Goal: Information Seeking & Learning: Find specific fact

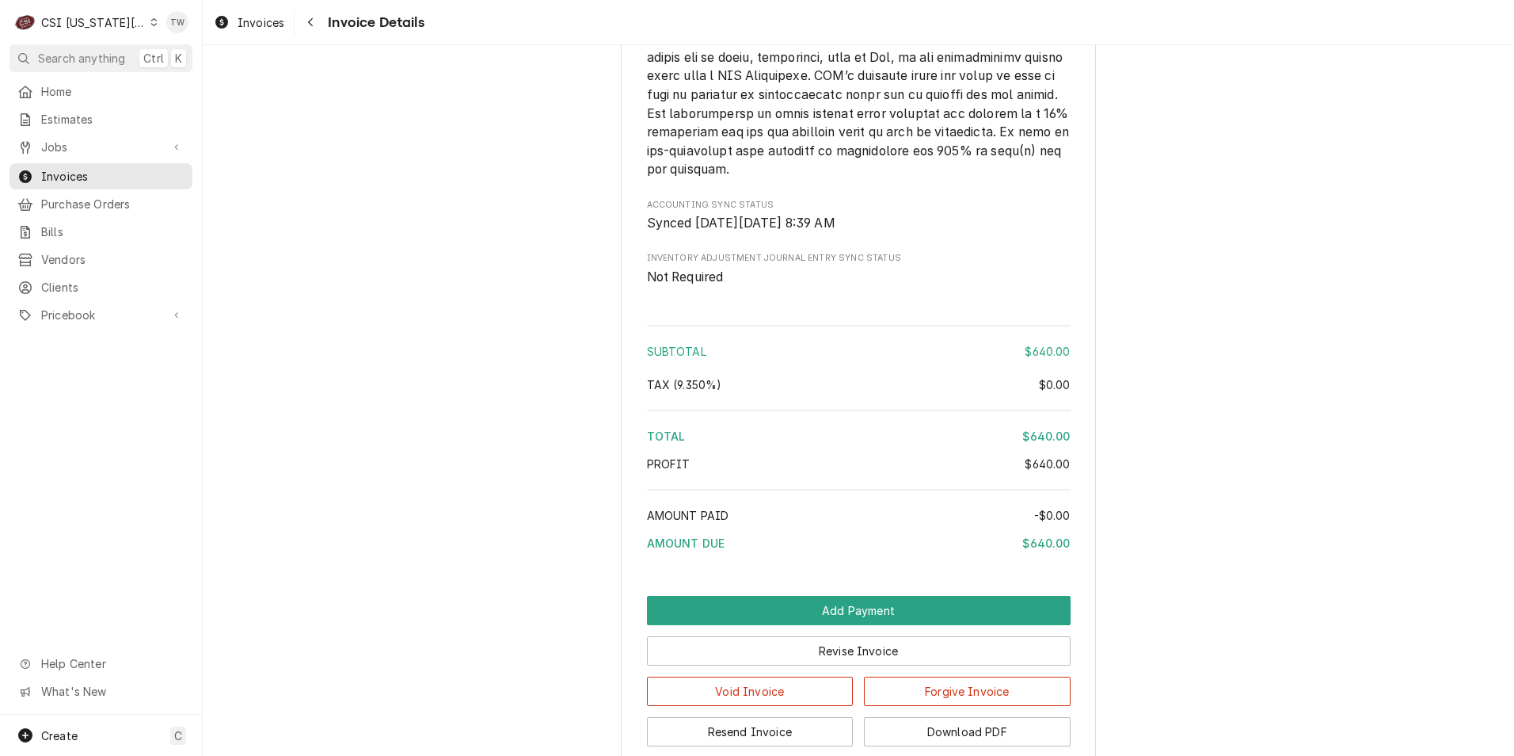
scroll to position [2089, 0]
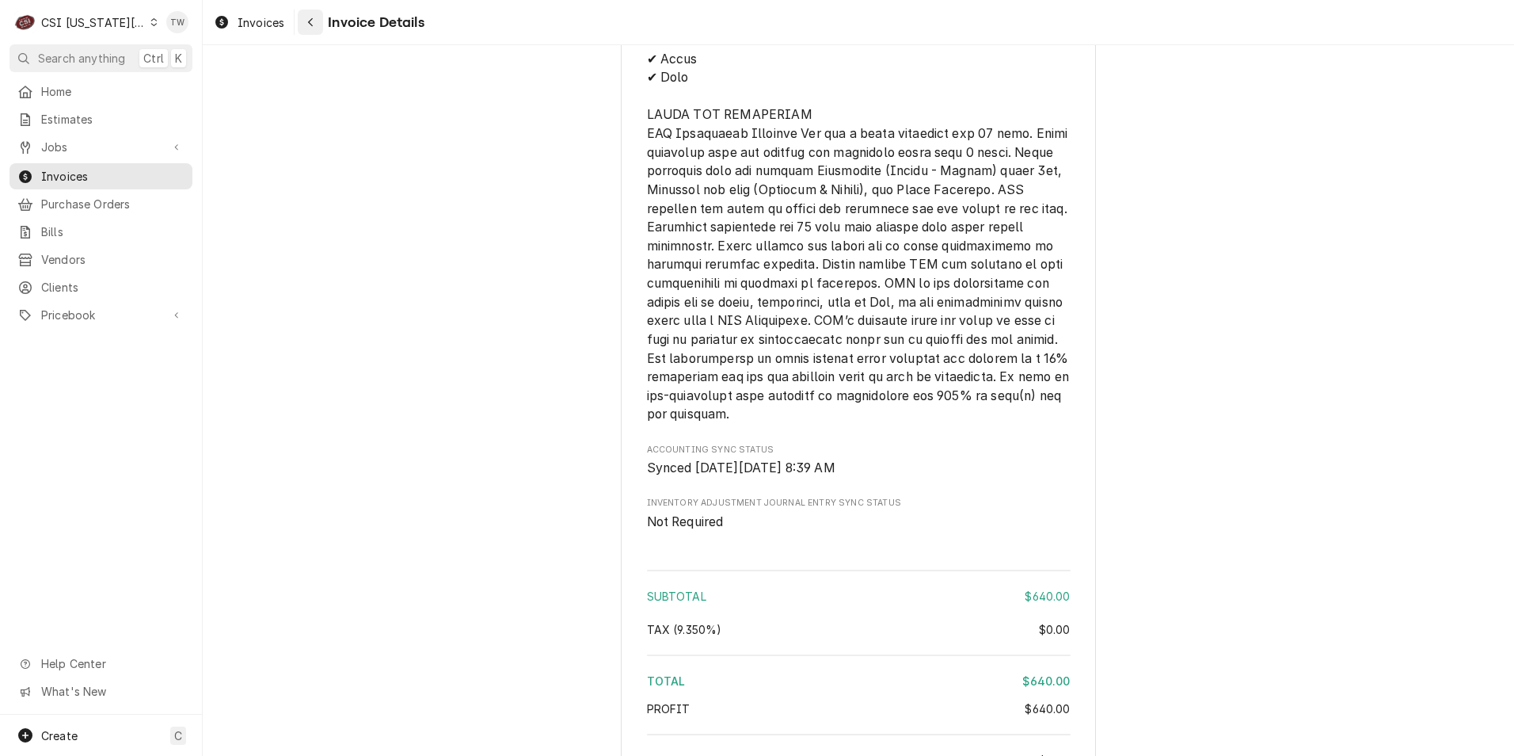
click at [319, 27] on button "Navigate back" at bounding box center [310, 22] width 25 height 25
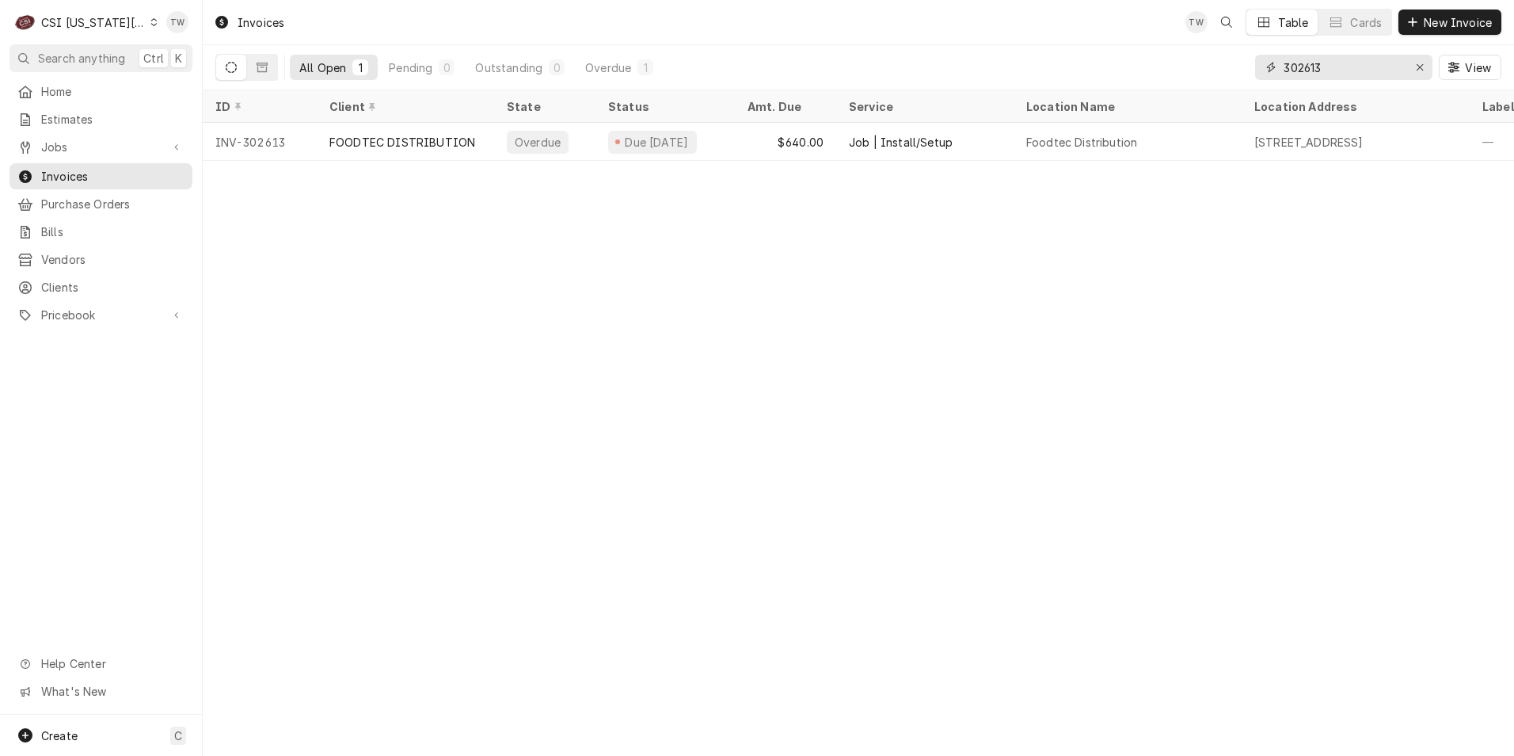
click at [1358, 72] on input "302613" at bounding box center [1343, 67] width 119 height 25
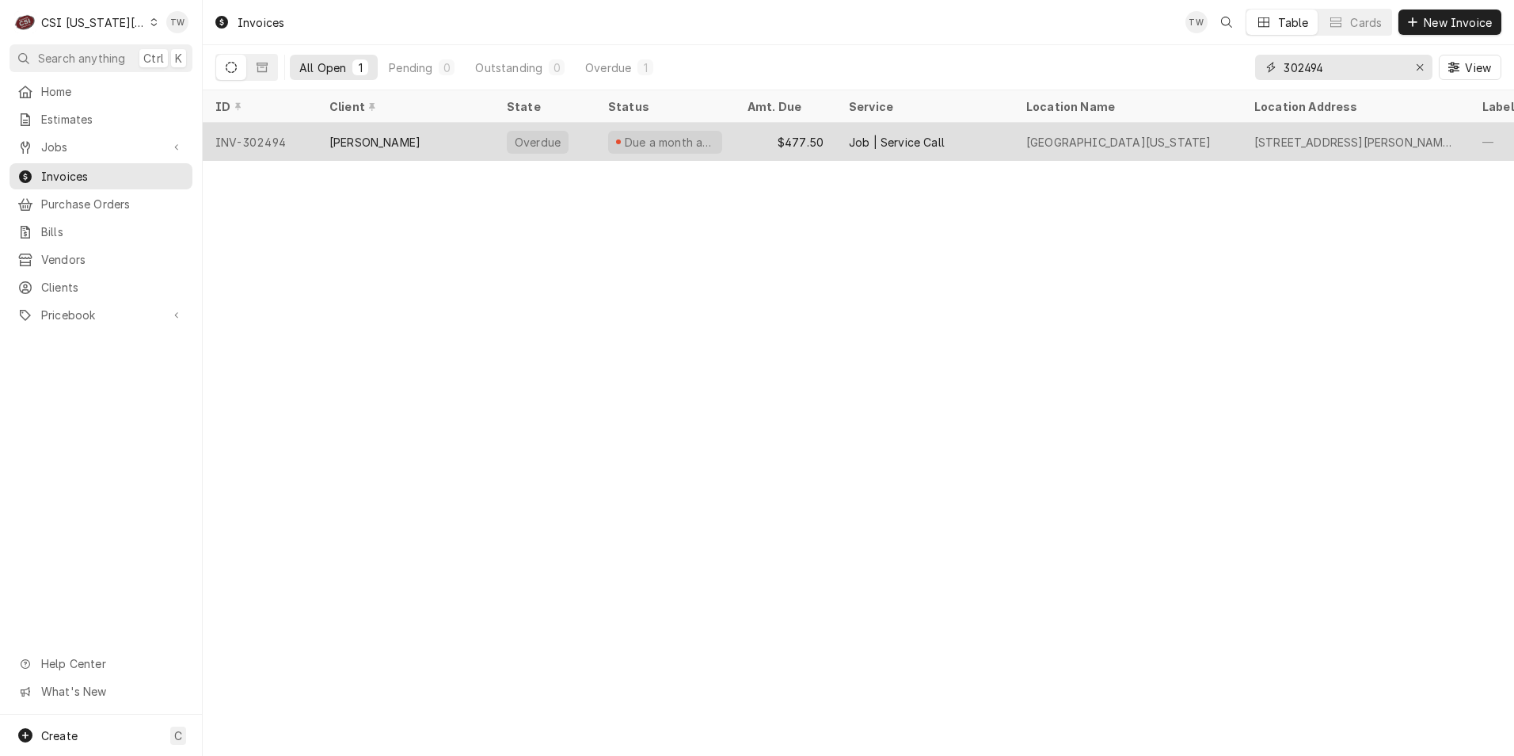
type input "302494"
click at [394, 145] on div "[PERSON_NAME]" at bounding box center [374, 142] width 91 height 17
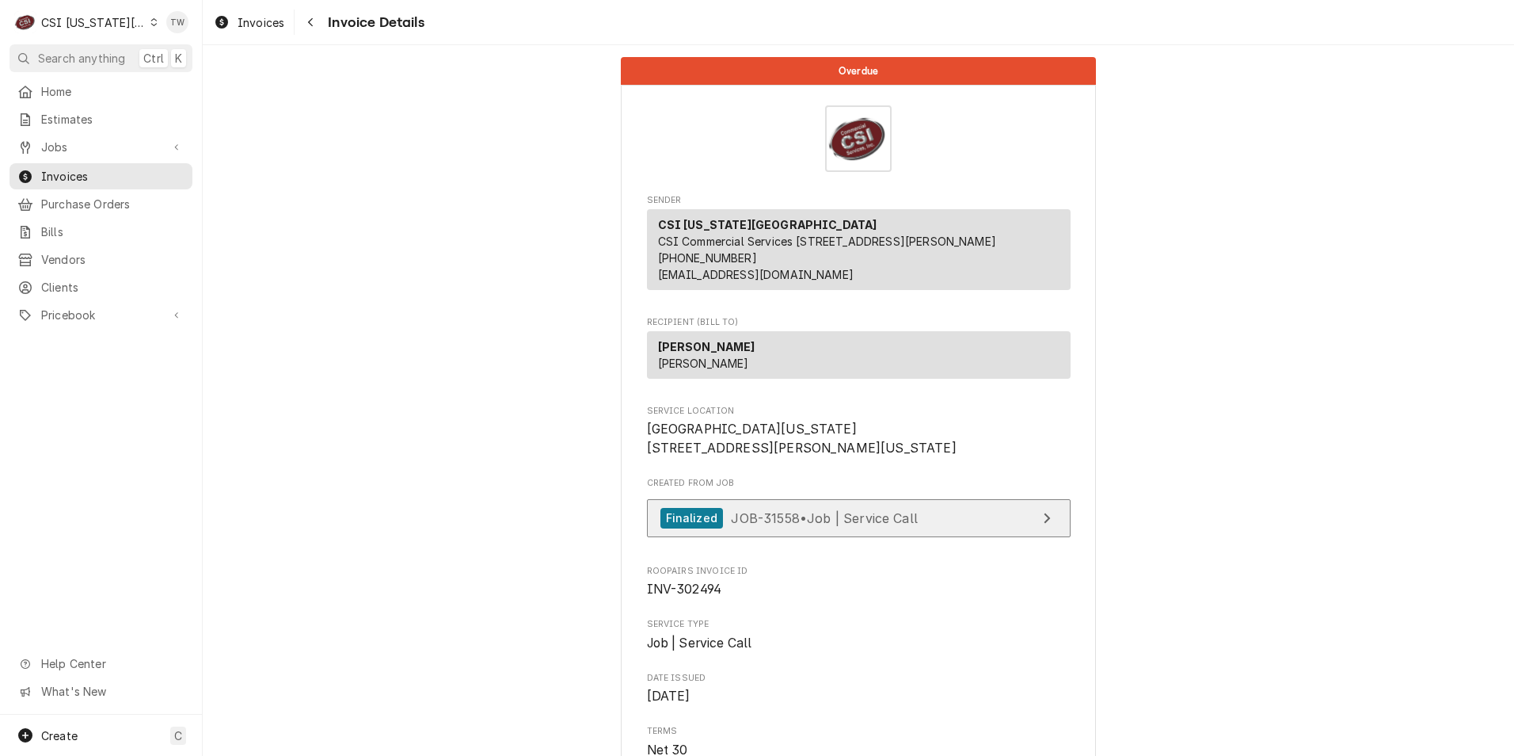
click at [908, 525] on span "JOB-31558 • Job | Service Call" at bounding box center [824, 517] width 187 height 16
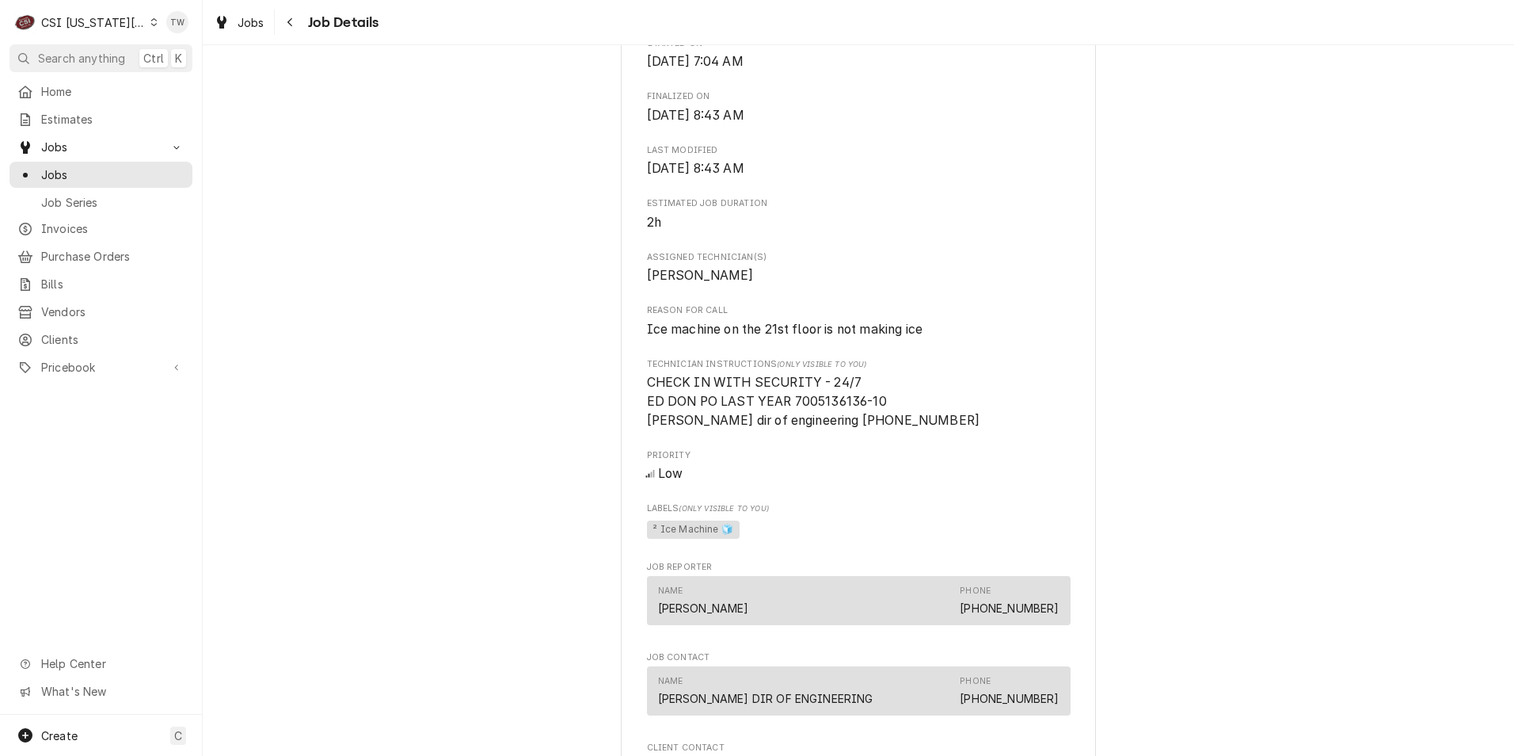
scroll to position [634, 0]
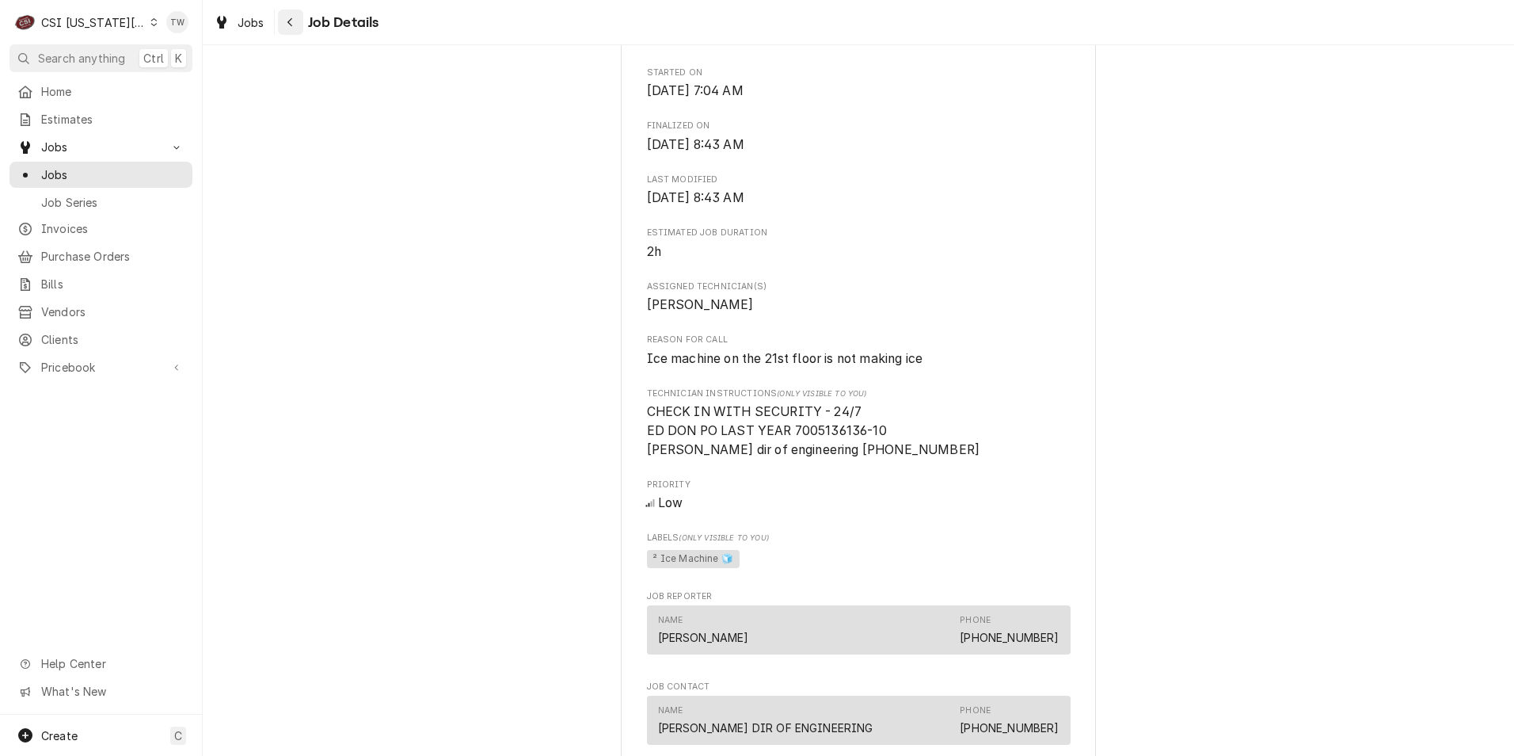
click at [287, 18] on icon "Navigate back" at bounding box center [290, 22] width 7 height 11
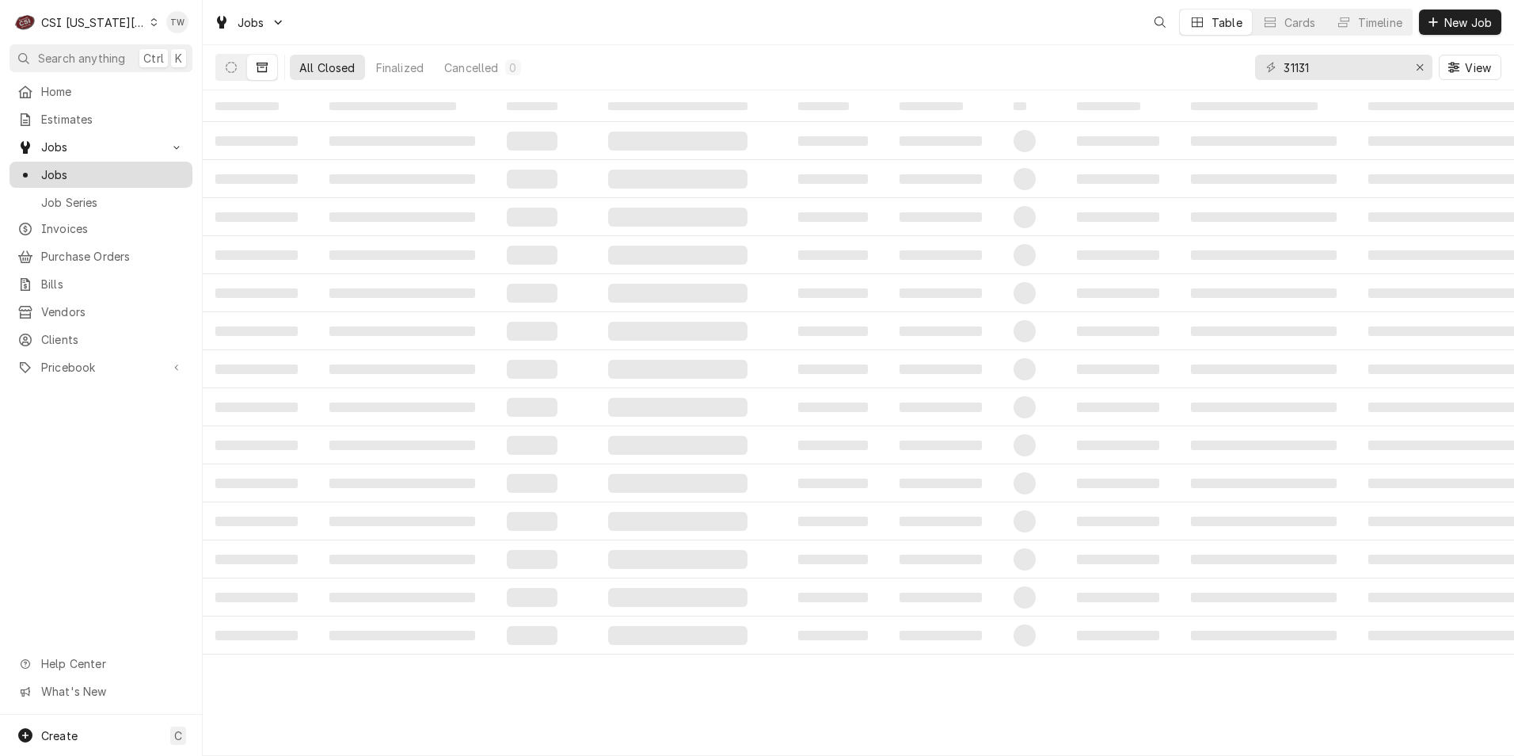
click at [90, 170] on span "Jobs" at bounding box center [112, 174] width 143 height 17
click at [86, 92] on span "Home" at bounding box center [112, 91] width 143 height 17
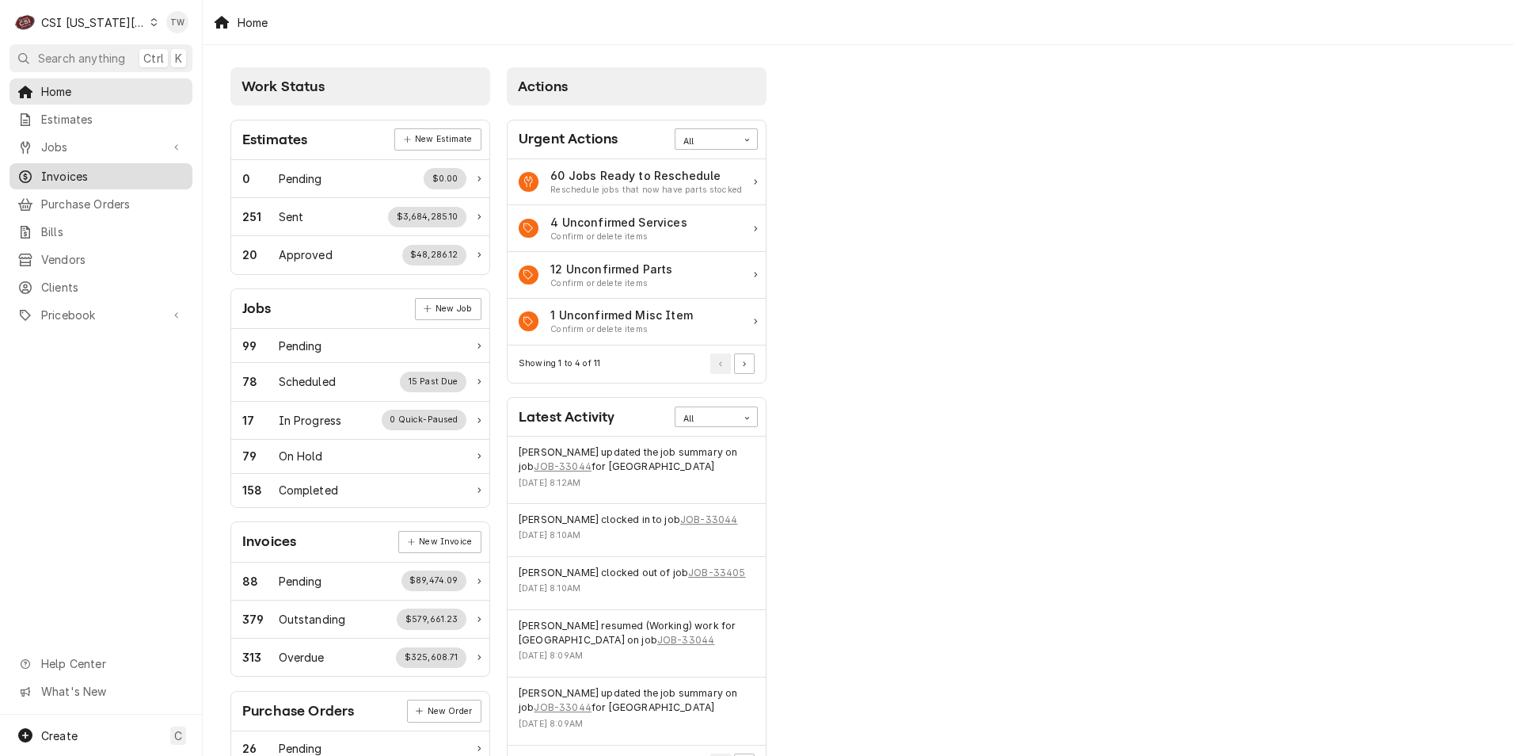
click at [101, 176] on span "Invoices" at bounding box center [112, 176] width 143 height 17
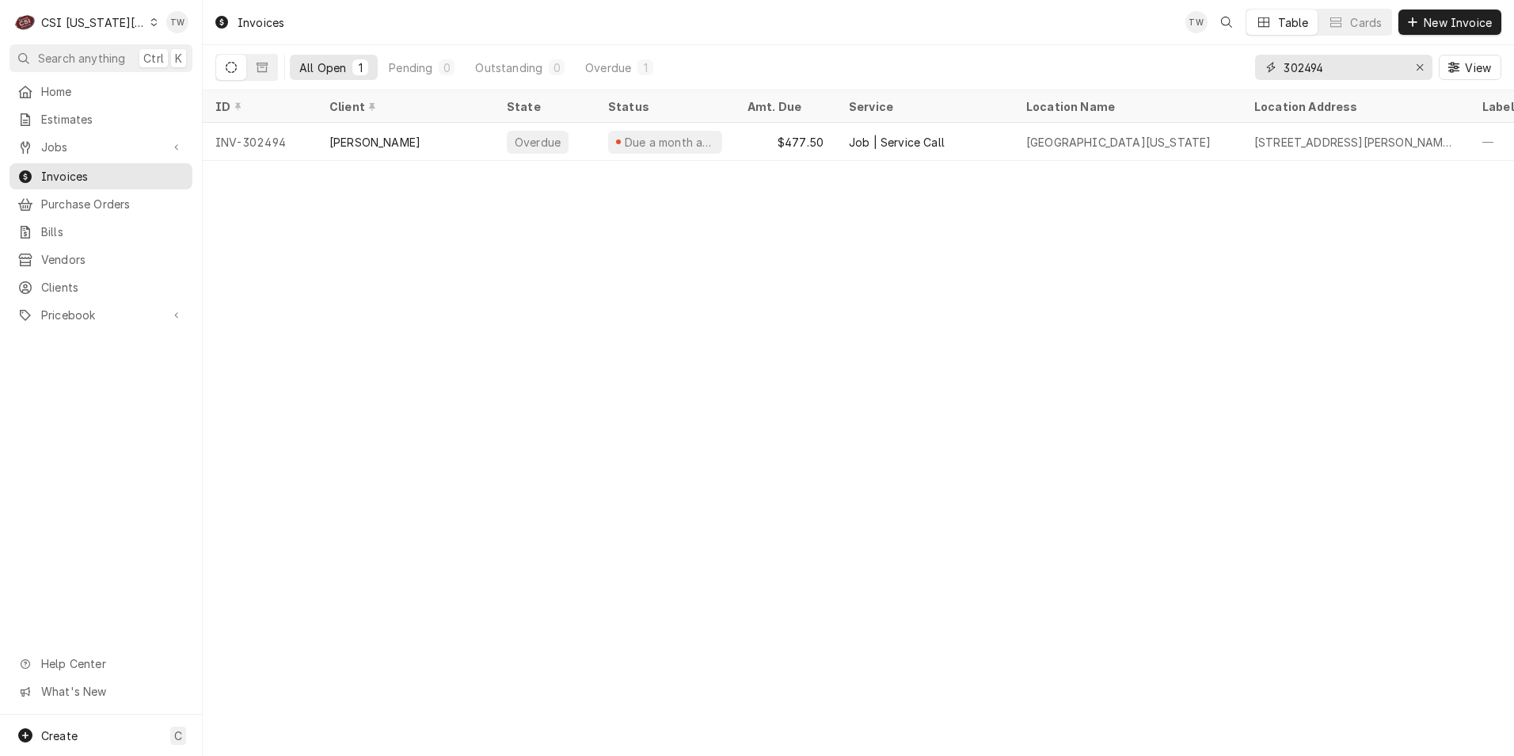
drag, startPoint x: 1336, startPoint y: 72, endPoint x: 1245, endPoint y: 53, distance: 93.0
click at [1245, 53] on div "All Open 1 Pending 0 Outstanding 0 Overdue 1 302494 View" at bounding box center [858, 67] width 1286 height 44
click at [131, 281] on span "Clients" at bounding box center [112, 287] width 143 height 17
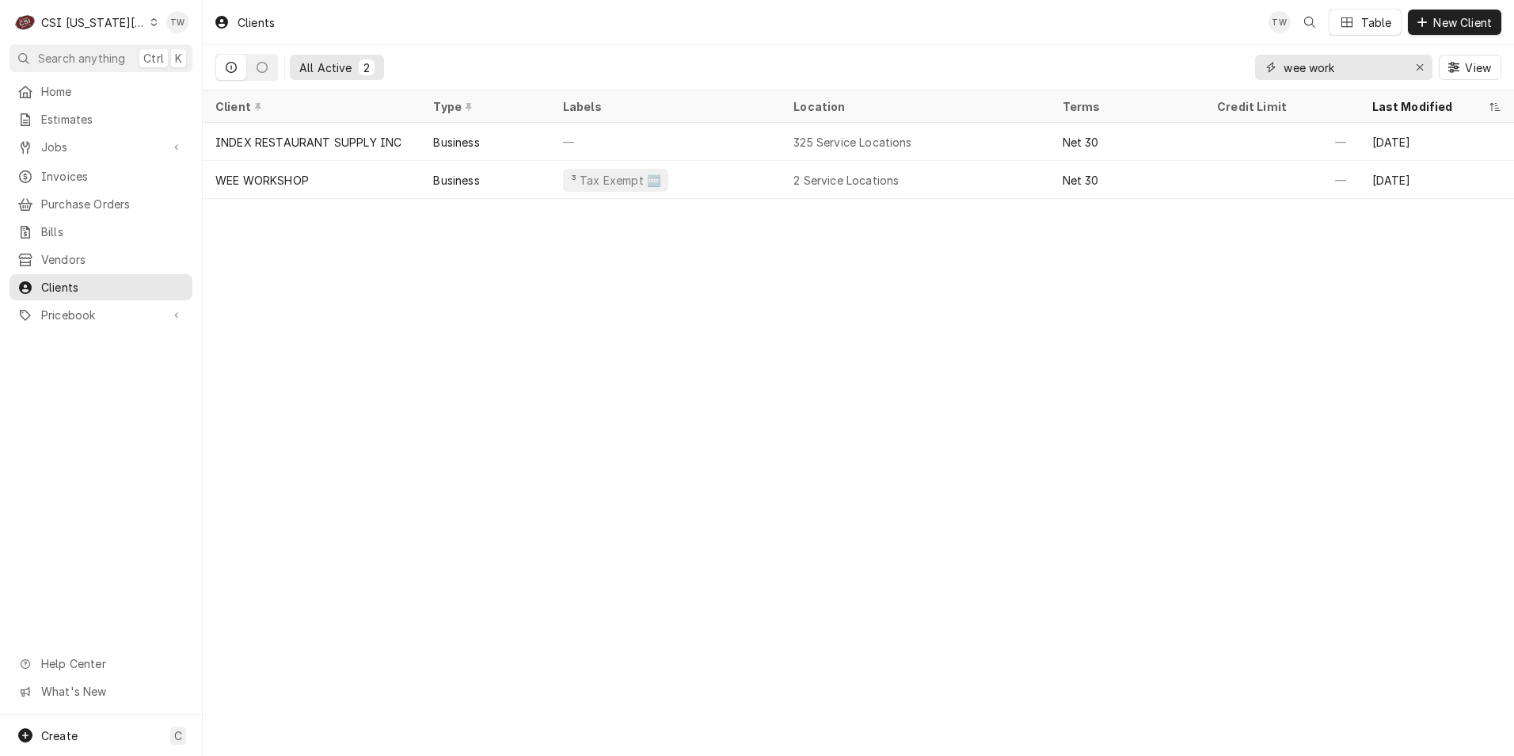
drag, startPoint x: 1340, startPoint y: 70, endPoint x: 1172, endPoint y: 56, distance: 168.4
click at [1180, 56] on div "All Active 2 wee work View" at bounding box center [858, 67] width 1286 height 44
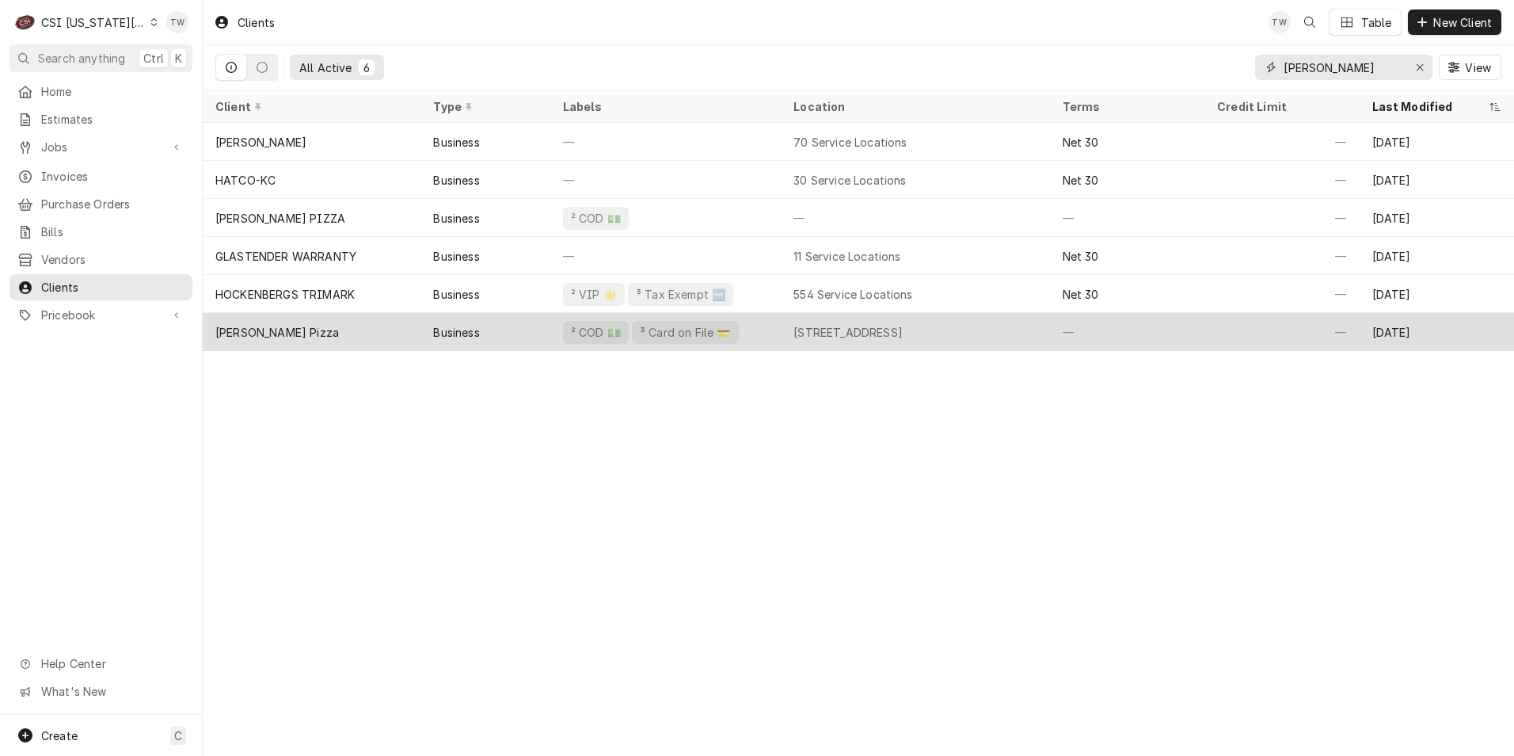
type input "[PERSON_NAME]"
click at [523, 340] on div "Business" at bounding box center [485, 332] width 129 height 38
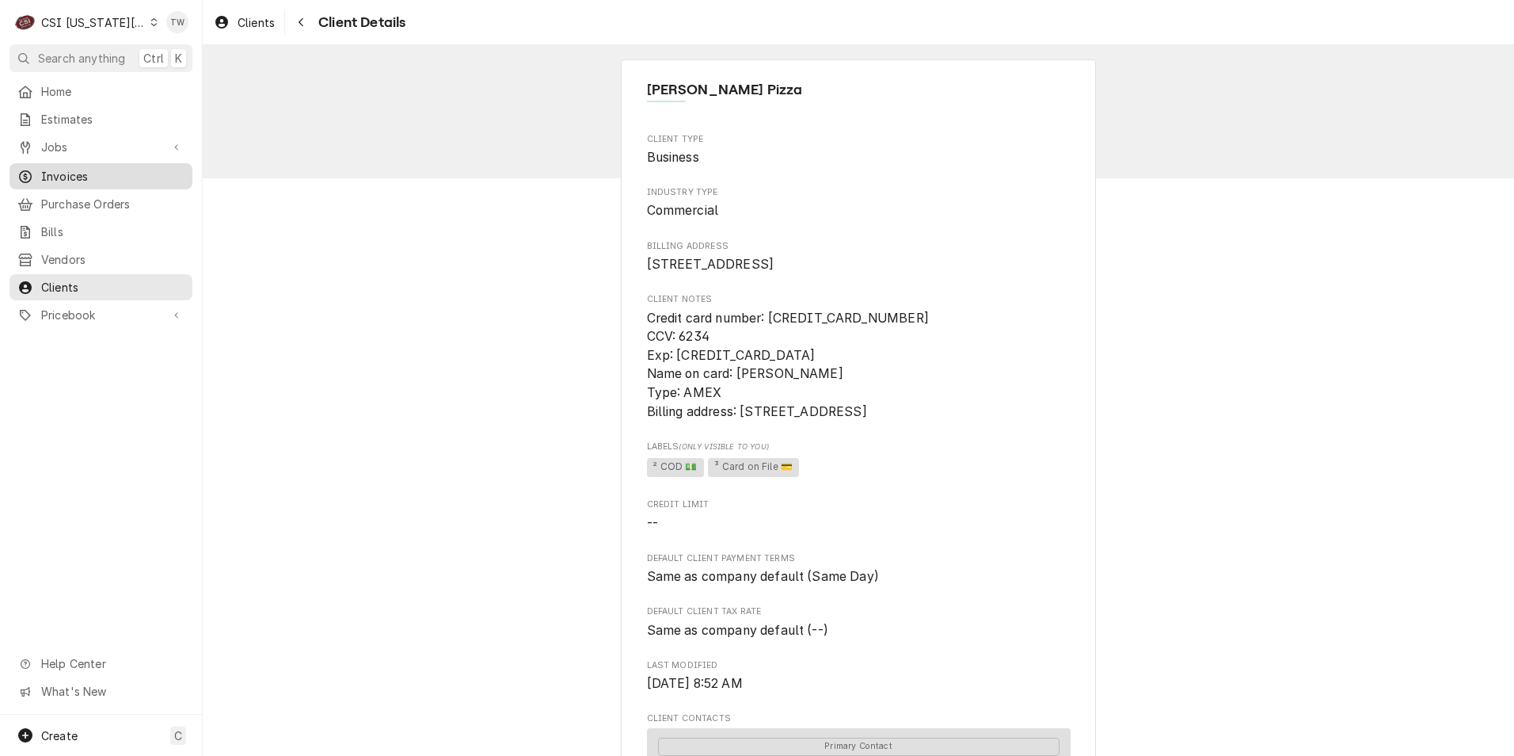
click at [91, 175] on span "Invoices" at bounding box center [112, 176] width 143 height 17
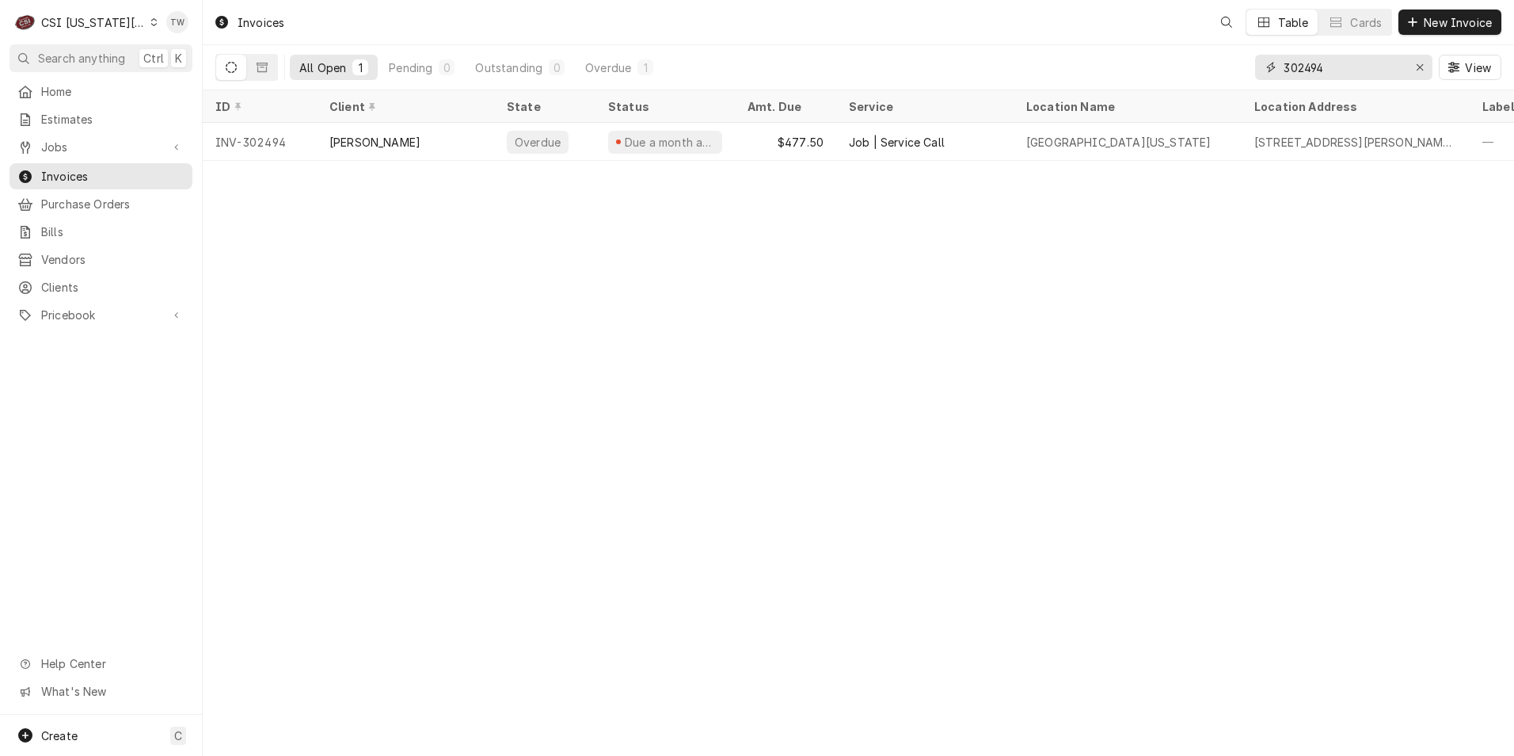
click at [1347, 64] on input "302494" at bounding box center [1343, 67] width 119 height 25
drag, startPoint x: 1347, startPoint y: 64, endPoint x: 1193, endPoint y: 44, distance: 155.7
click at [1201, 49] on div "All Open 1 Pending 0 Outstanding 0 Overdue 1 302494 View" at bounding box center [858, 67] width 1286 height 44
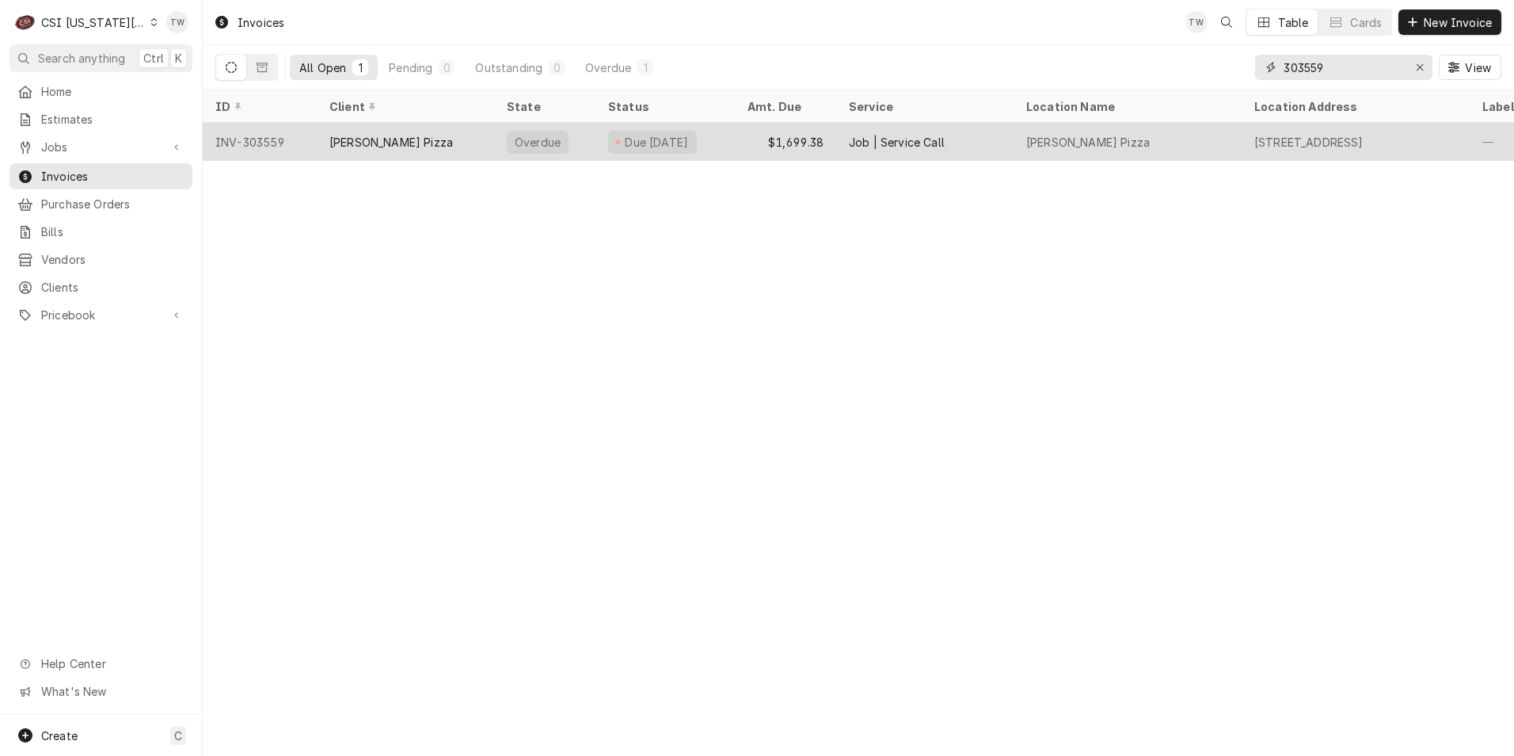
type input "303559"
click at [347, 134] on div "Ava Raes Pizza" at bounding box center [391, 142] width 124 height 17
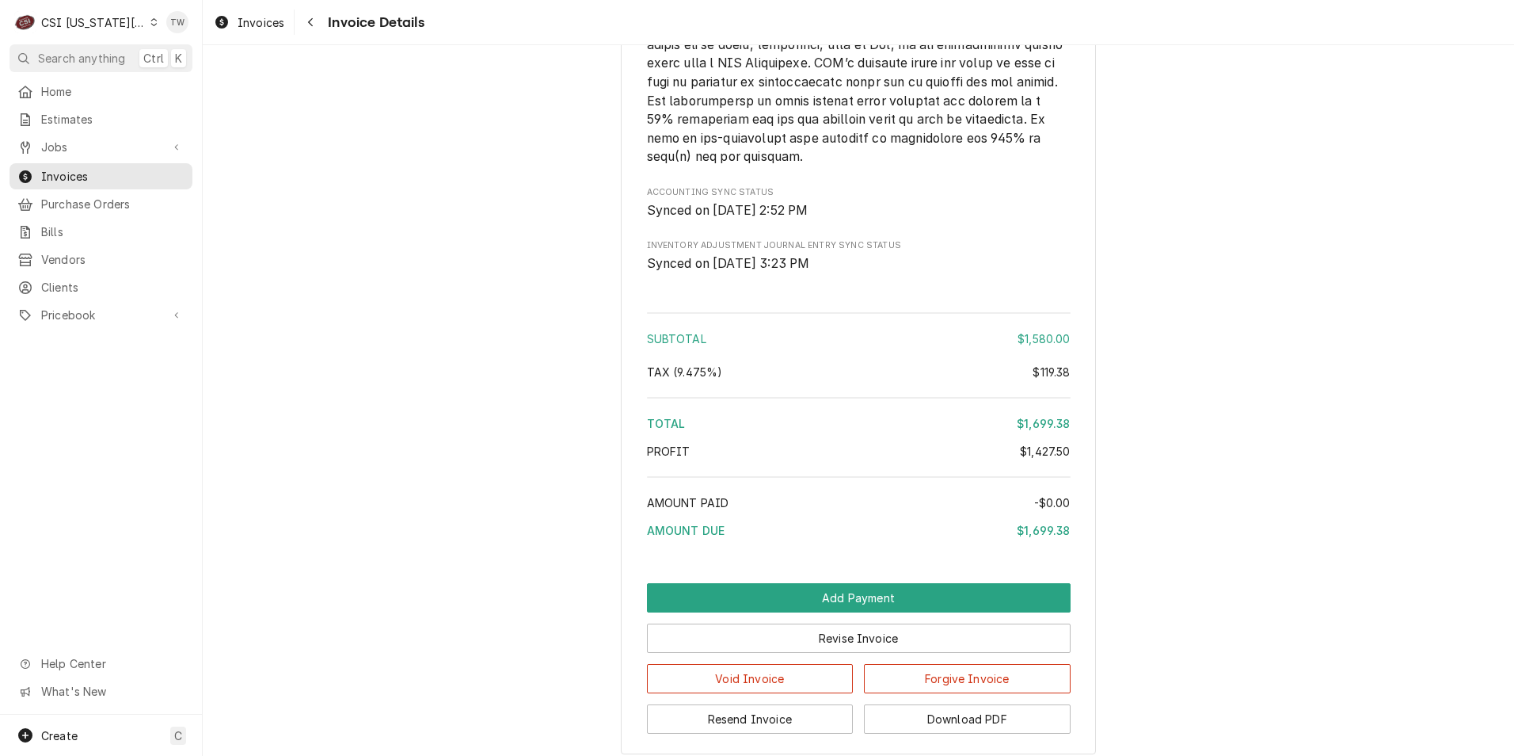
scroll to position [3477, 0]
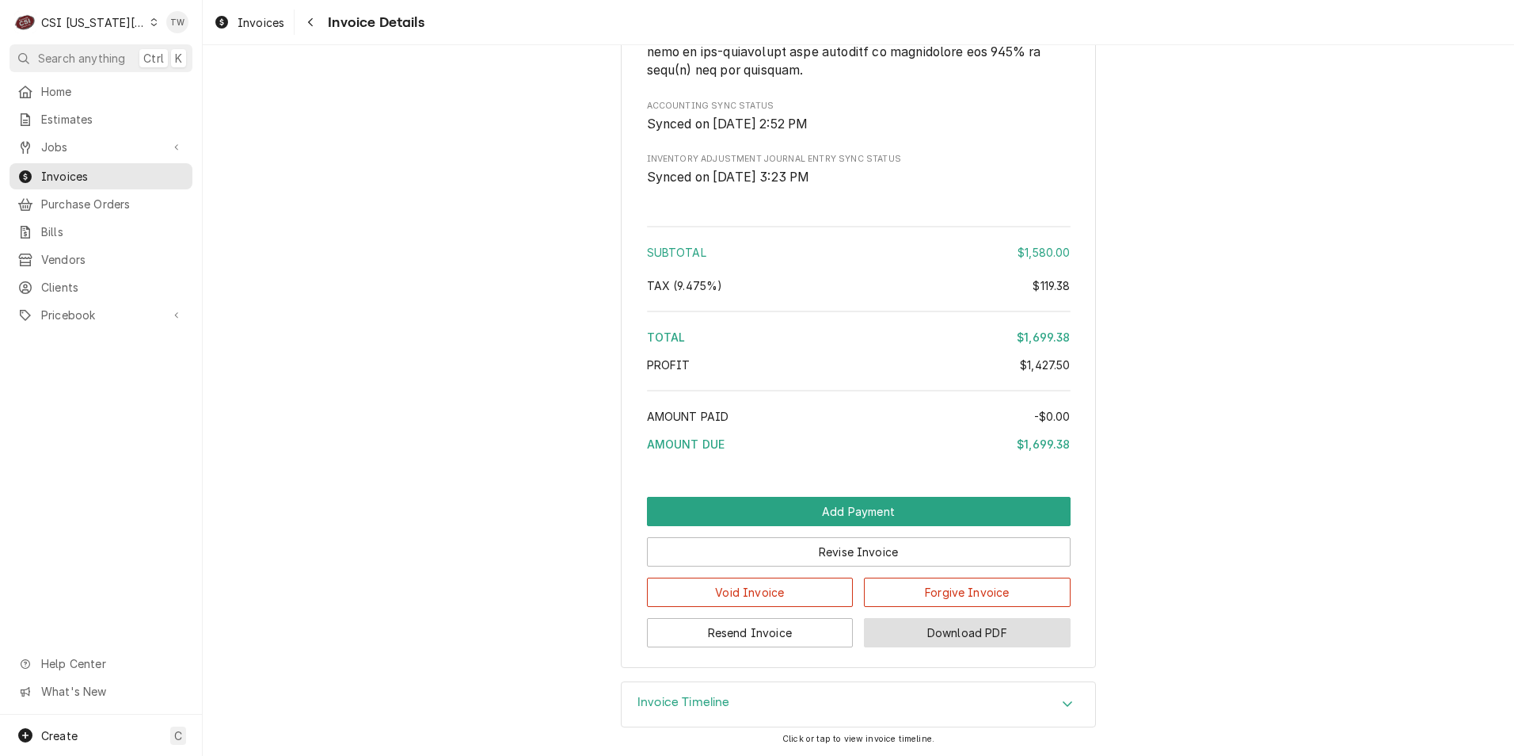
click at [960, 633] on button "Download PDF" at bounding box center [967, 632] width 207 height 29
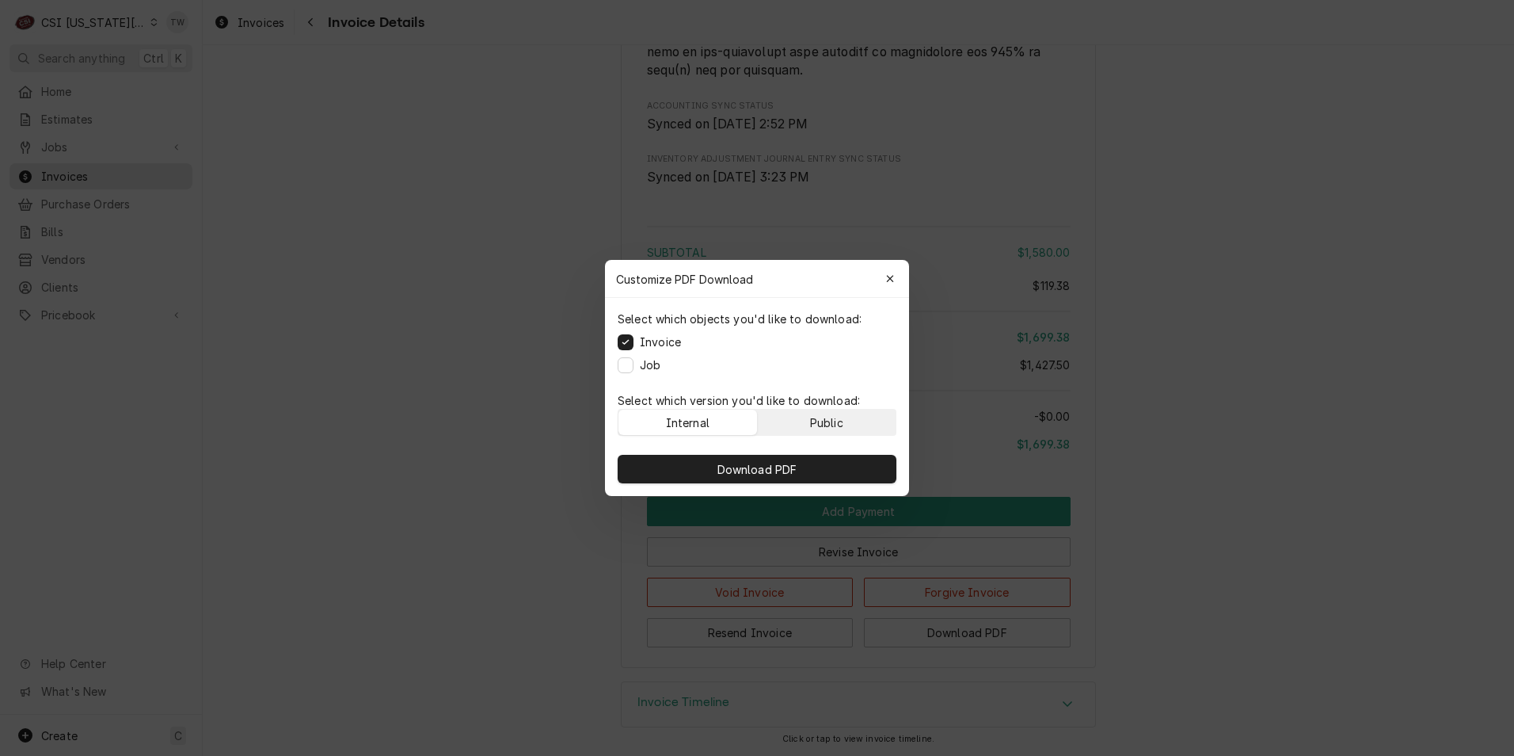
click at [847, 431] on button "Public" at bounding box center [827, 421] width 139 height 25
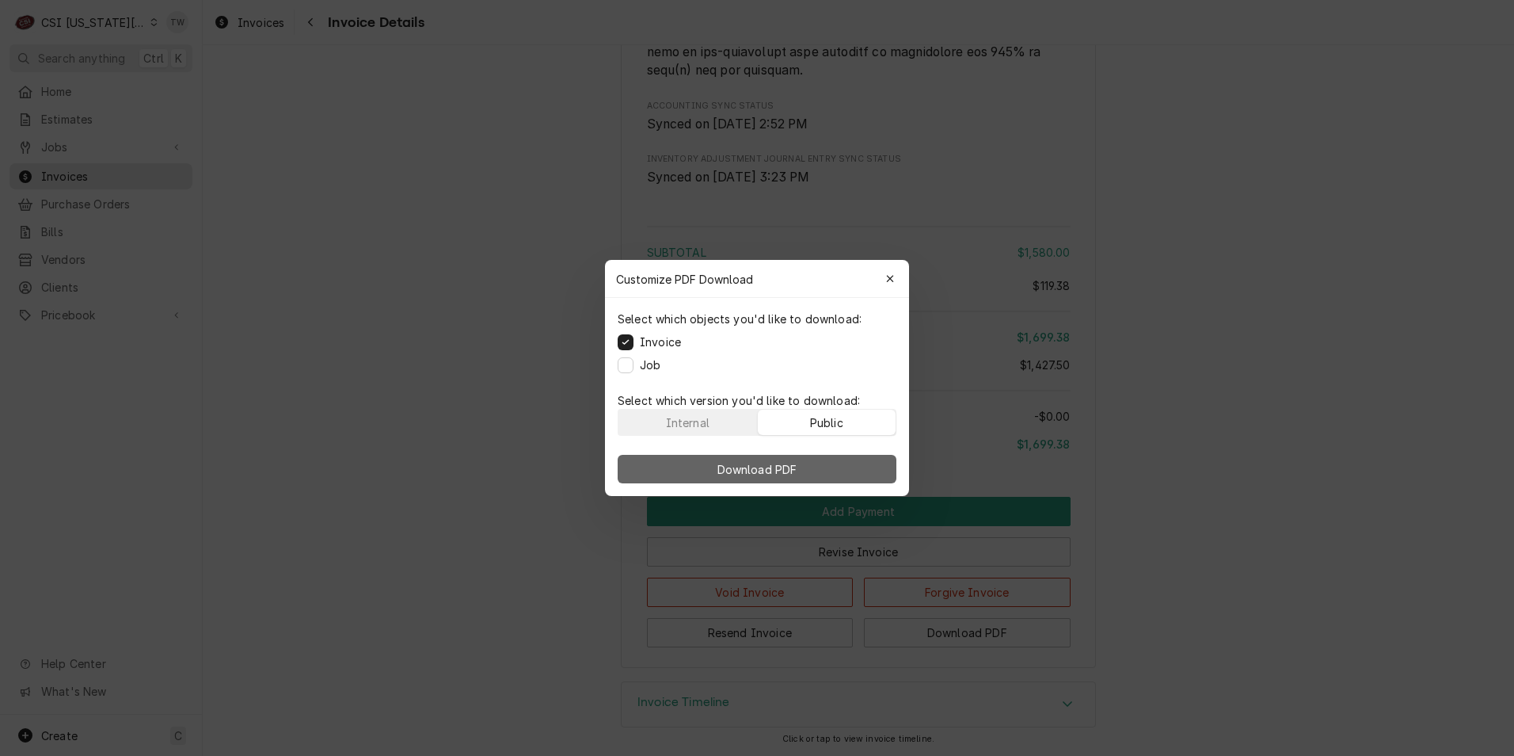
click at [838, 463] on button "Download PDF" at bounding box center [757, 469] width 279 height 29
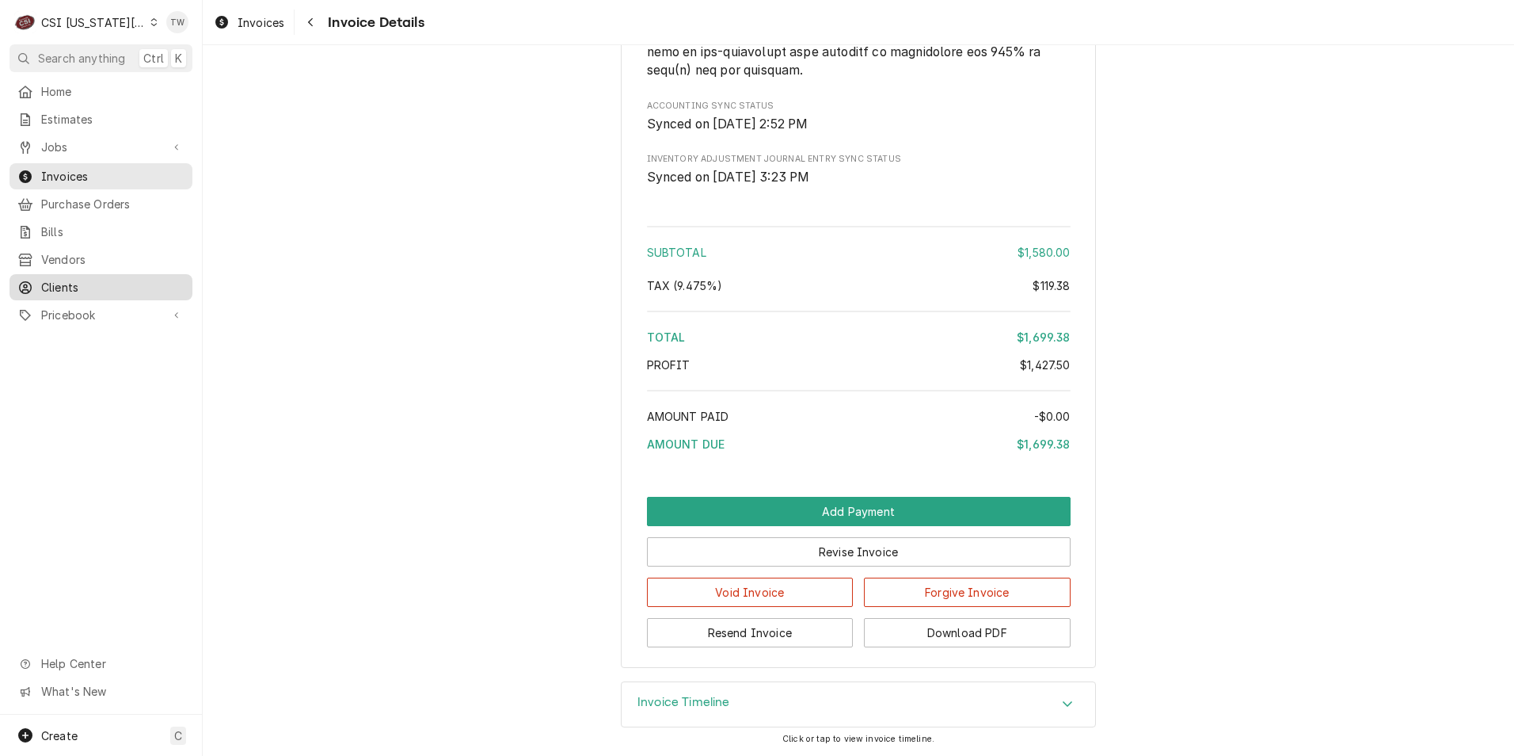
click at [62, 283] on span "Clients" at bounding box center [112, 287] width 143 height 17
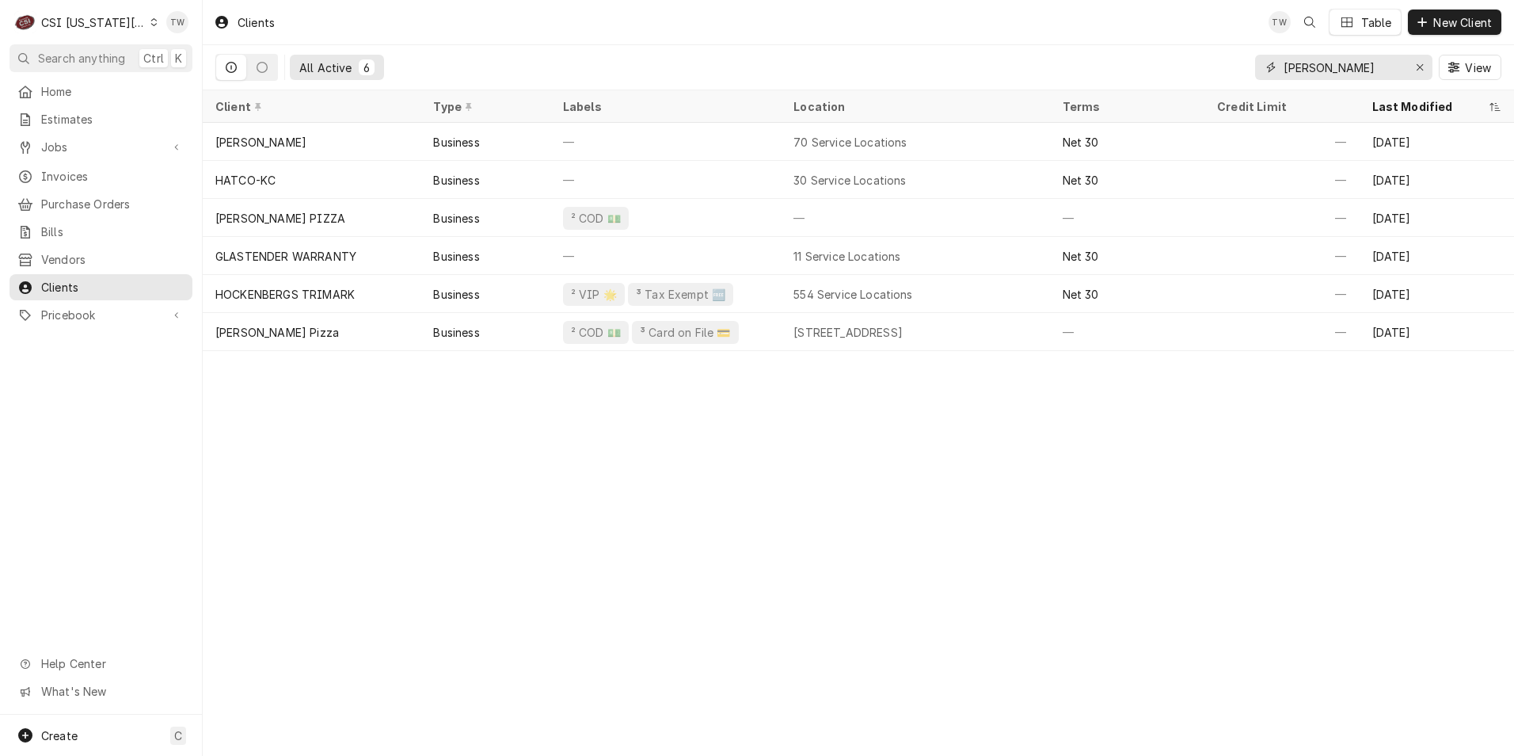
drag, startPoint x: 1332, startPoint y: 65, endPoint x: 1201, endPoint y: 47, distance: 131.9
click at [1202, 48] on div "All Active 6 ava rae View" at bounding box center [858, 67] width 1286 height 44
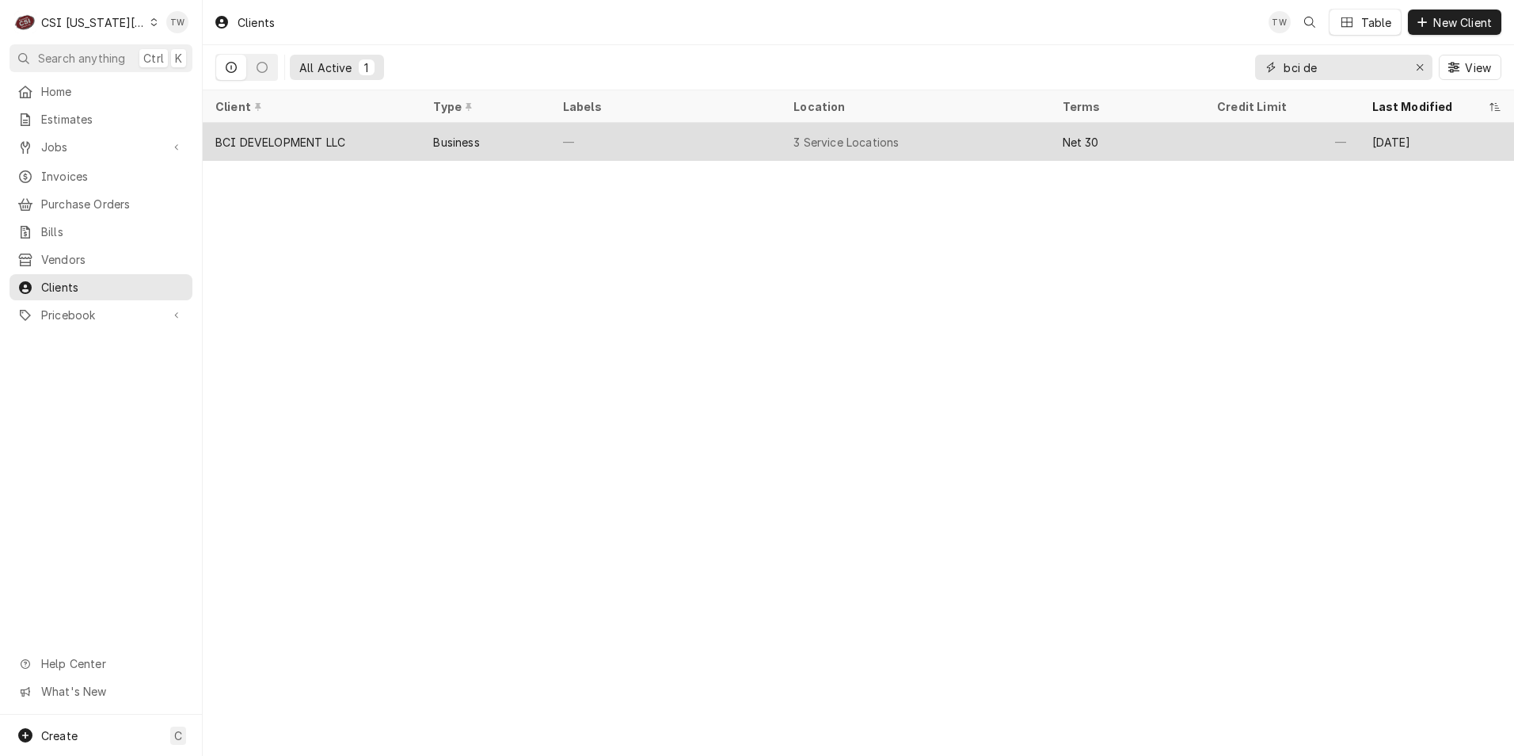
type input "bci de"
click at [389, 134] on div "BCI DEVELOPMENT LLC" at bounding box center [312, 142] width 218 height 38
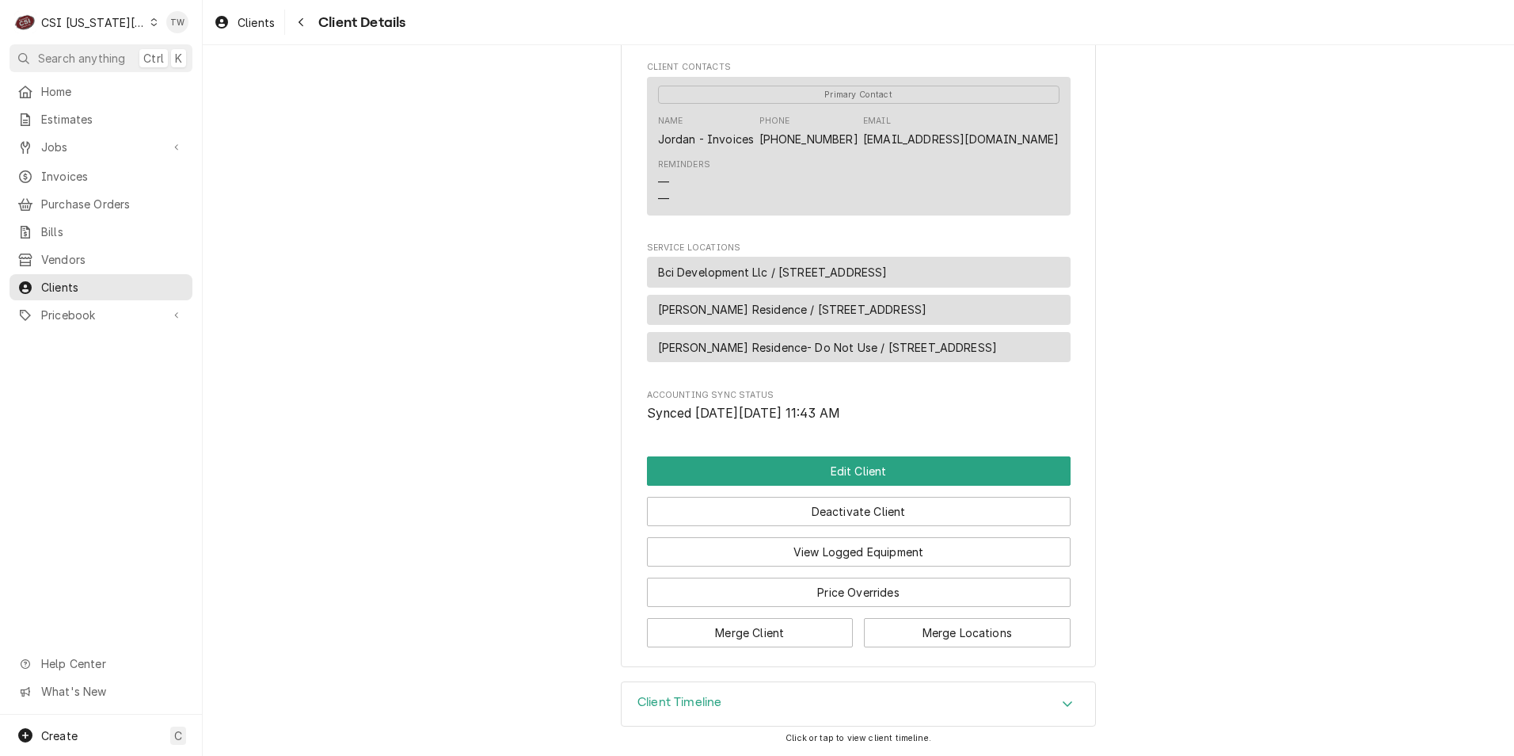
scroll to position [177, 0]
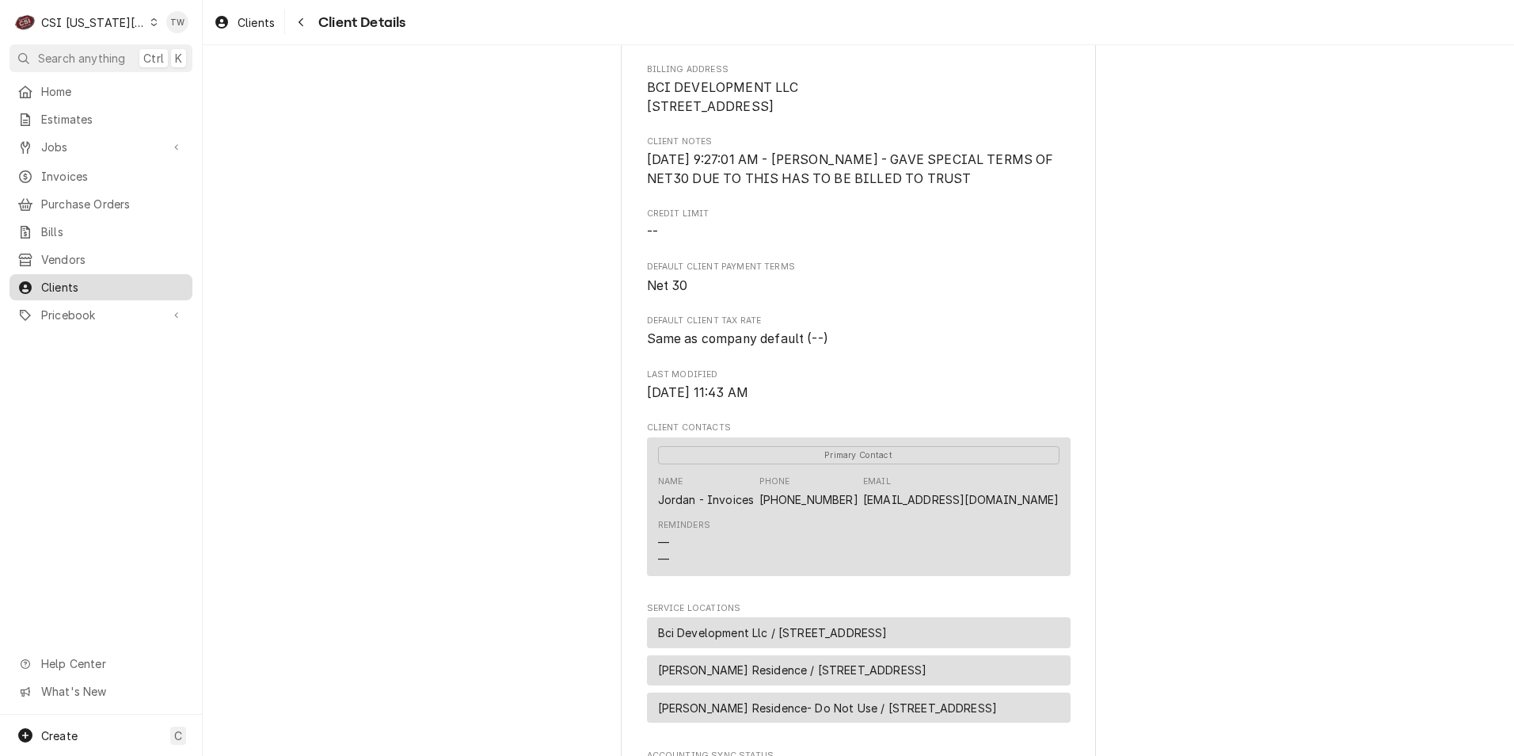
drag, startPoint x: 80, startPoint y: 276, endPoint x: 91, endPoint y: 269, distance: 13.2
click at [80, 279] on span "Clients" at bounding box center [112, 287] width 143 height 17
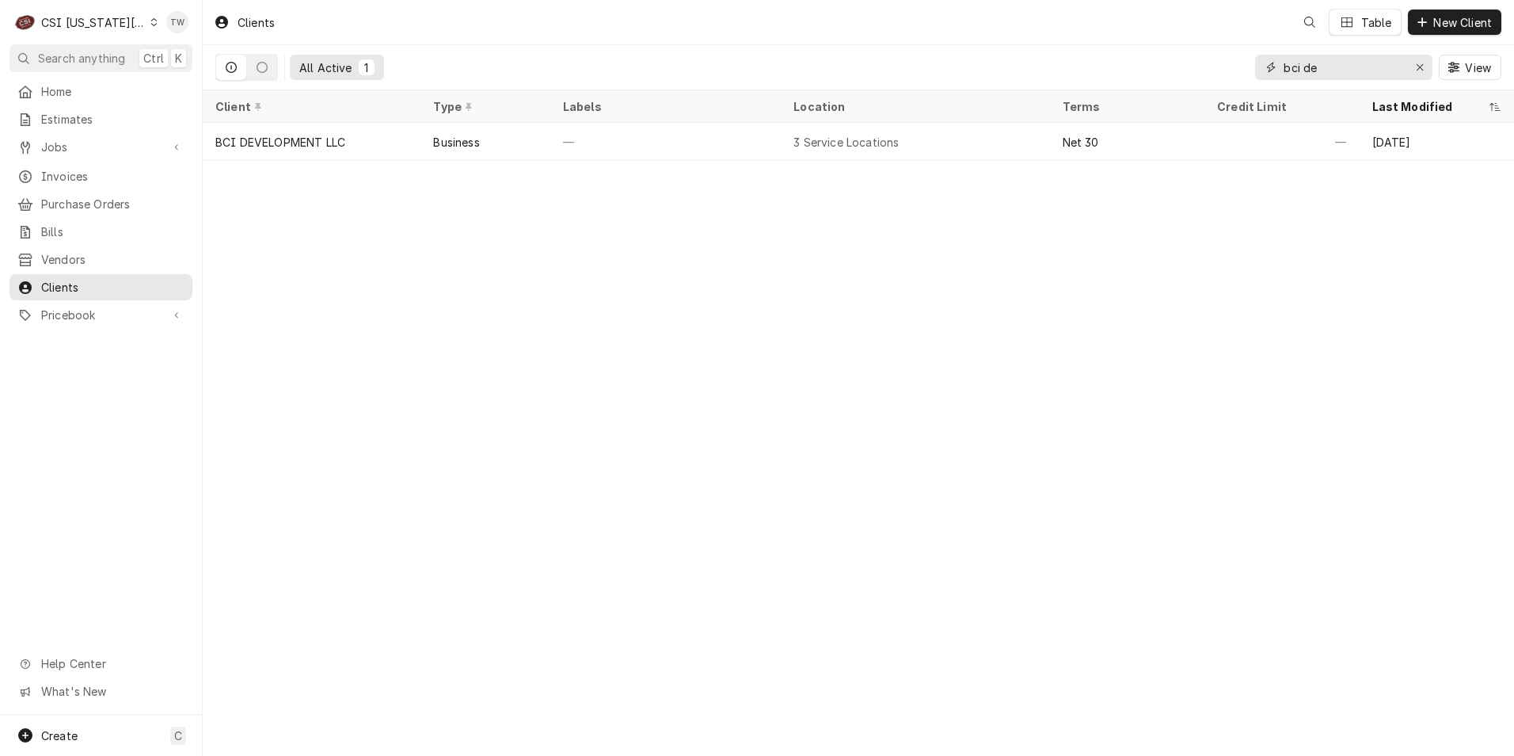
click at [1311, 60] on input "bci de" at bounding box center [1343, 67] width 119 height 25
drag, startPoint x: 1319, startPoint y: 63, endPoint x: 1097, endPoint y: 58, distance: 221.8
click at [1101, 59] on div "All Active 1 bci de View" at bounding box center [858, 67] width 1286 height 44
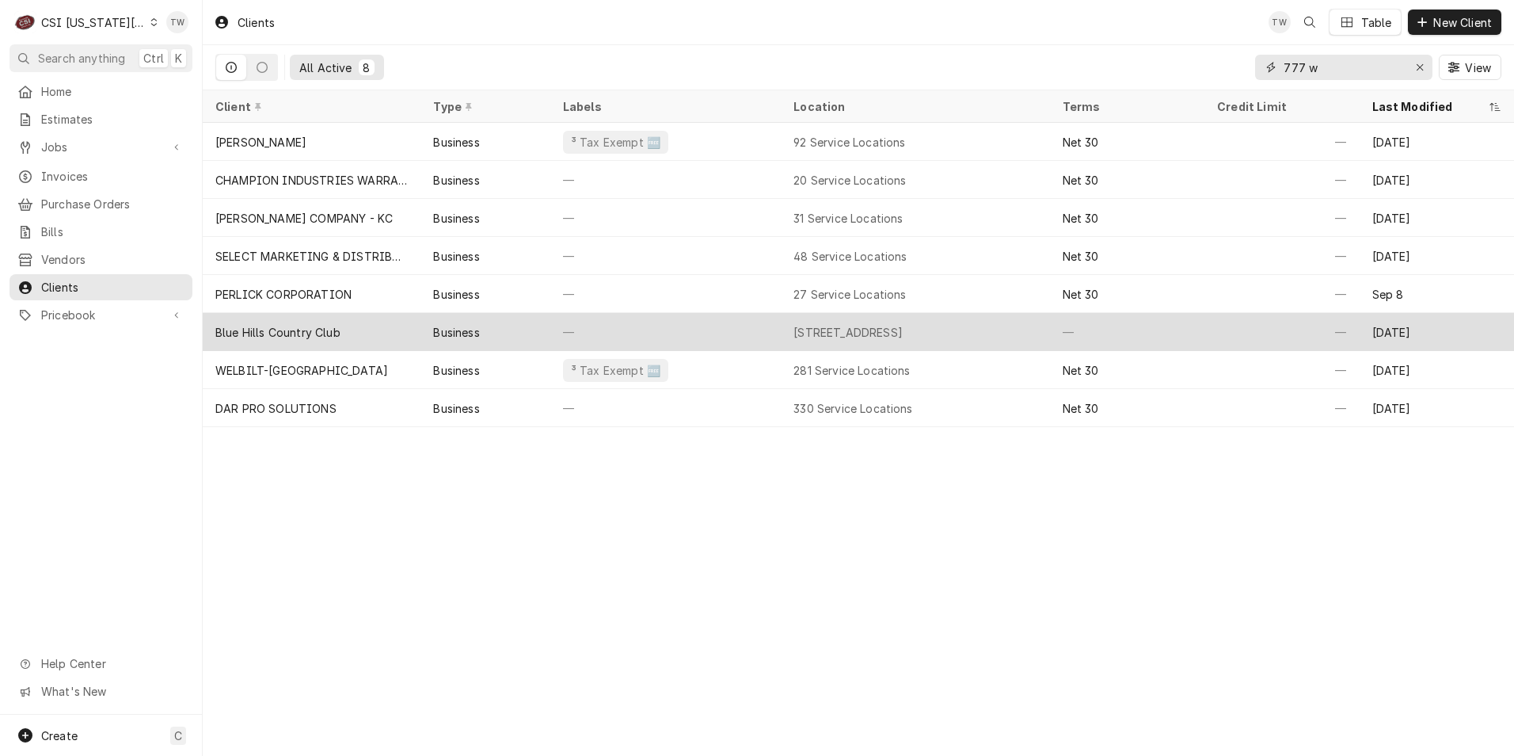
type input "777 w"
click at [352, 336] on div "Blue Hills Country Club" at bounding box center [312, 332] width 218 height 38
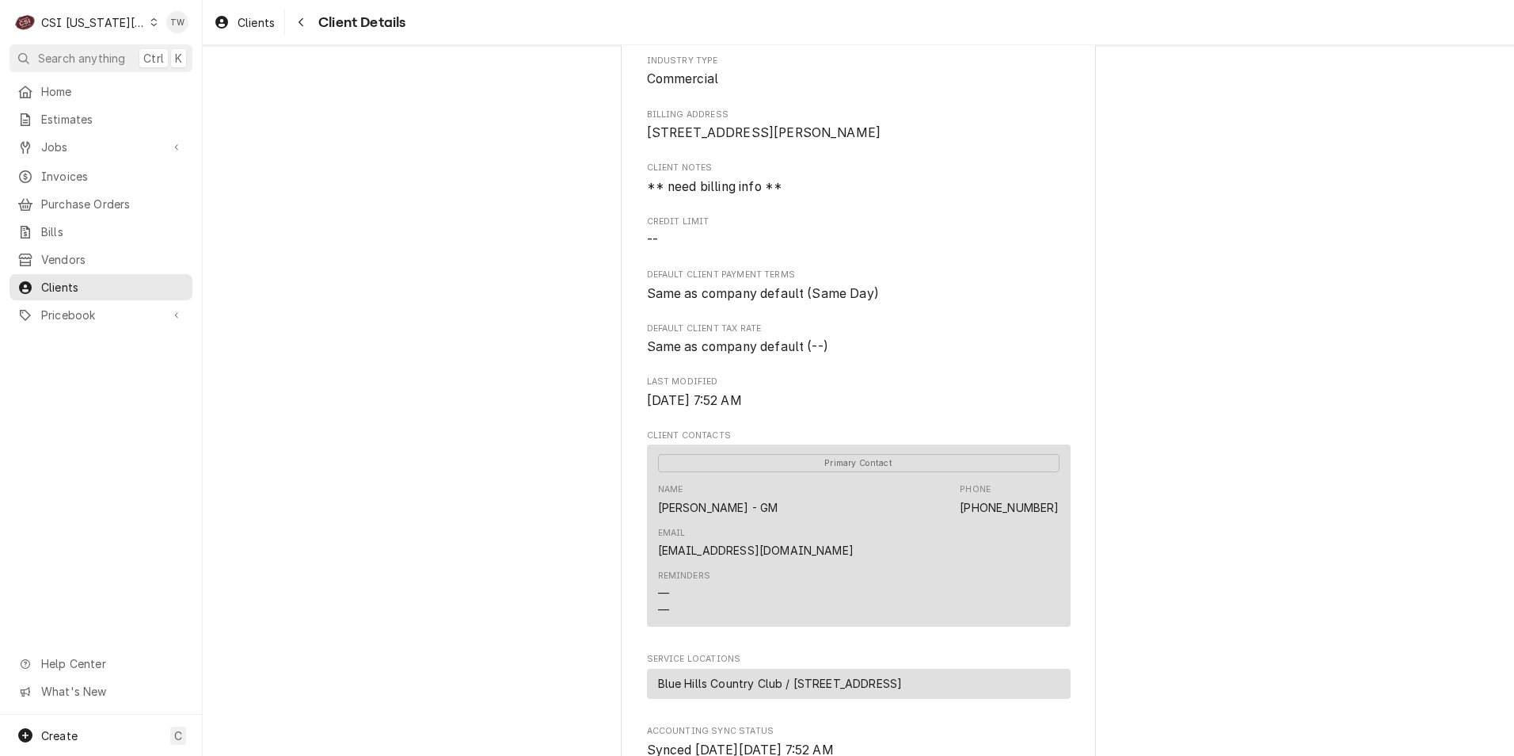
scroll to position [158, 0]
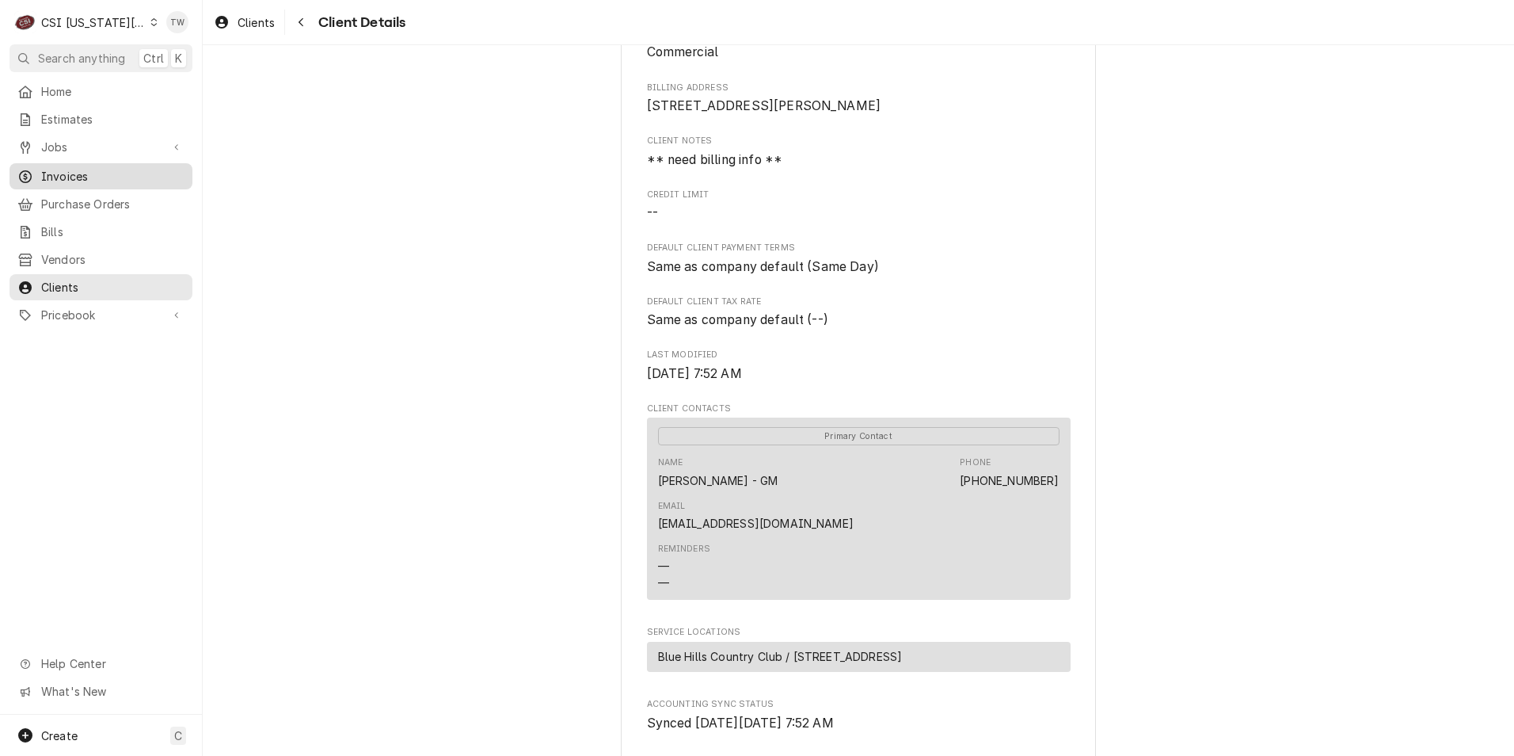
click at [96, 181] on link "Invoices" at bounding box center [101, 176] width 183 height 26
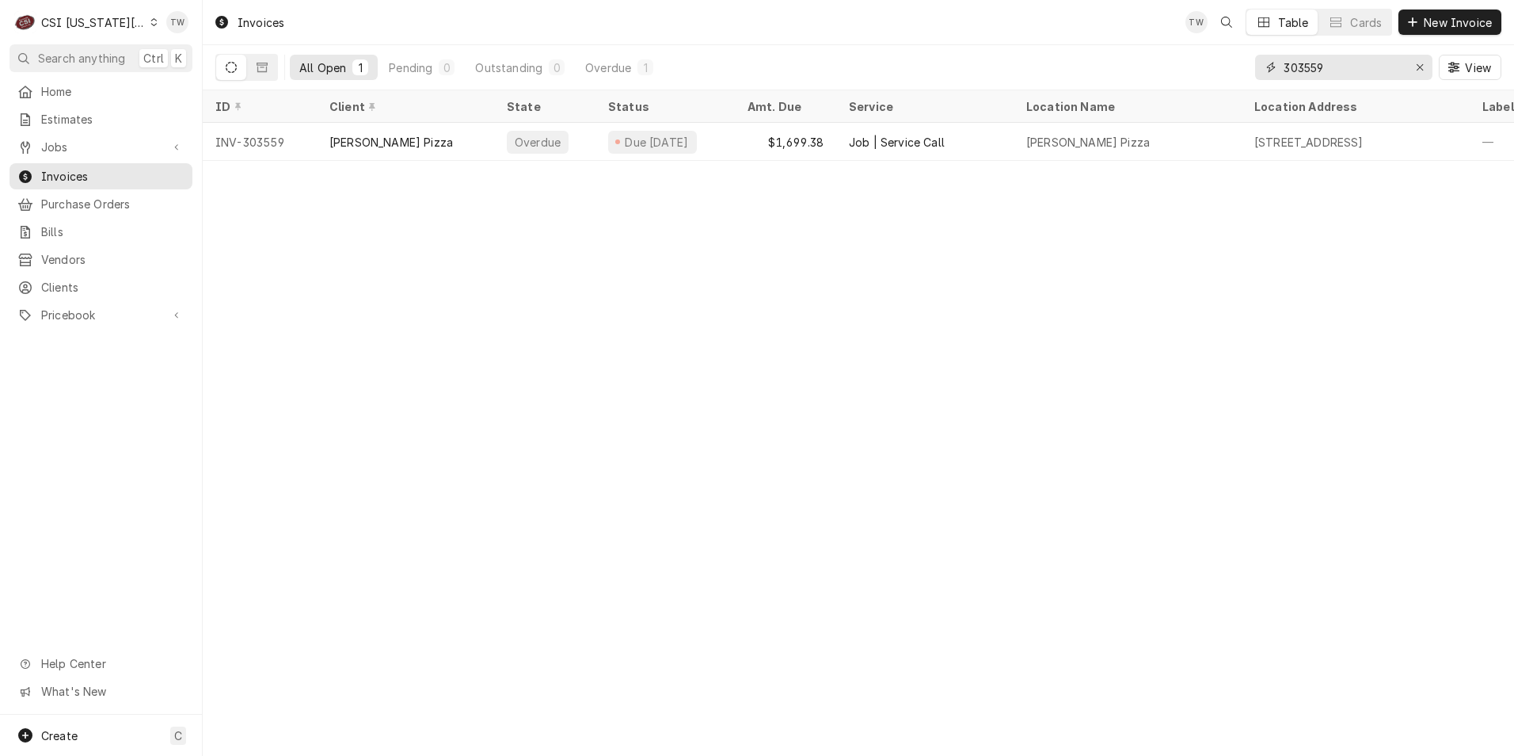
click at [1350, 70] on input "303559" at bounding box center [1343, 67] width 119 height 25
drag, startPoint x: 1350, startPoint y: 70, endPoint x: 1066, endPoint y: 57, distance: 284.6
click at [1066, 57] on div "All Open 1 Pending 0 Outstanding 0 Overdue 1 303559 View" at bounding box center [858, 67] width 1286 height 44
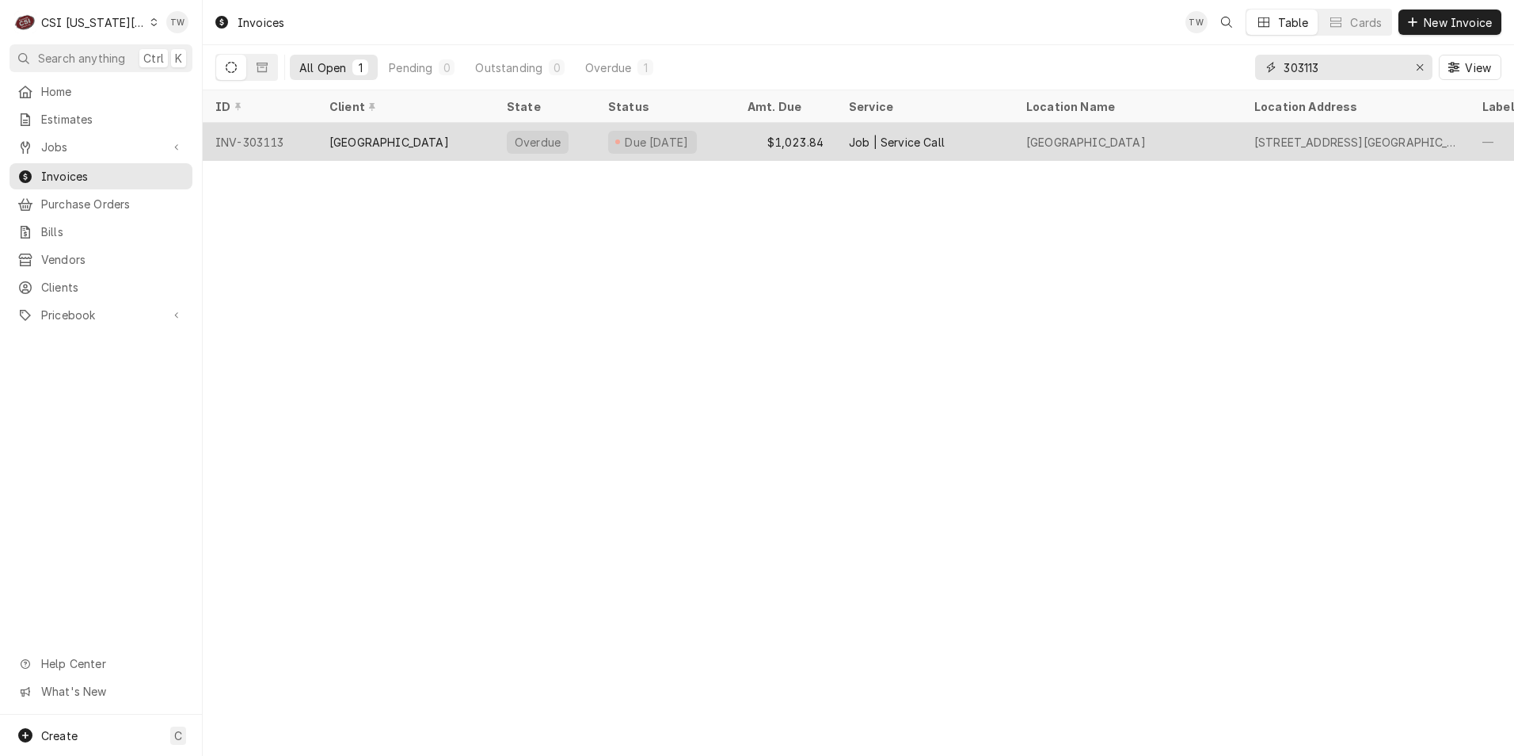
type input "303113"
click at [533, 141] on div "Overdue" at bounding box center [537, 142] width 49 height 17
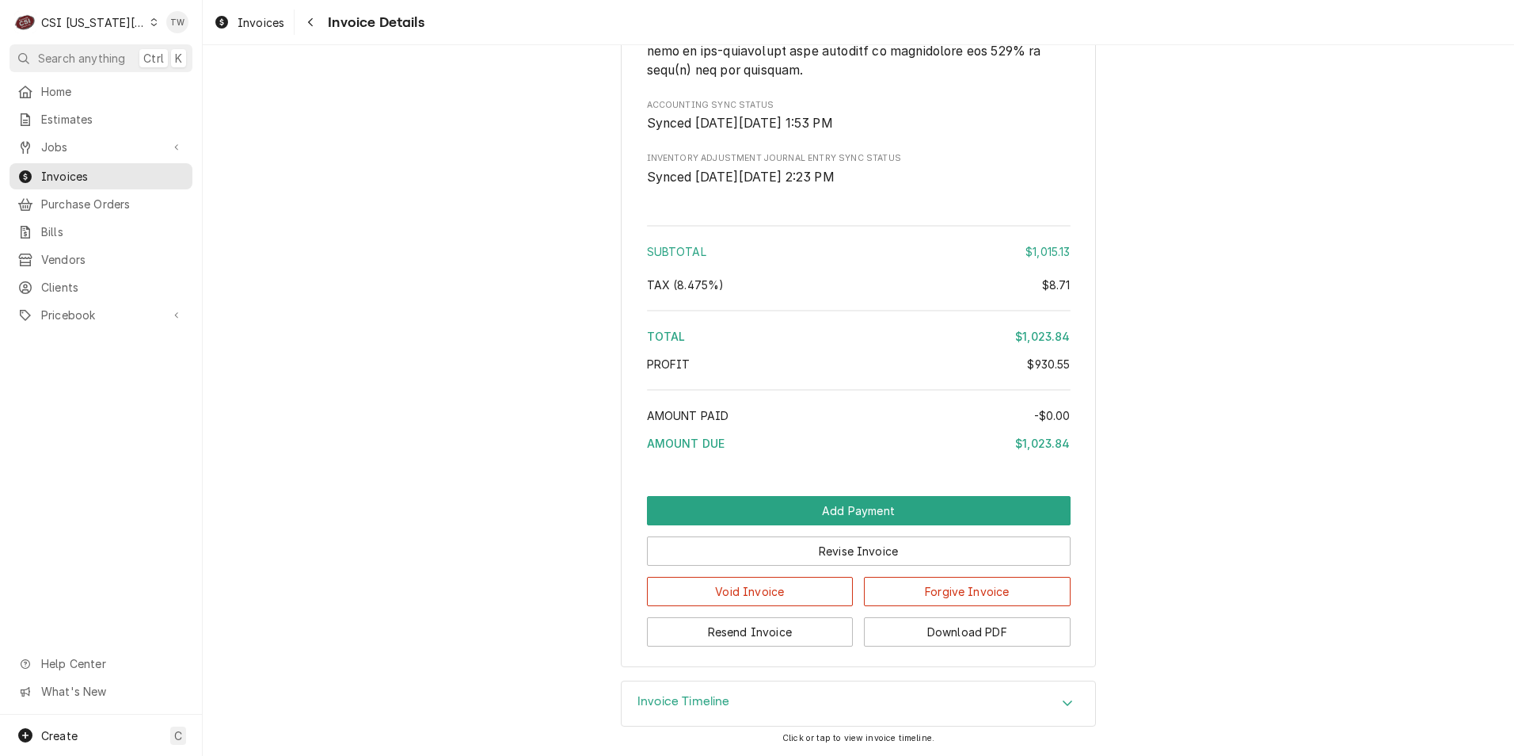
scroll to position [3358, 0]
click at [949, 642] on button "Download PDF" at bounding box center [967, 631] width 207 height 29
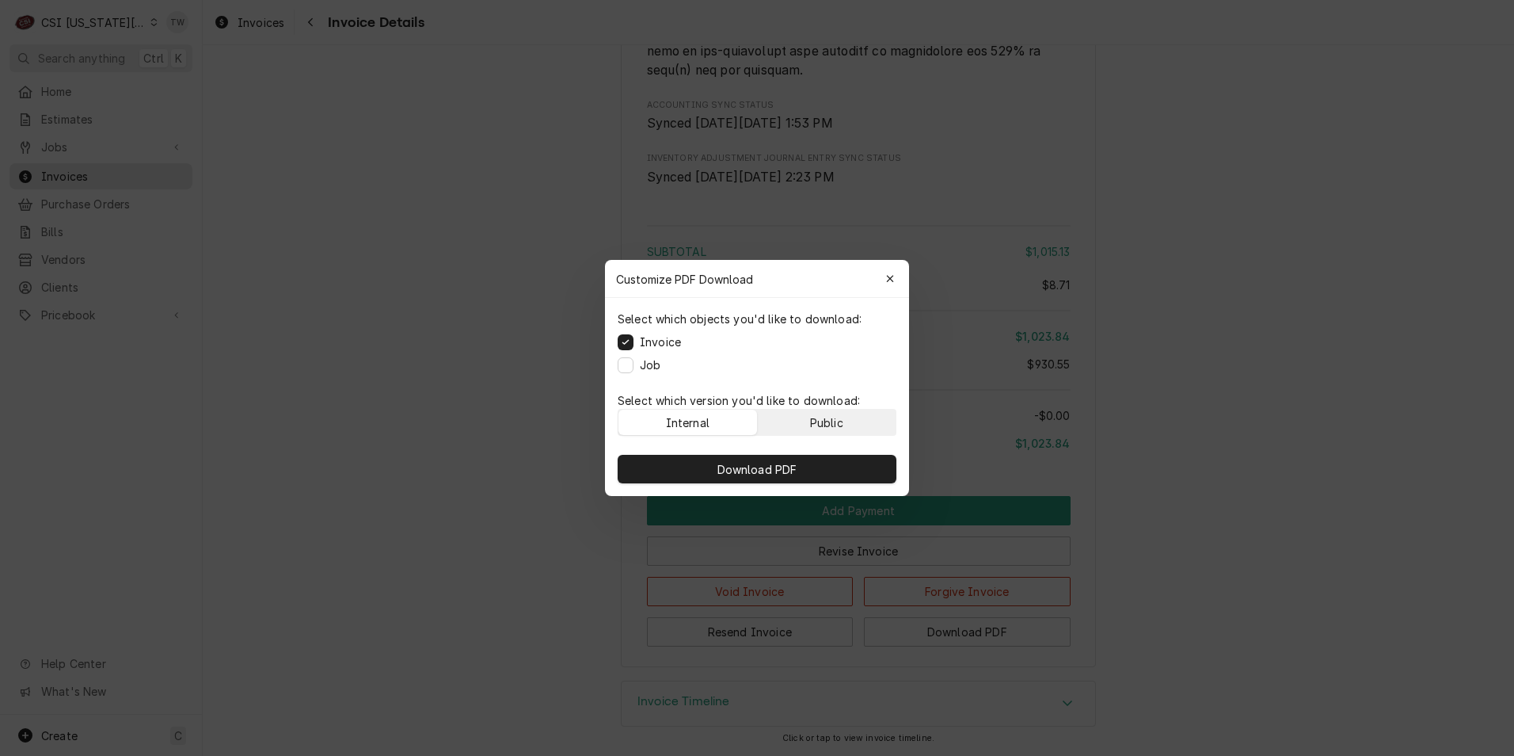
click at [845, 431] on button "Public" at bounding box center [827, 421] width 139 height 25
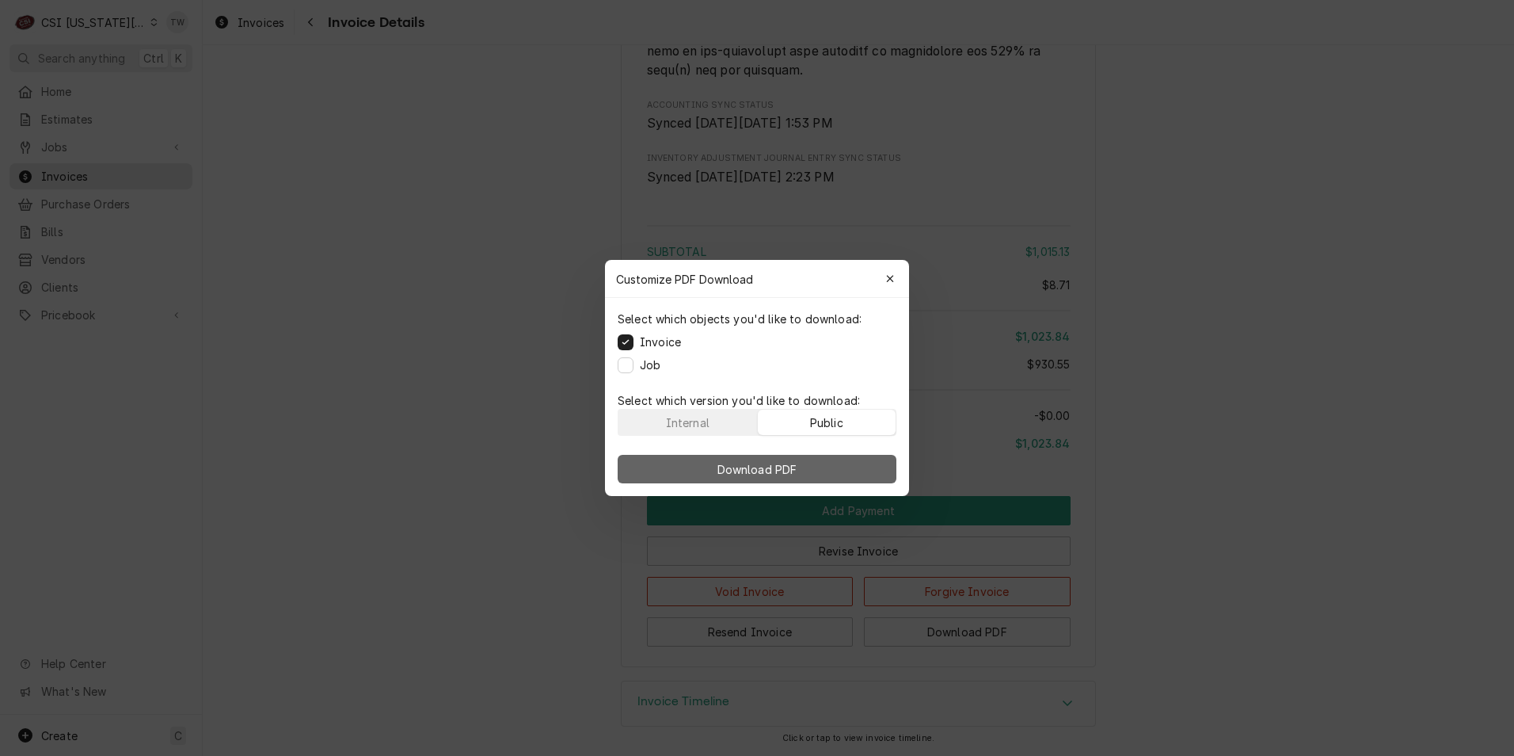
click at [808, 468] on button "Download PDF" at bounding box center [757, 469] width 279 height 29
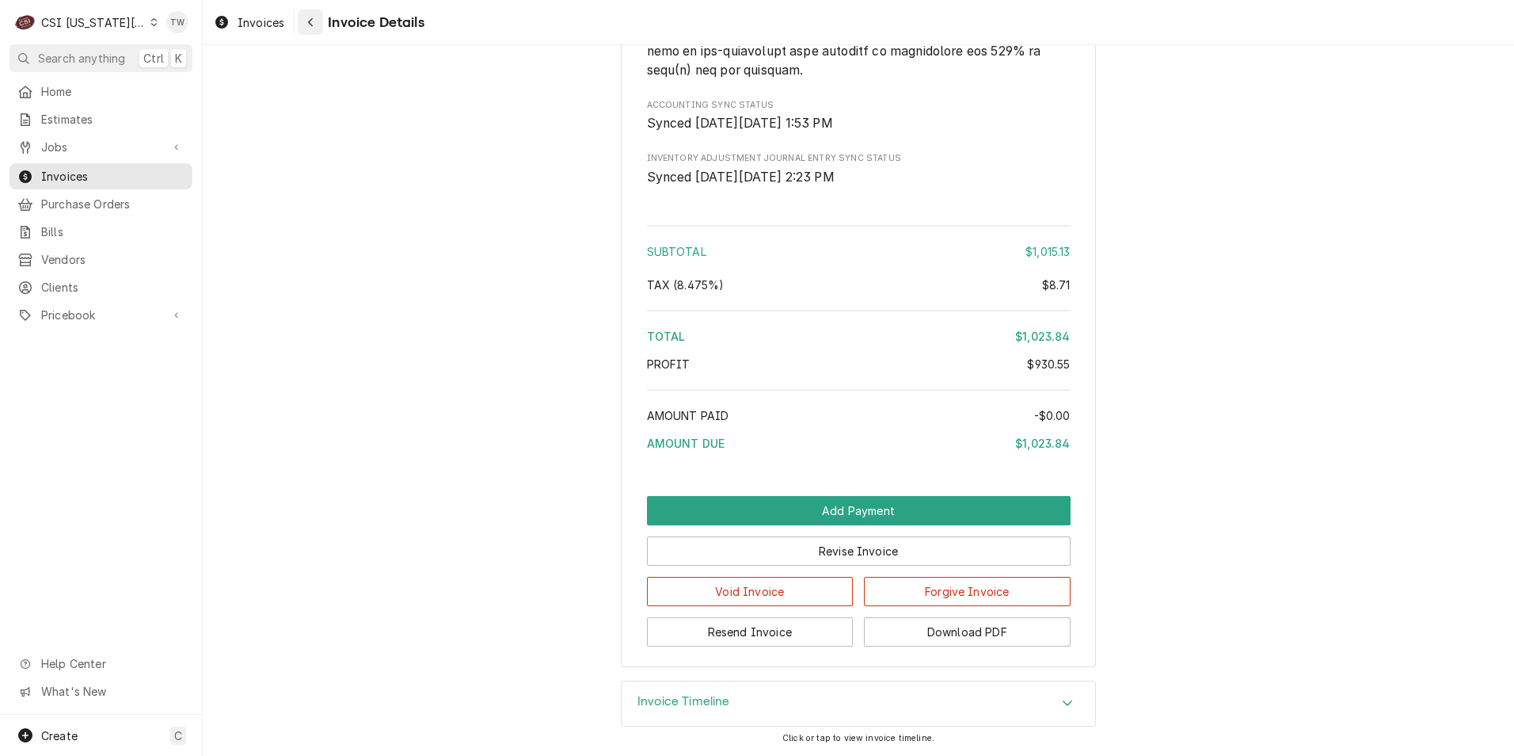
click at [316, 20] on div "Navigate back" at bounding box center [311, 22] width 16 height 16
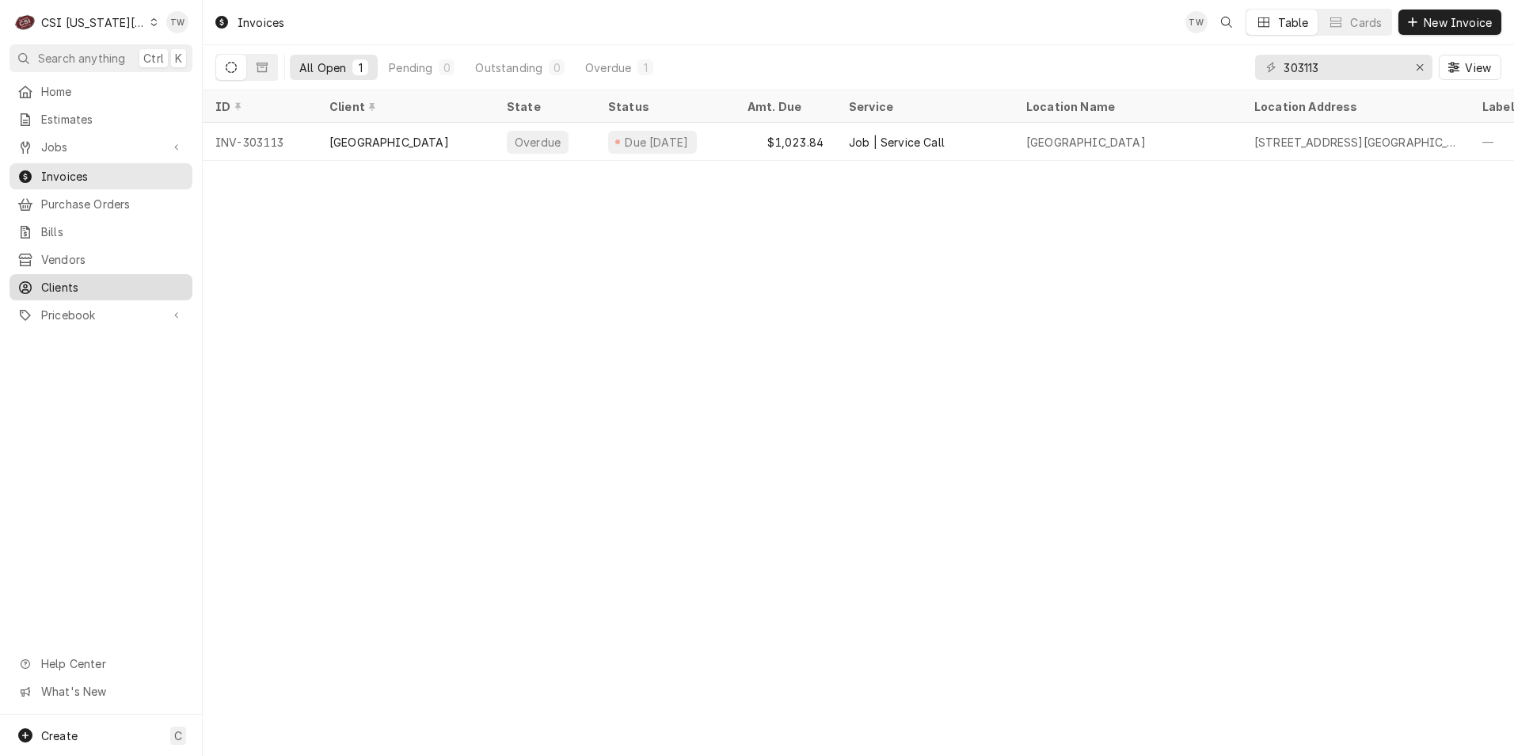
click at [79, 279] on span "Clients" at bounding box center [112, 287] width 143 height 17
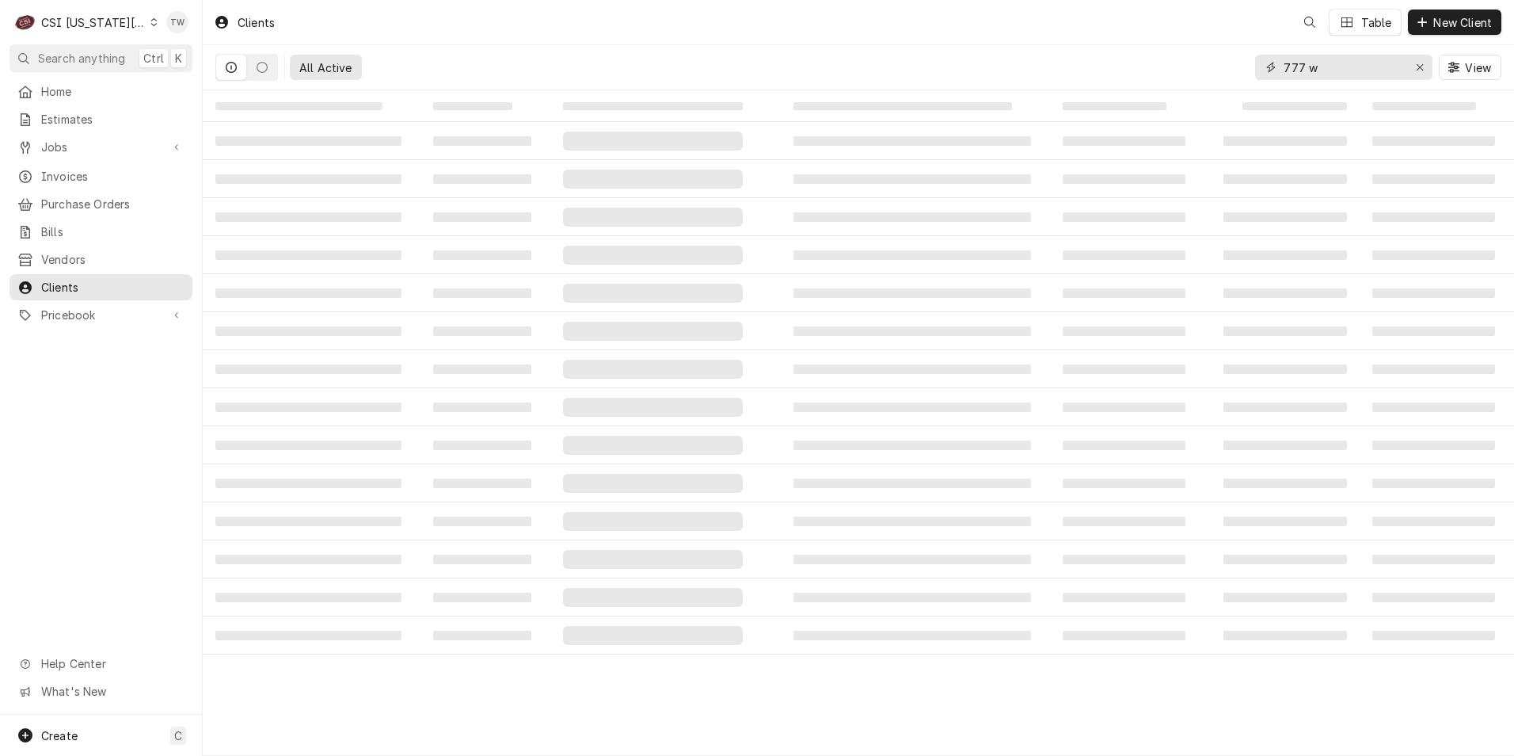
drag, startPoint x: 1336, startPoint y: 67, endPoint x: 1111, endPoint y: 43, distance: 226.2
click at [1111, 43] on div "Clients Table New Client All Active 777 w View" at bounding box center [858, 45] width 1311 height 90
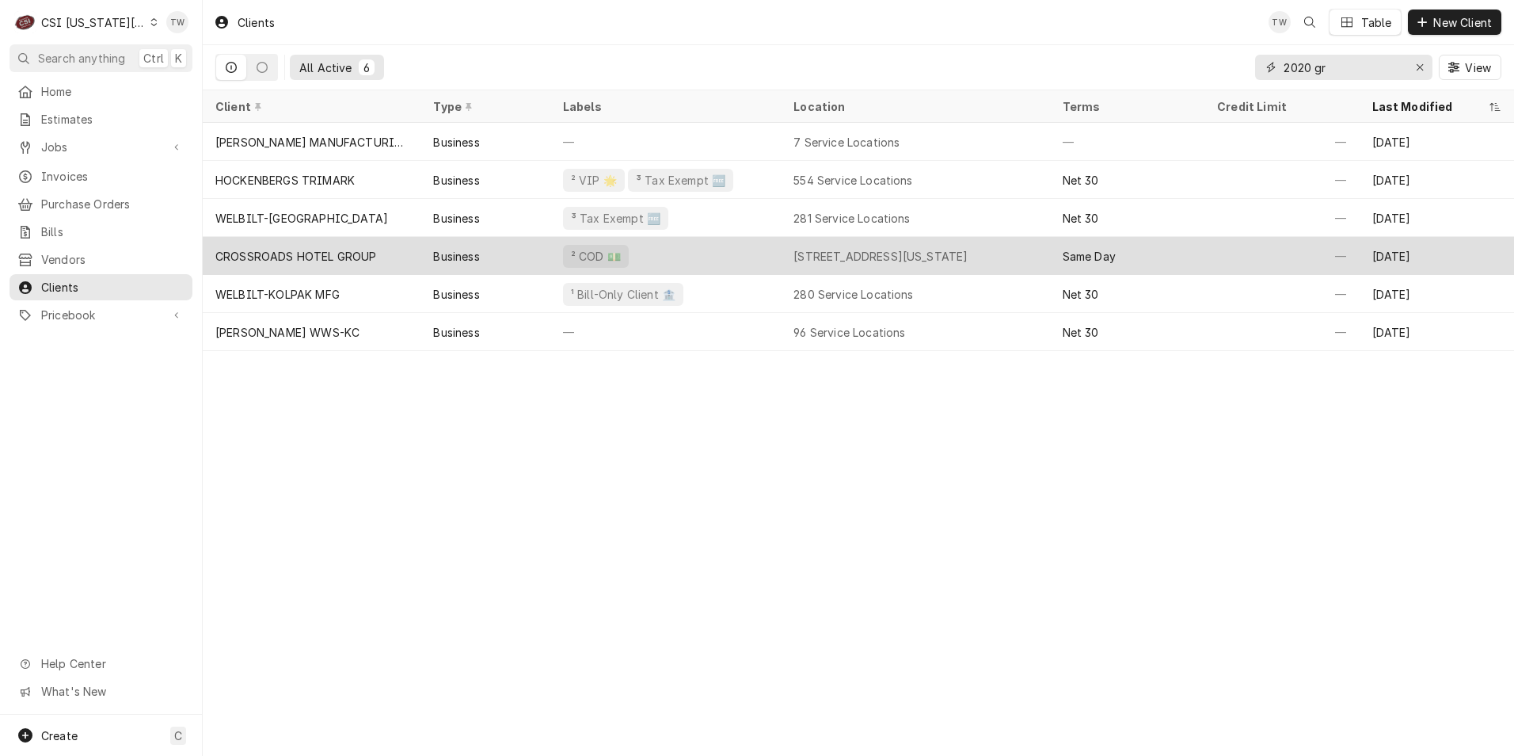
type input "2020 gr"
click at [515, 263] on div "Business" at bounding box center [485, 256] width 129 height 38
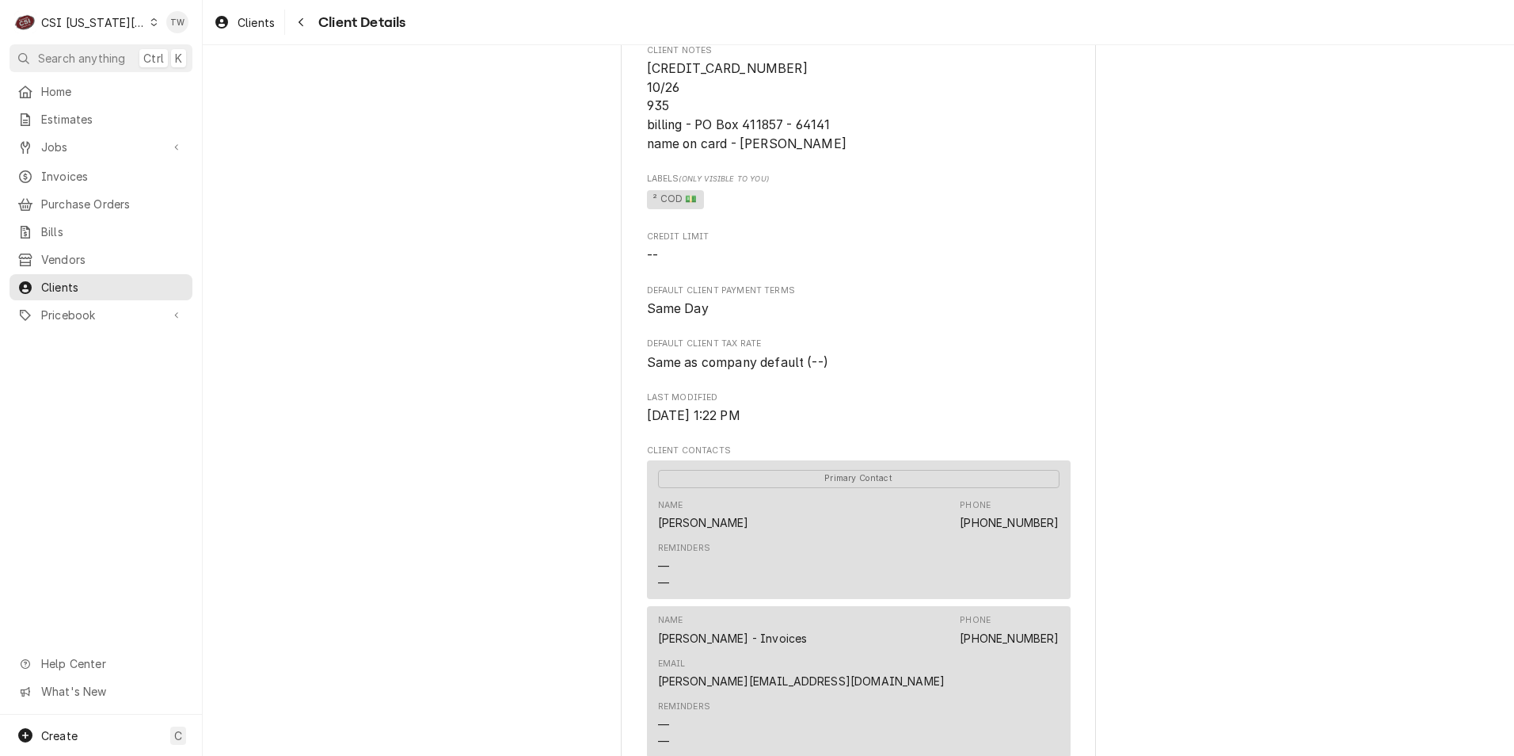
scroll to position [317, 0]
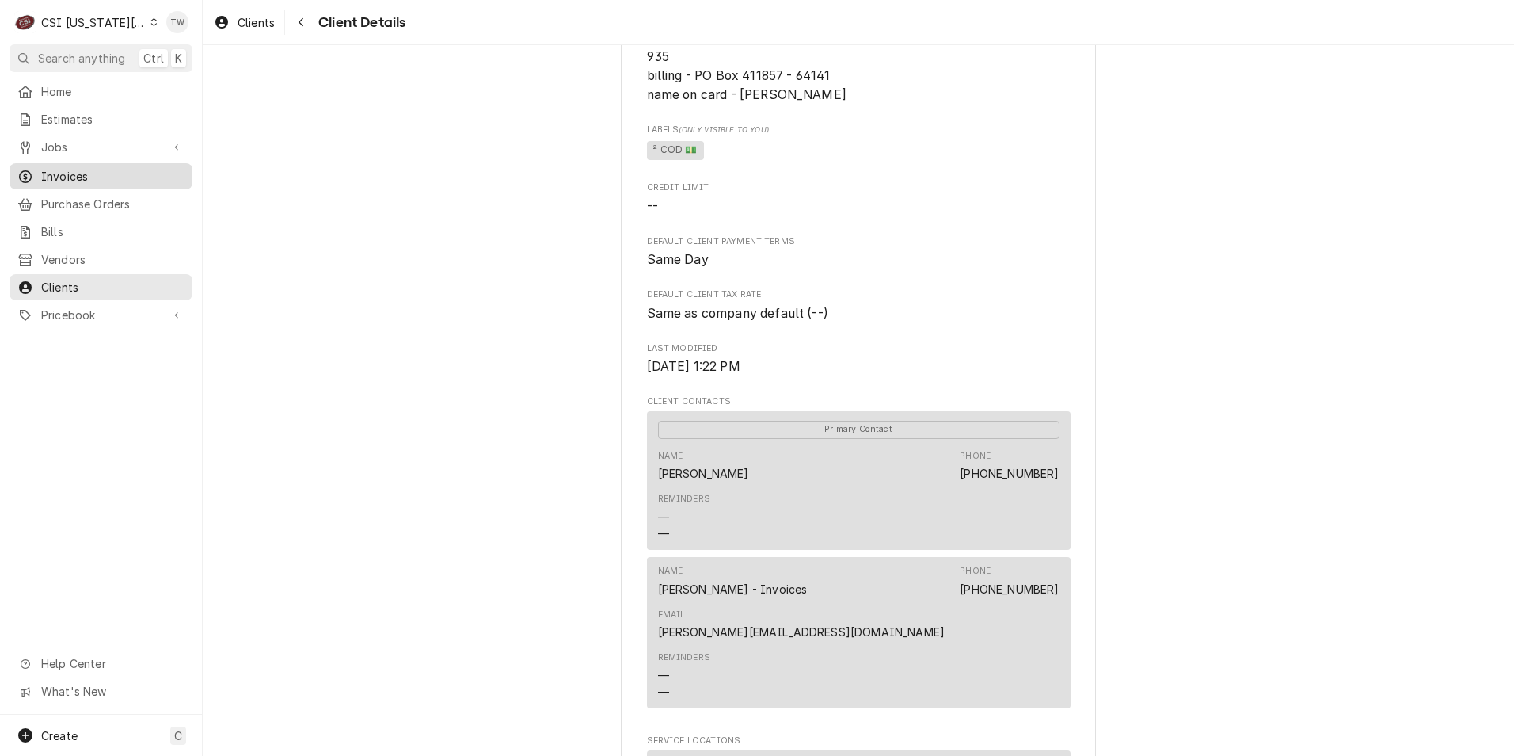
click at [78, 178] on span "Invoices" at bounding box center [112, 176] width 143 height 17
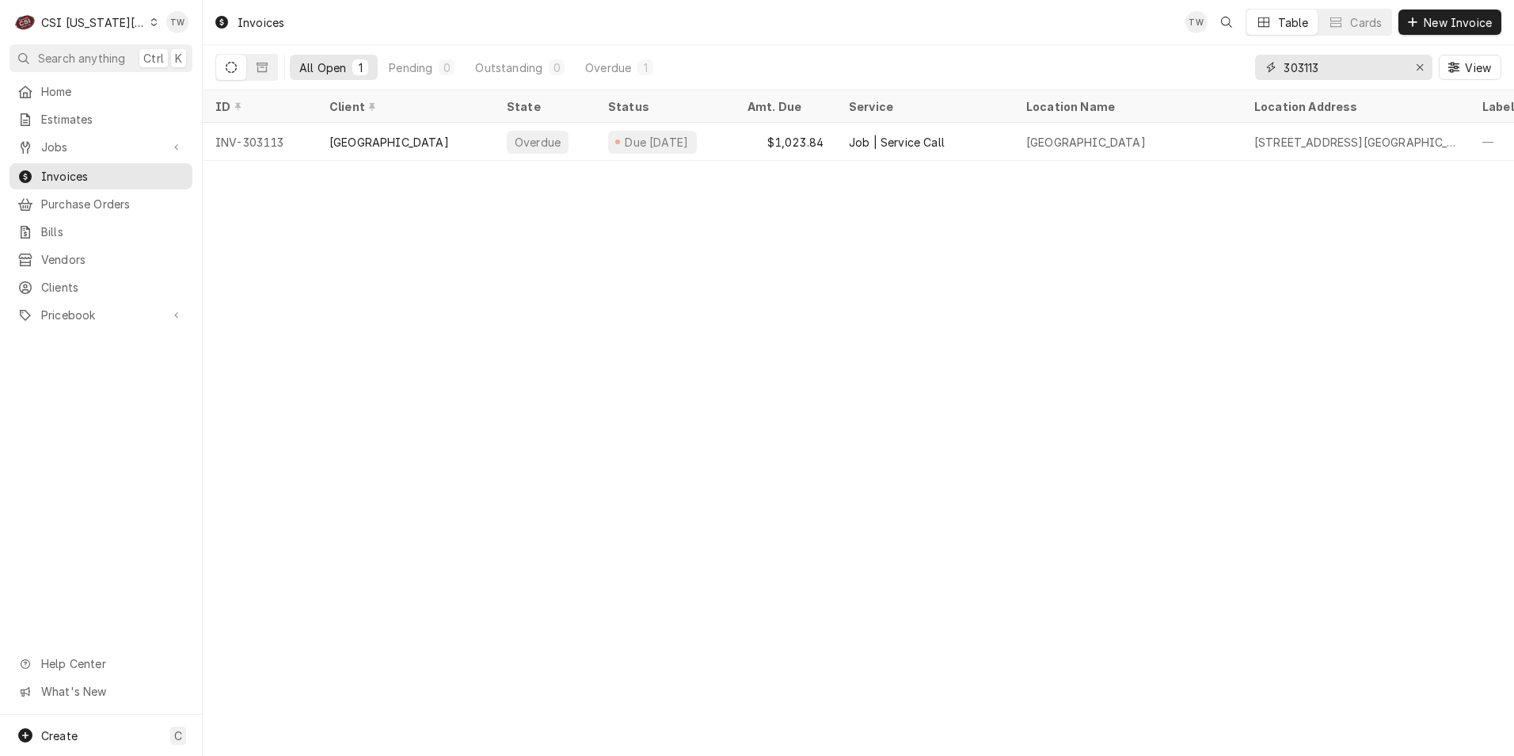
drag, startPoint x: 1358, startPoint y: 61, endPoint x: 1036, endPoint y: 26, distance: 324.2
click at [1036, 26] on div "Invoices TW Table Cards New Invoice All Open 1 Pending 0 Outstanding 0 Overdue …" at bounding box center [858, 45] width 1311 height 90
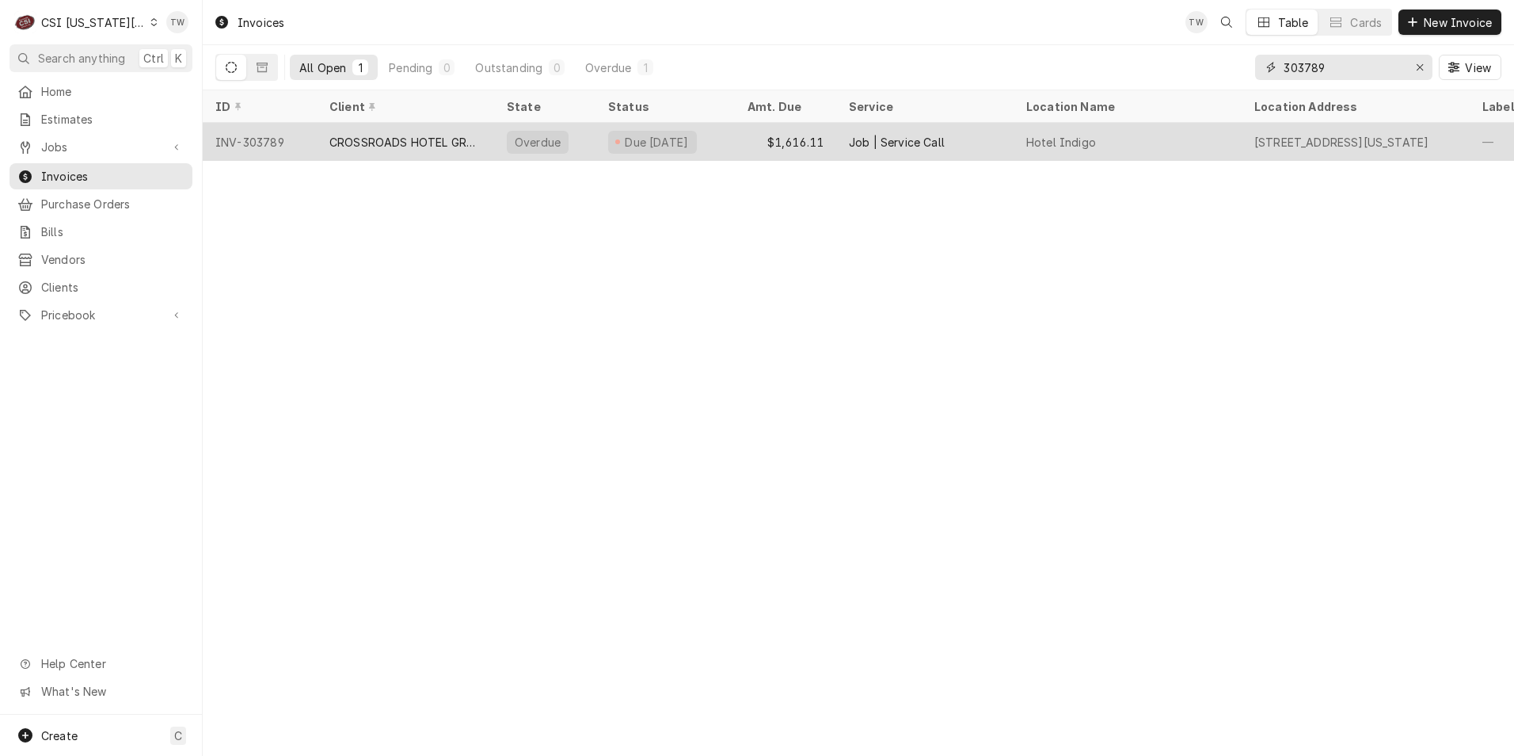
type input "303789"
click at [419, 128] on div "CROSSROADS HOTEL GROUP" at bounding box center [405, 142] width 177 height 38
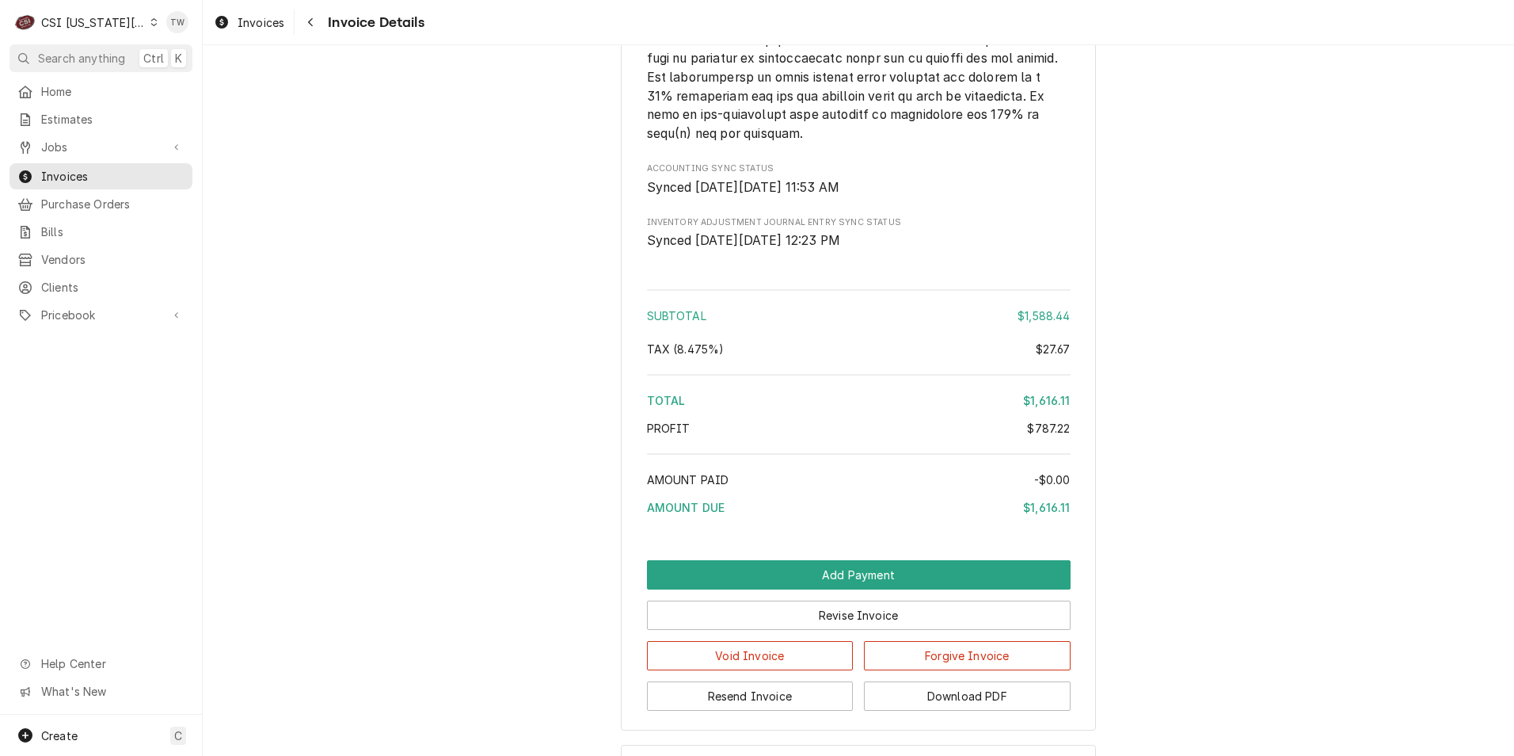
scroll to position [3996, 0]
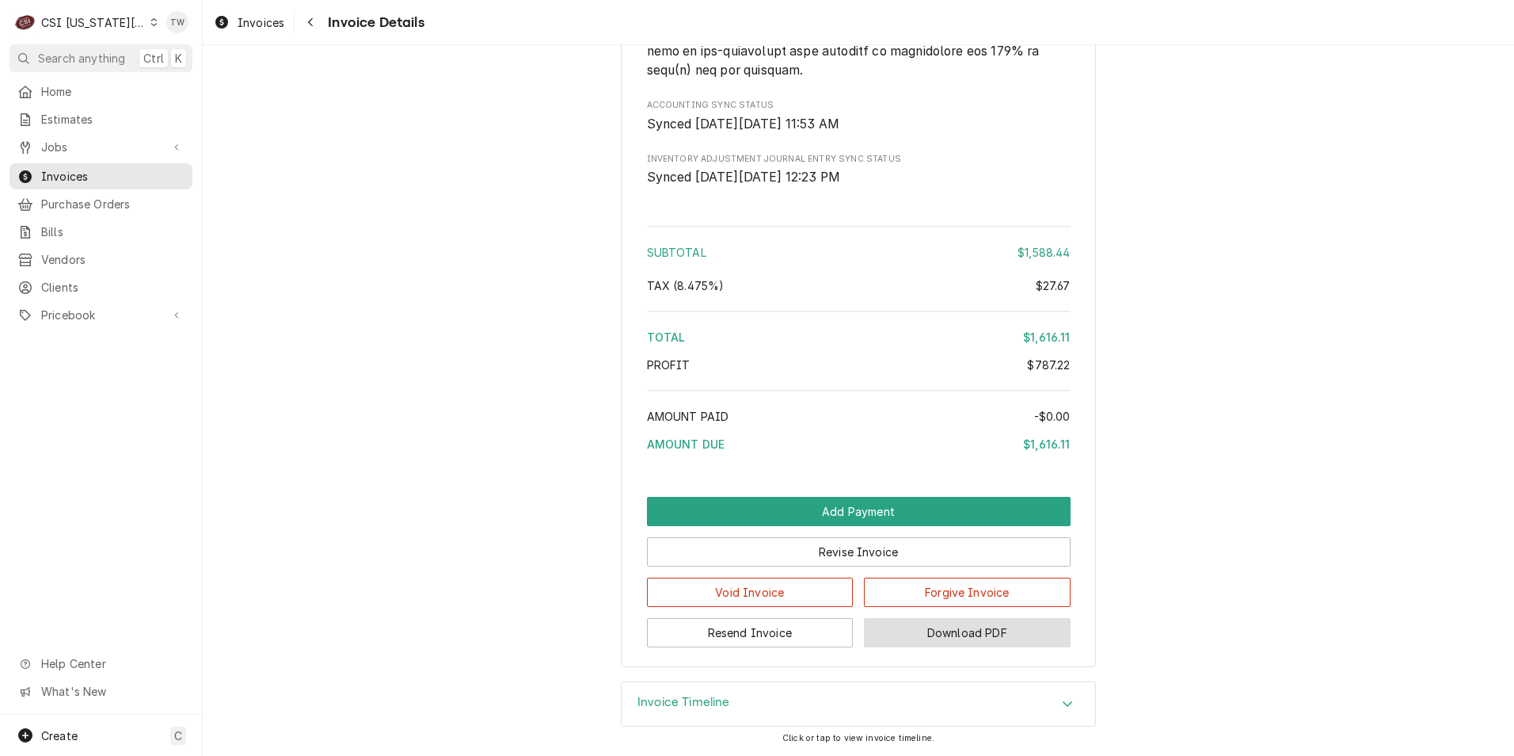
click at [954, 627] on button "Download PDF" at bounding box center [967, 632] width 207 height 29
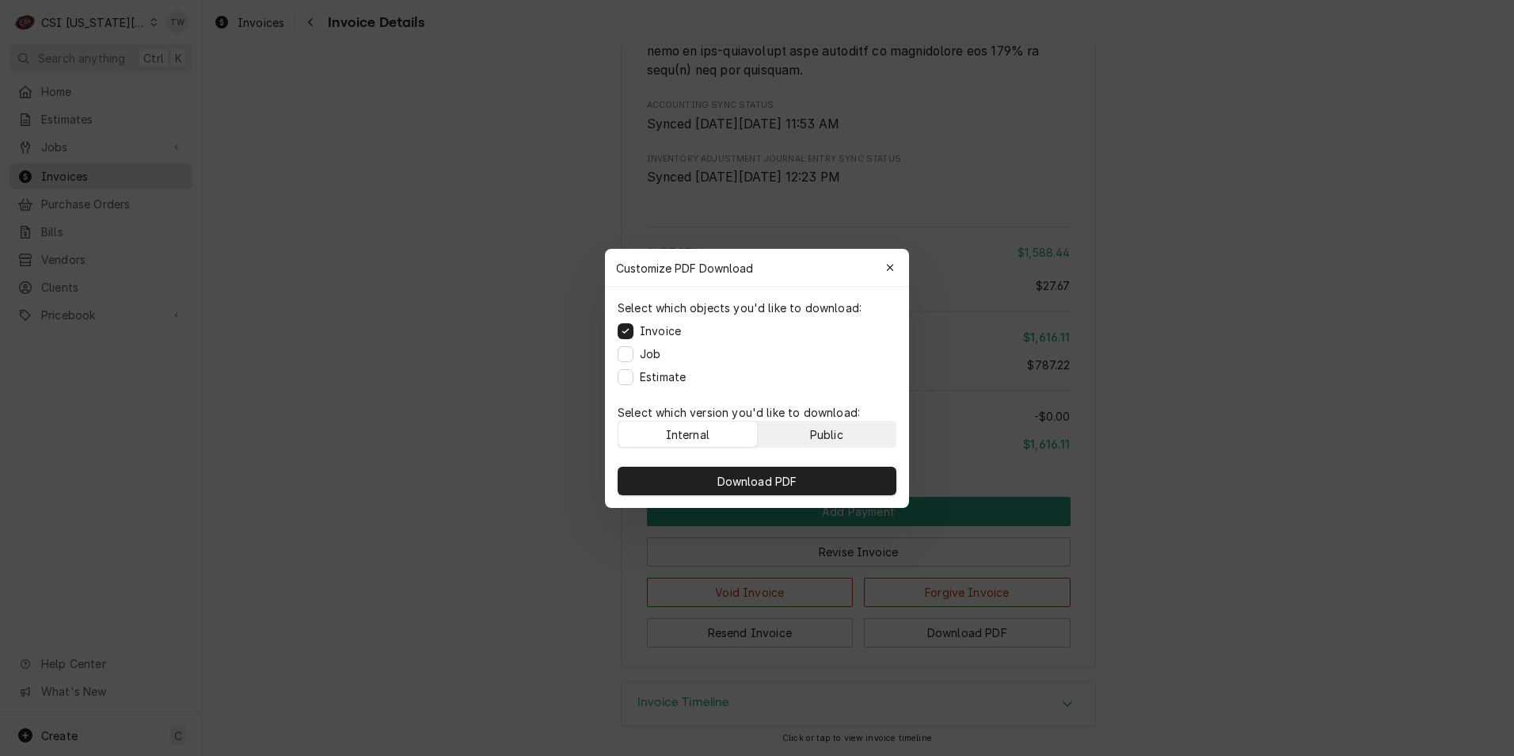
click at [835, 432] on div "Public" at bounding box center [826, 433] width 33 height 17
click at [800, 488] on button "Download PDF" at bounding box center [757, 480] width 279 height 29
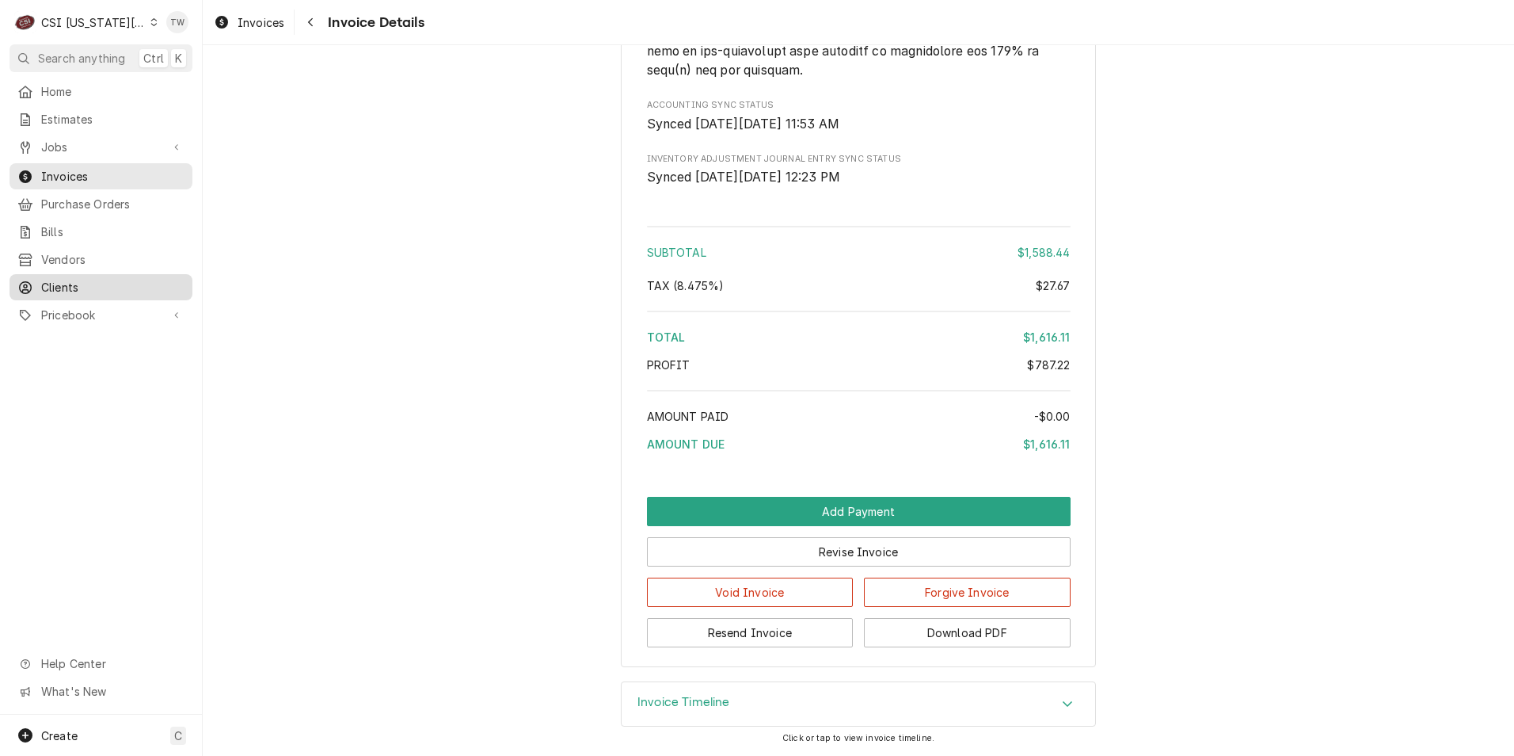
click at [72, 279] on span "Clients" at bounding box center [112, 287] width 143 height 17
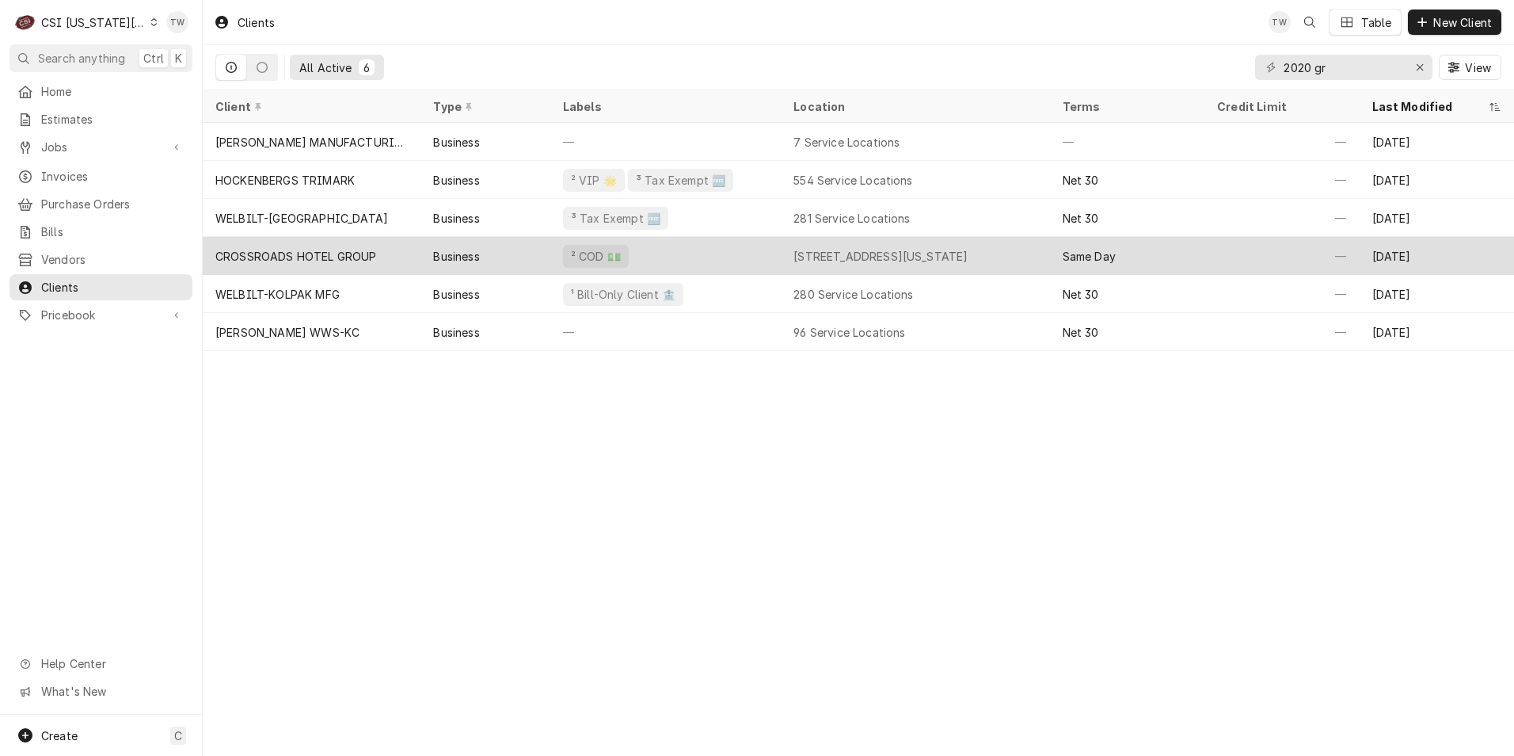
click at [447, 256] on div "Business" at bounding box center [456, 256] width 46 height 17
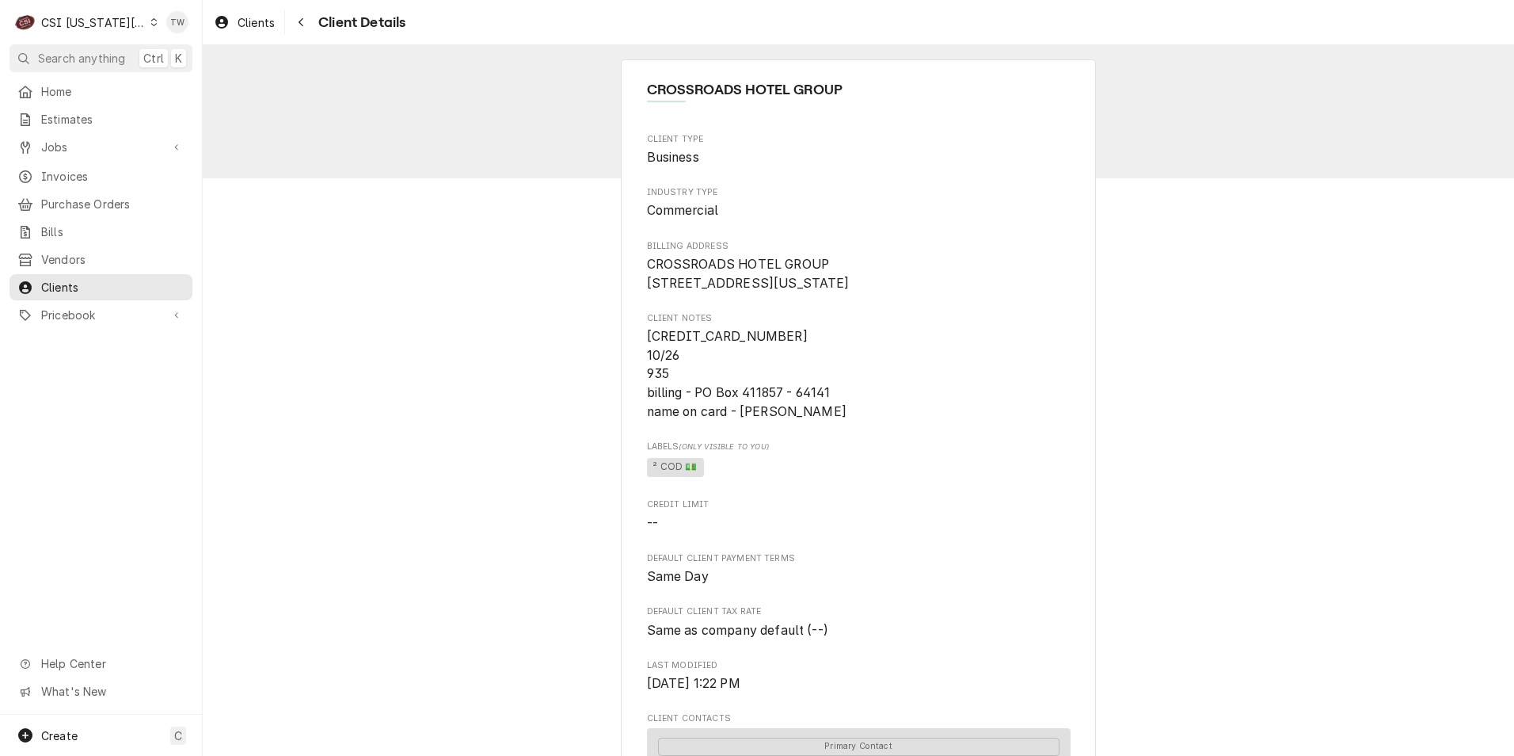
click at [306, 29] on div "Navigate back" at bounding box center [301, 22] width 16 height 16
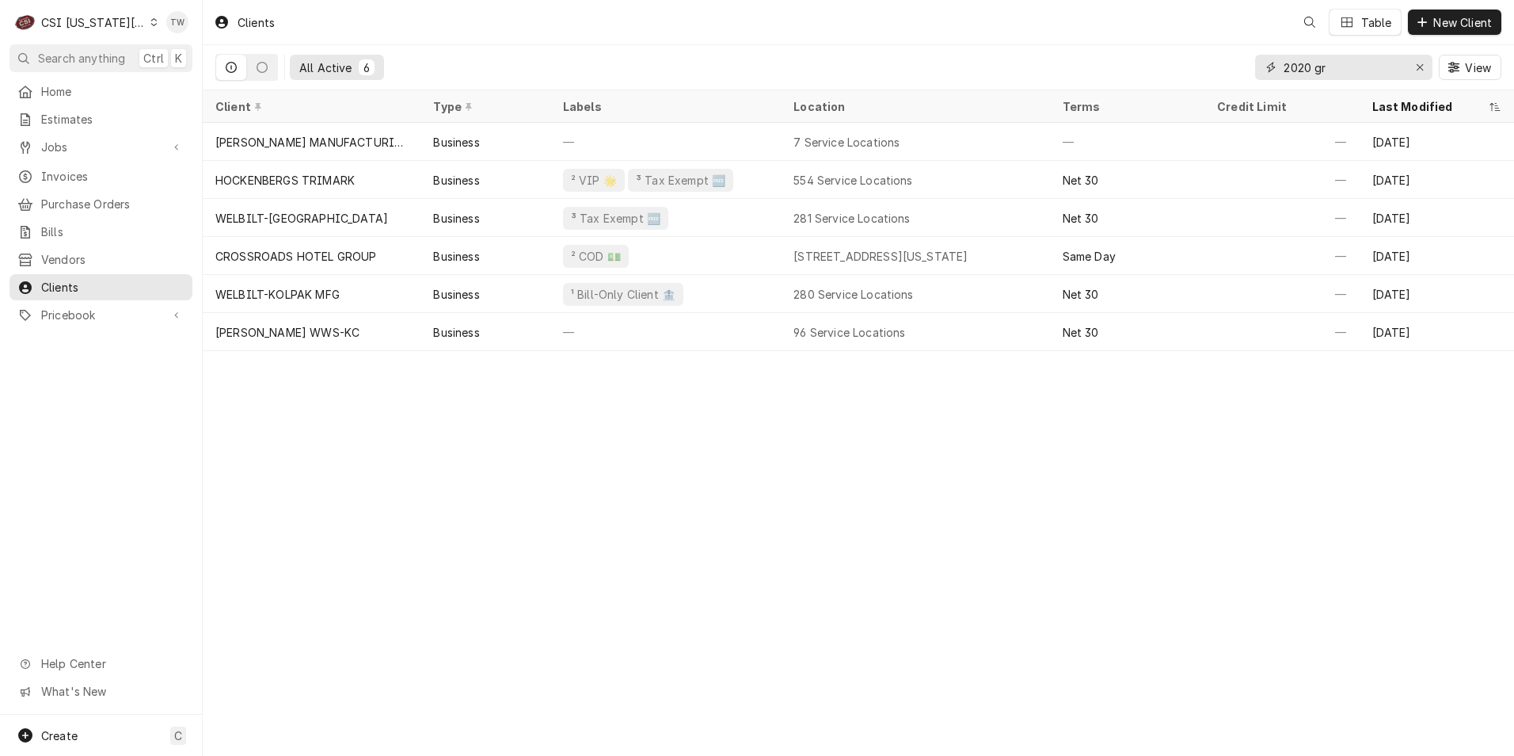
drag, startPoint x: 1336, startPoint y: 67, endPoint x: 1140, endPoint y: 44, distance: 197.7
click at [1140, 44] on div "Clients Table New Client All Active 6 2020 gr View" at bounding box center [858, 45] width 1311 height 90
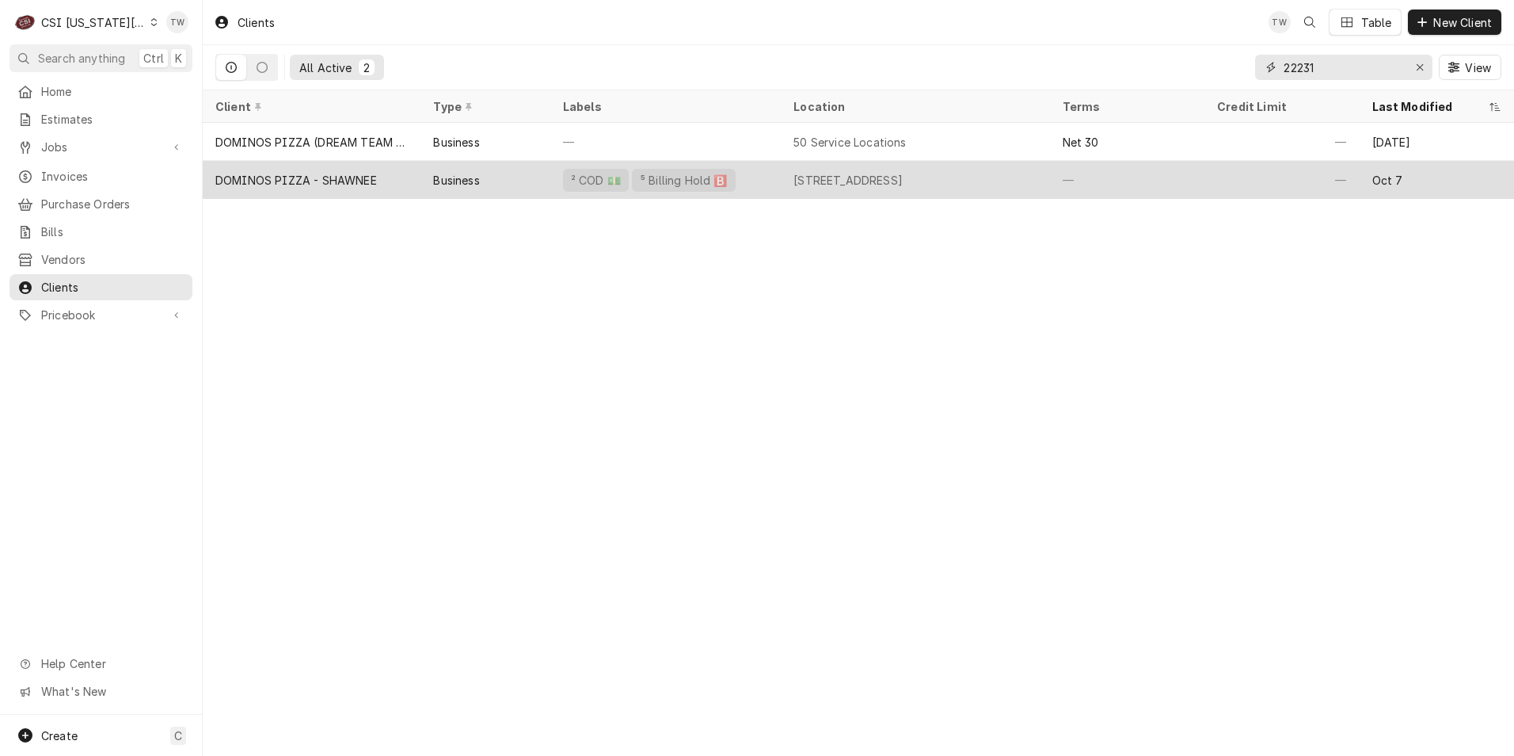
type input "22231"
click at [367, 182] on div "DOMINOS PIZZA - SHAWNEE" at bounding box center [296, 180] width 162 height 17
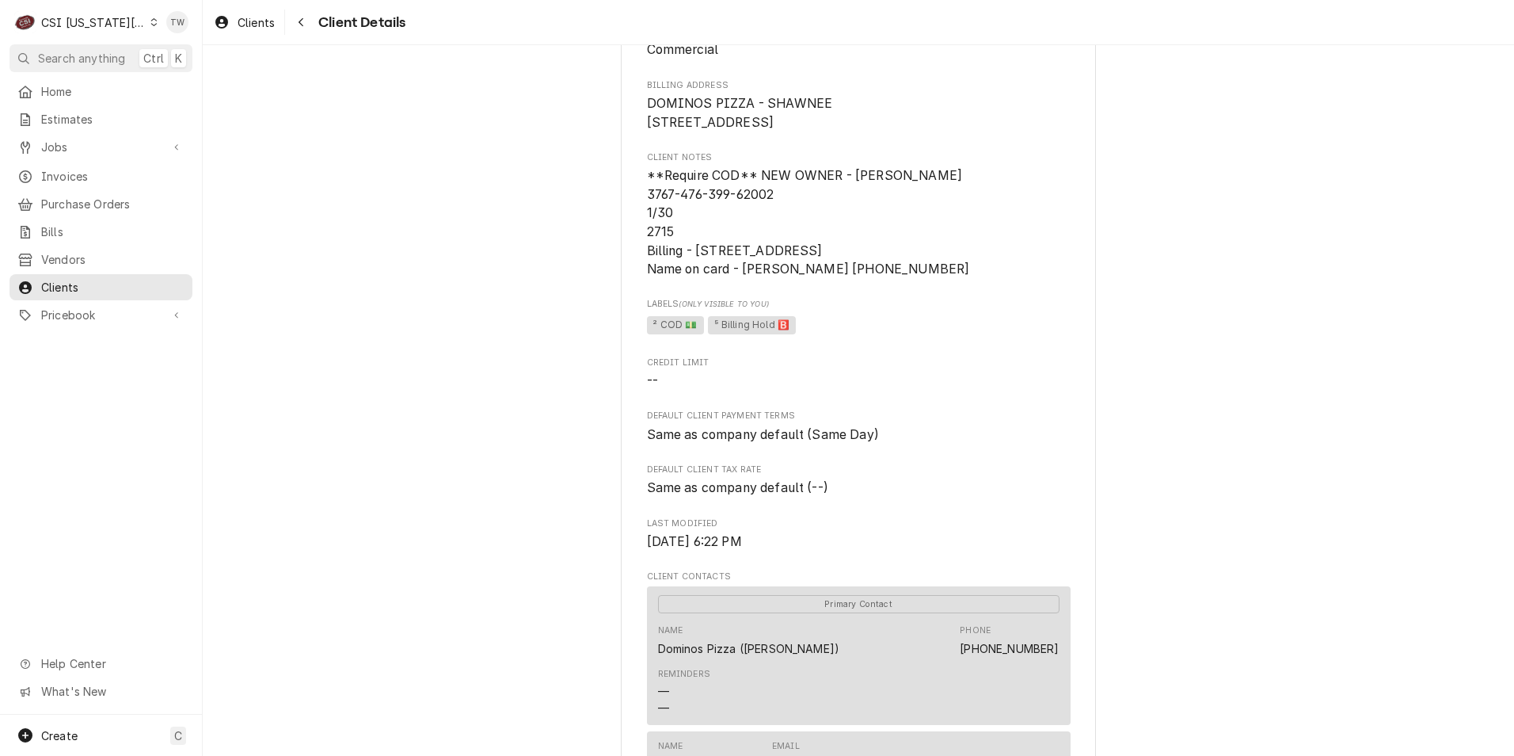
scroll to position [475, 0]
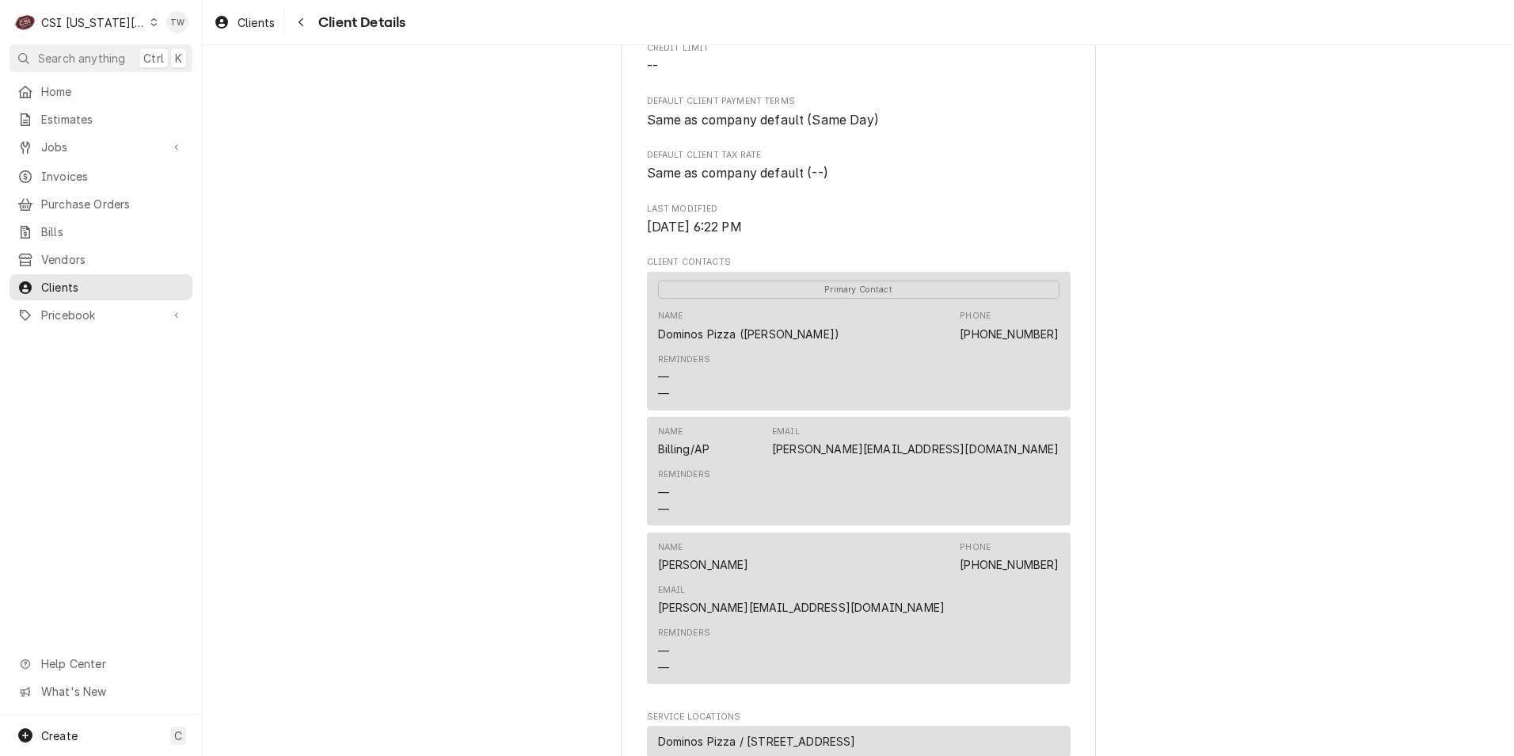
drag, startPoint x: 1022, startPoint y: 585, endPoint x: 885, endPoint y: 505, distance: 159.3
click at [882, 505] on div "Reminders — —" at bounding box center [859, 492] width 402 height 59
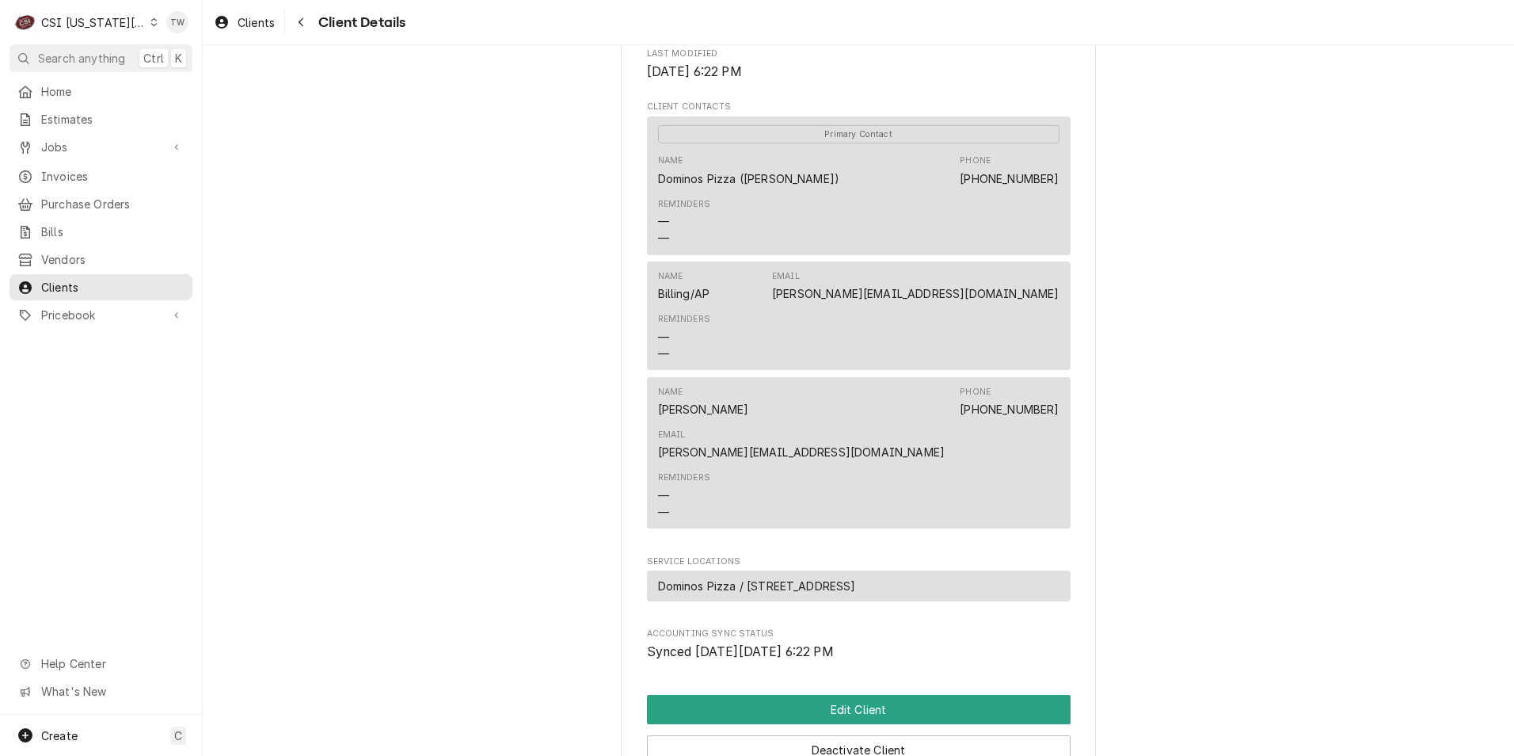
scroll to position [634, 0]
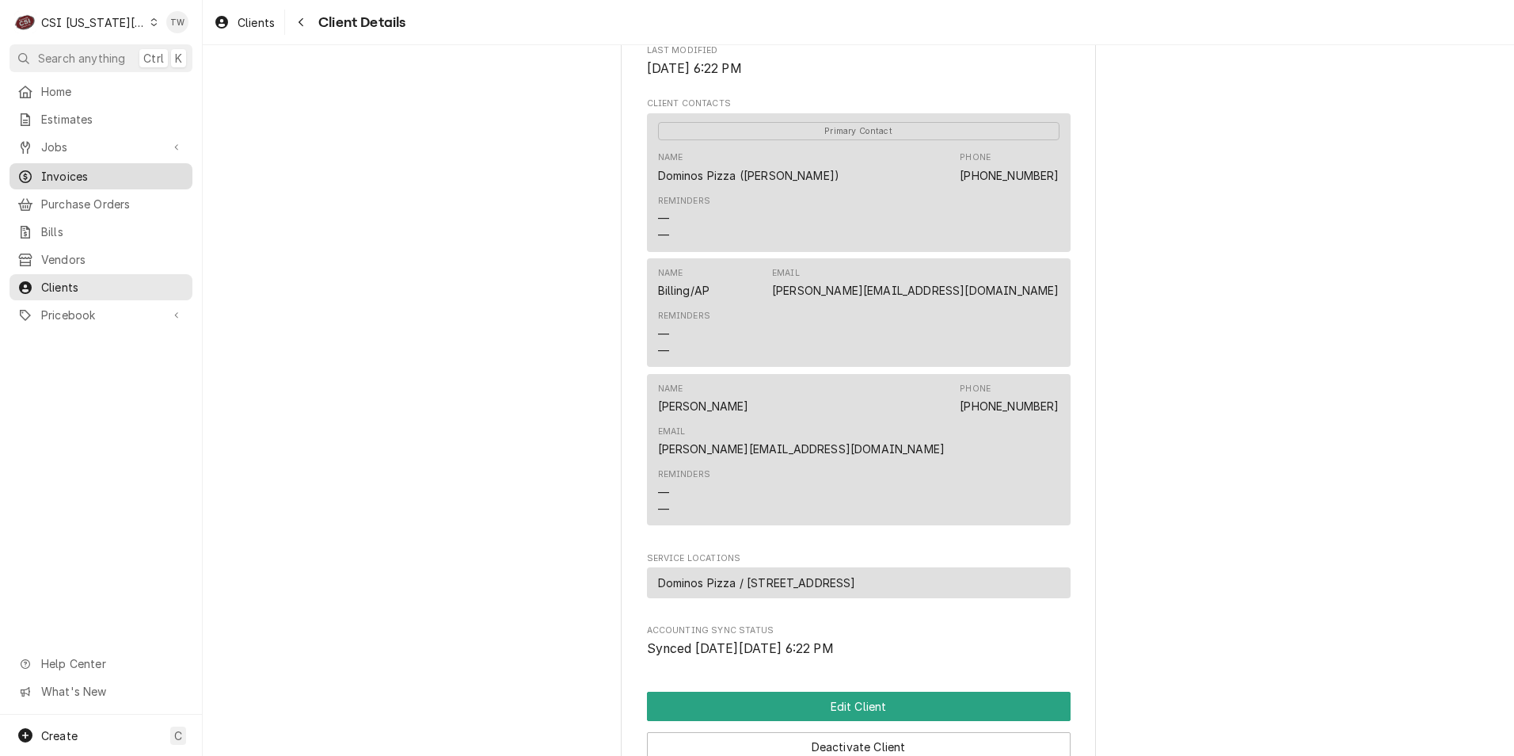
click at [93, 173] on span "Invoices" at bounding box center [112, 176] width 143 height 17
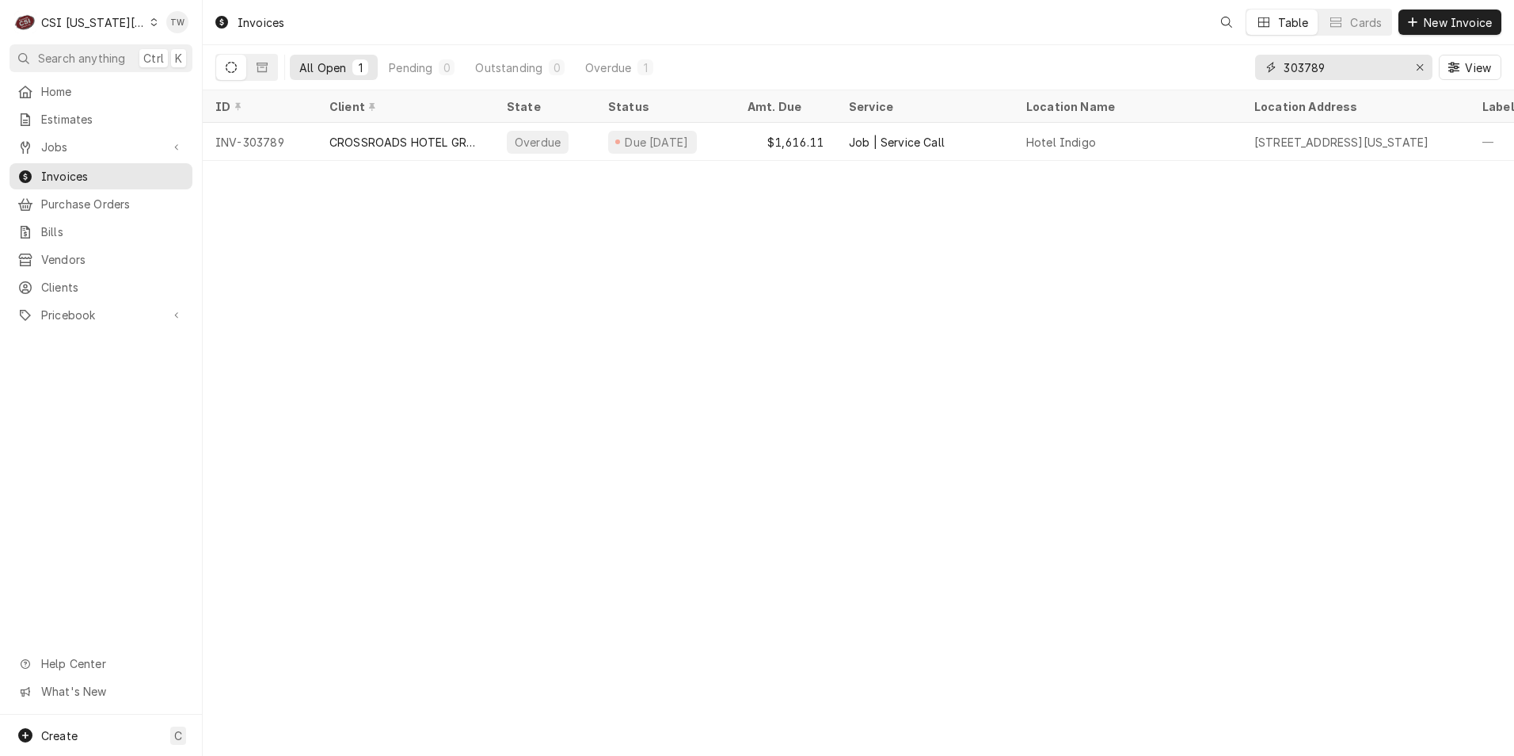
drag, startPoint x: 1342, startPoint y: 68, endPoint x: 1123, endPoint y: 62, distance: 219.5
click at [1128, 63] on div "All Open 1 Pending 0 Outstanding 0 Overdue 1 303789 View" at bounding box center [858, 67] width 1286 height 44
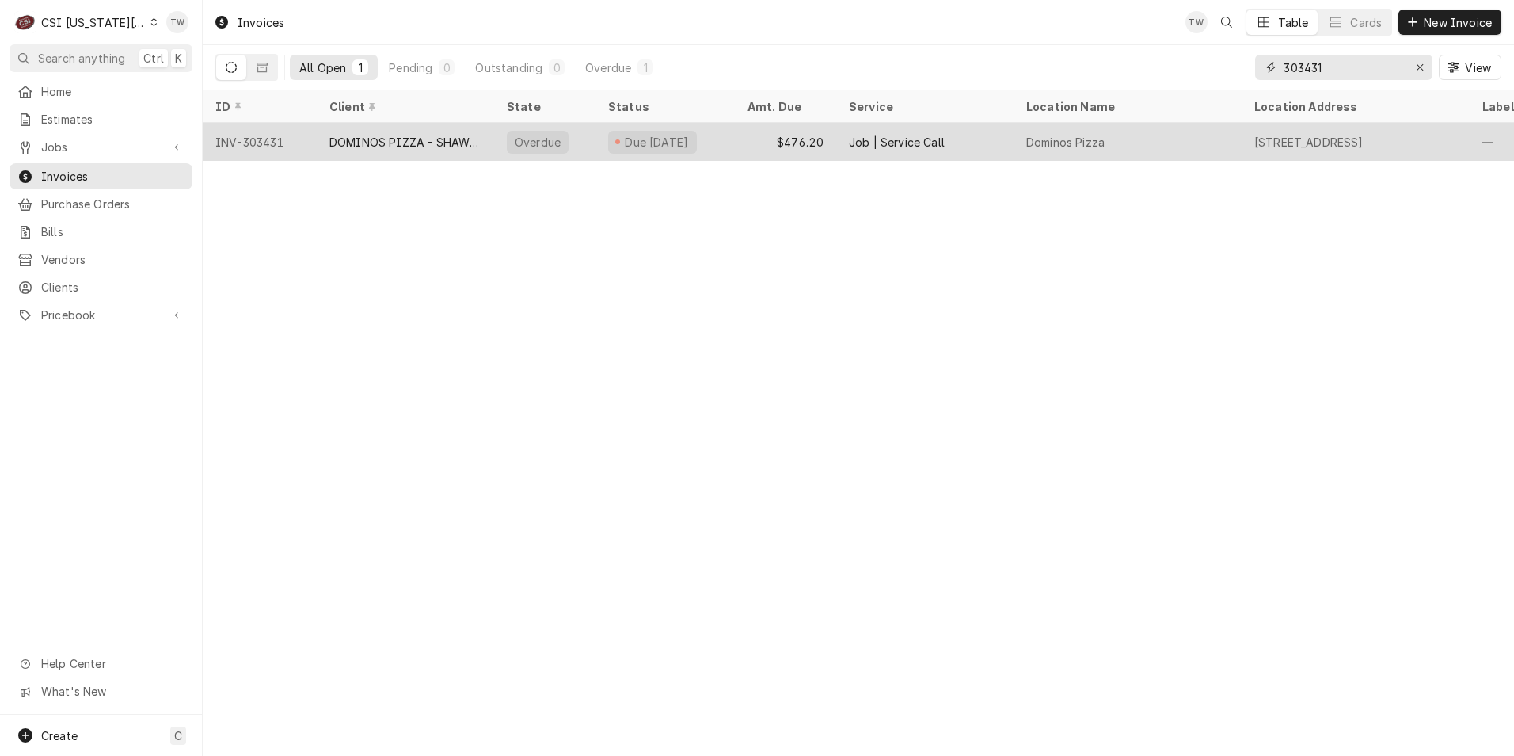
type input "303431"
click at [378, 137] on div "DOMINOS PIZZA - SHAWNEE" at bounding box center [405, 142] width 152 height 17
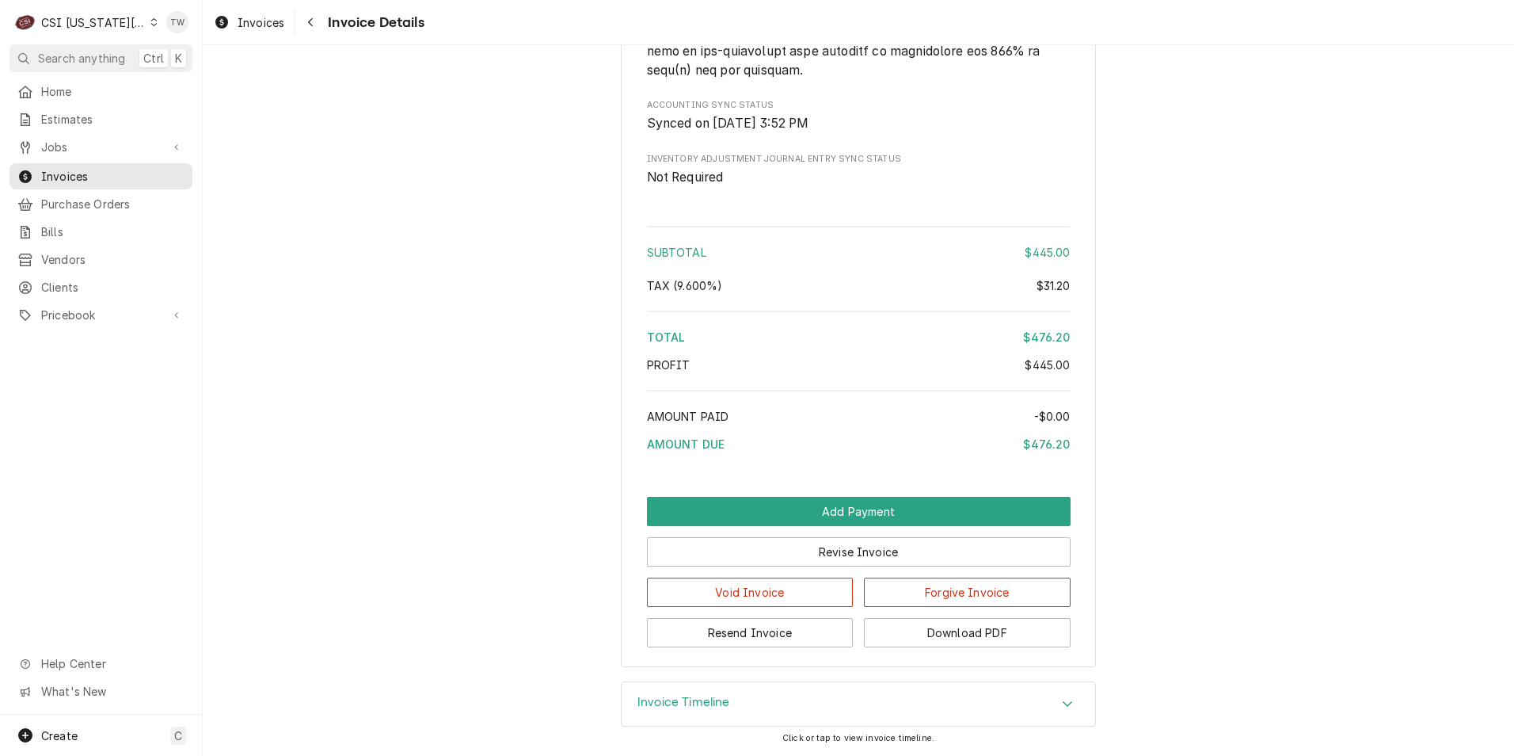
scroll to position [2565, 0]
click at [916, 625] on button "Download PDF" at bounding box center [967, 632] width 207 height 29
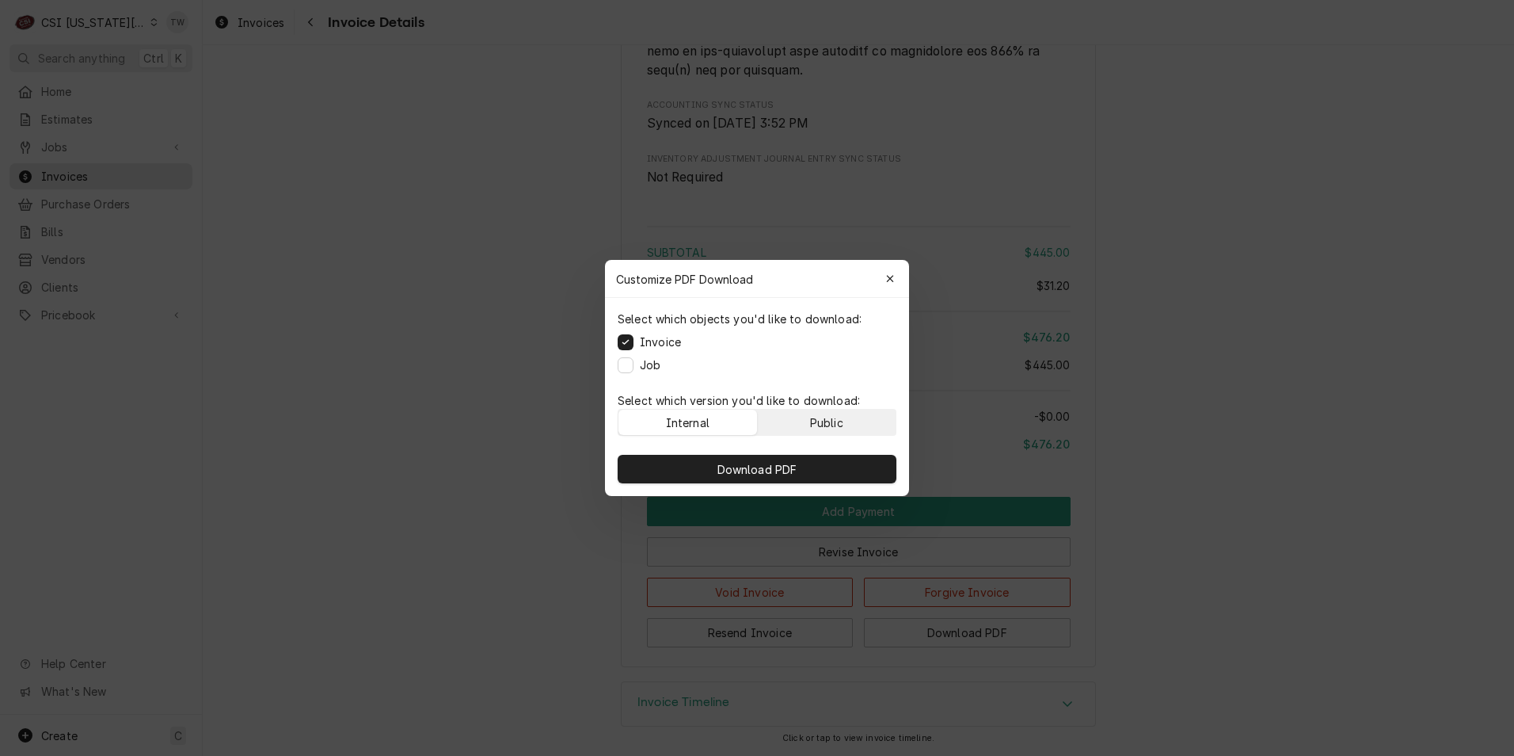
click at [817, 416] on div "Public" at bounding box center [826, 422] width 33 height 17
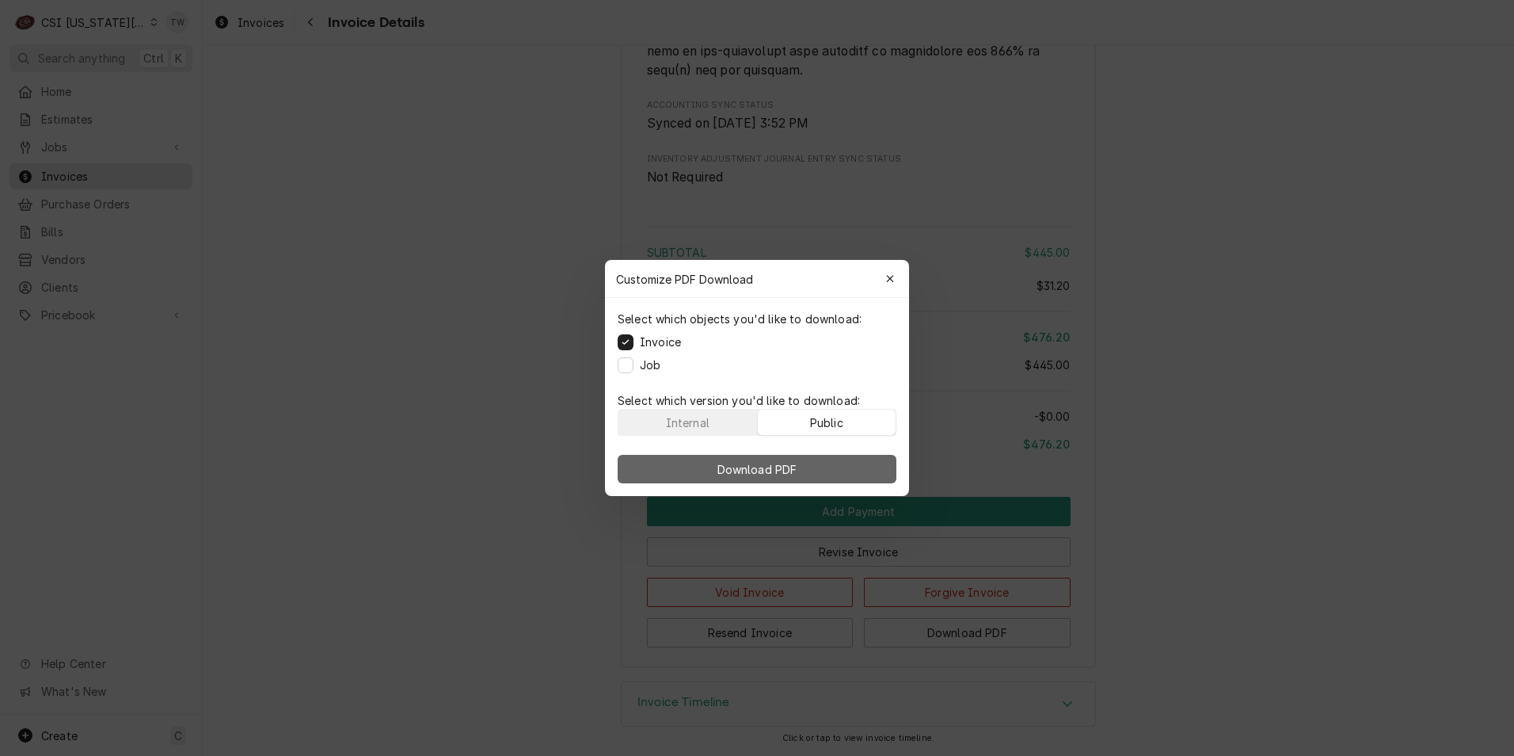
click at [792, 478] on button "Download PDF" at bounding box center [757, 469] width 279 height 29
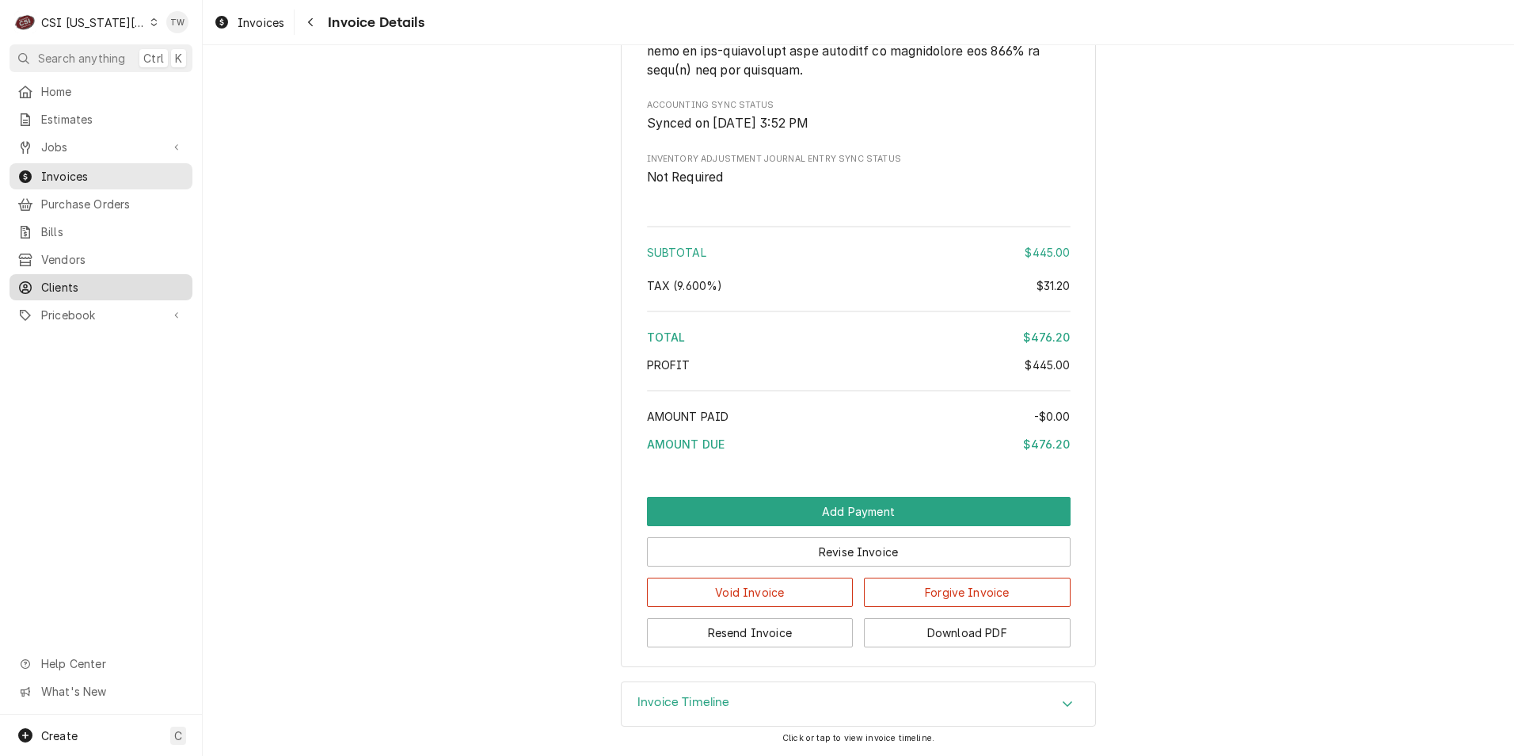
click at [80, 279] on span "Clients" at bounding box center [112, 287] width 143 height 17
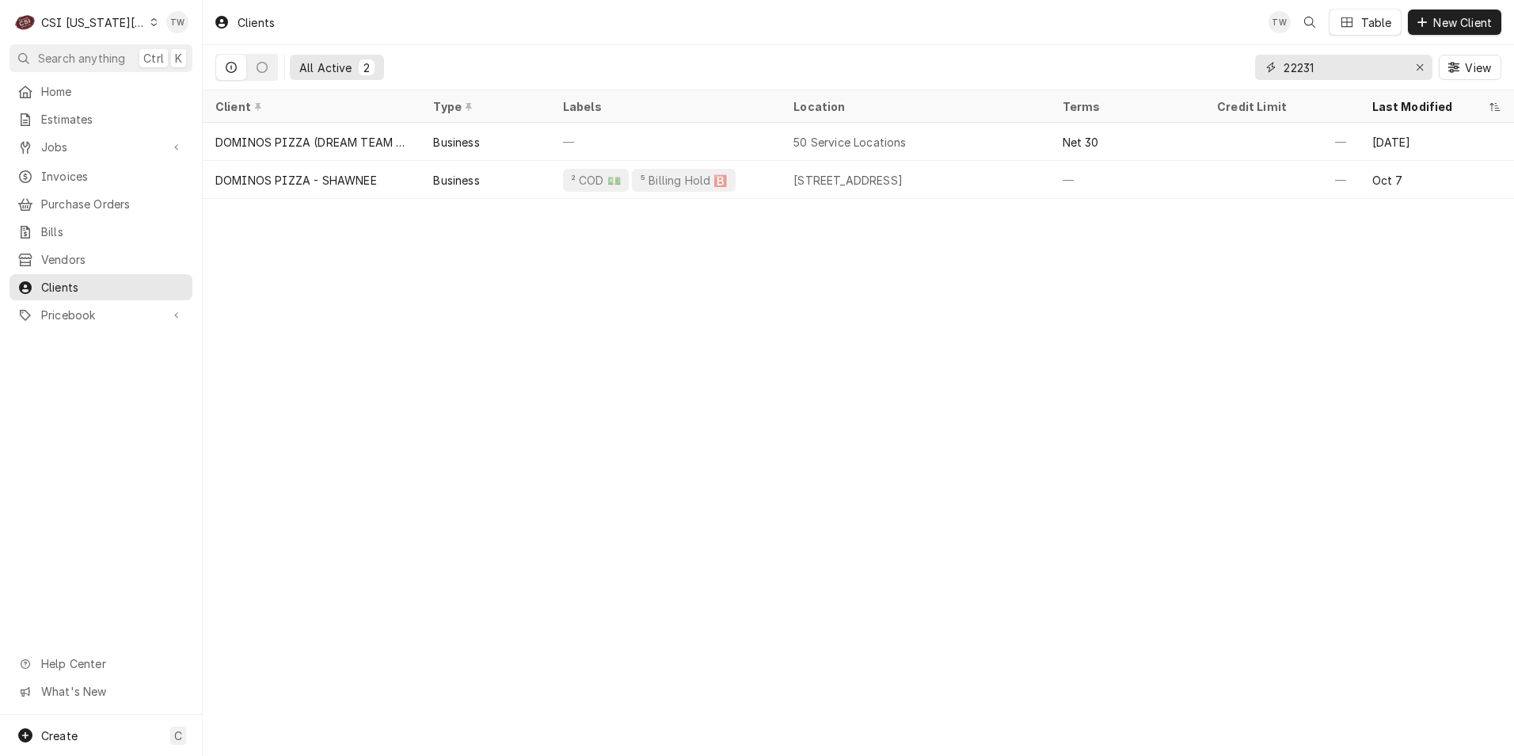
drag, startPoint x: 1326, startPoint y: 67, endPoint x: 1149, endPoint y: 37, distance: 179.2
click at [1156, 37] on div "Clients TW Table New Client All Active 2 22231 View" at bounding box center [858, 45] width 1311 height 90
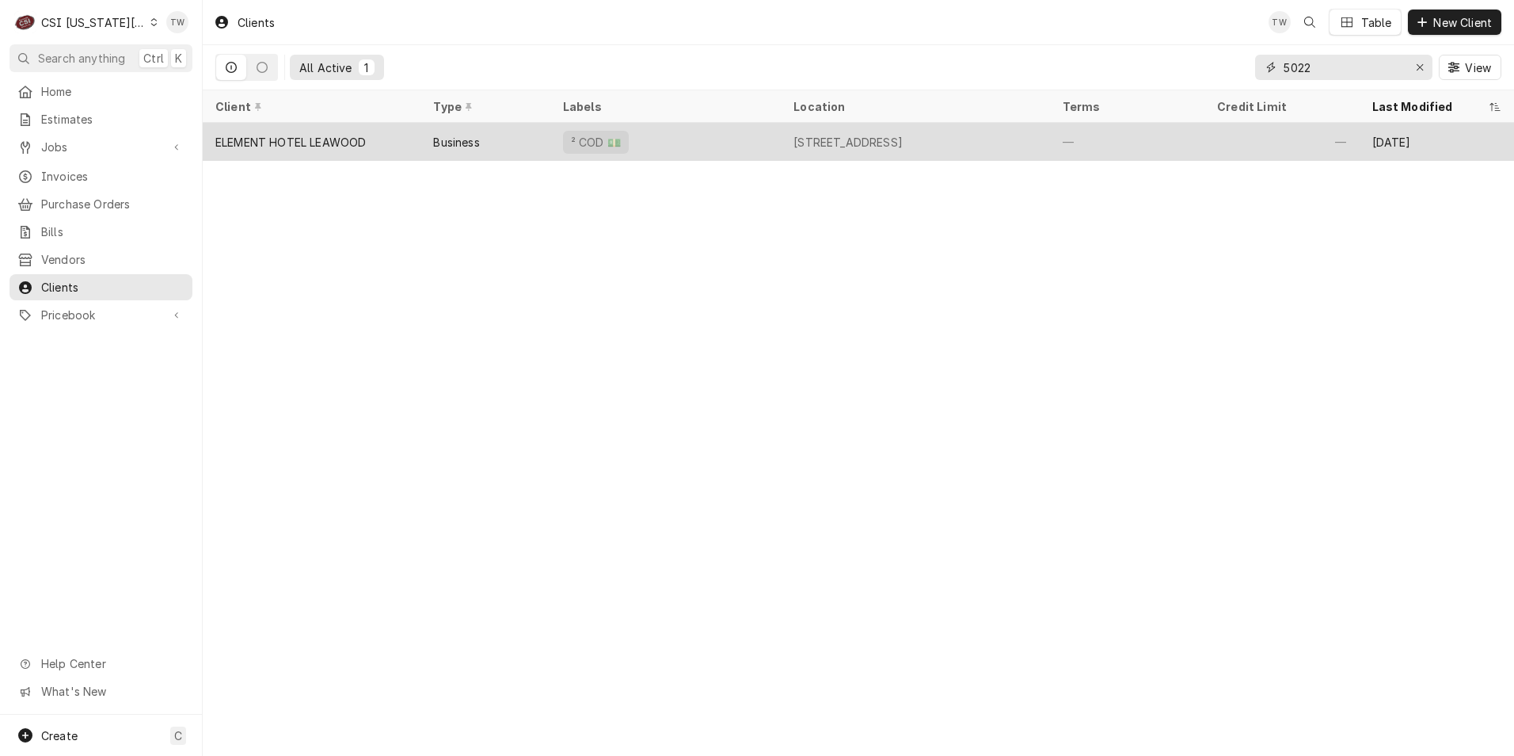
type input "5022"
click at [414, 149] on div "ELEMENT HOTEL LEAWOOD" at bounding box center [312, 142] width 218 height 38
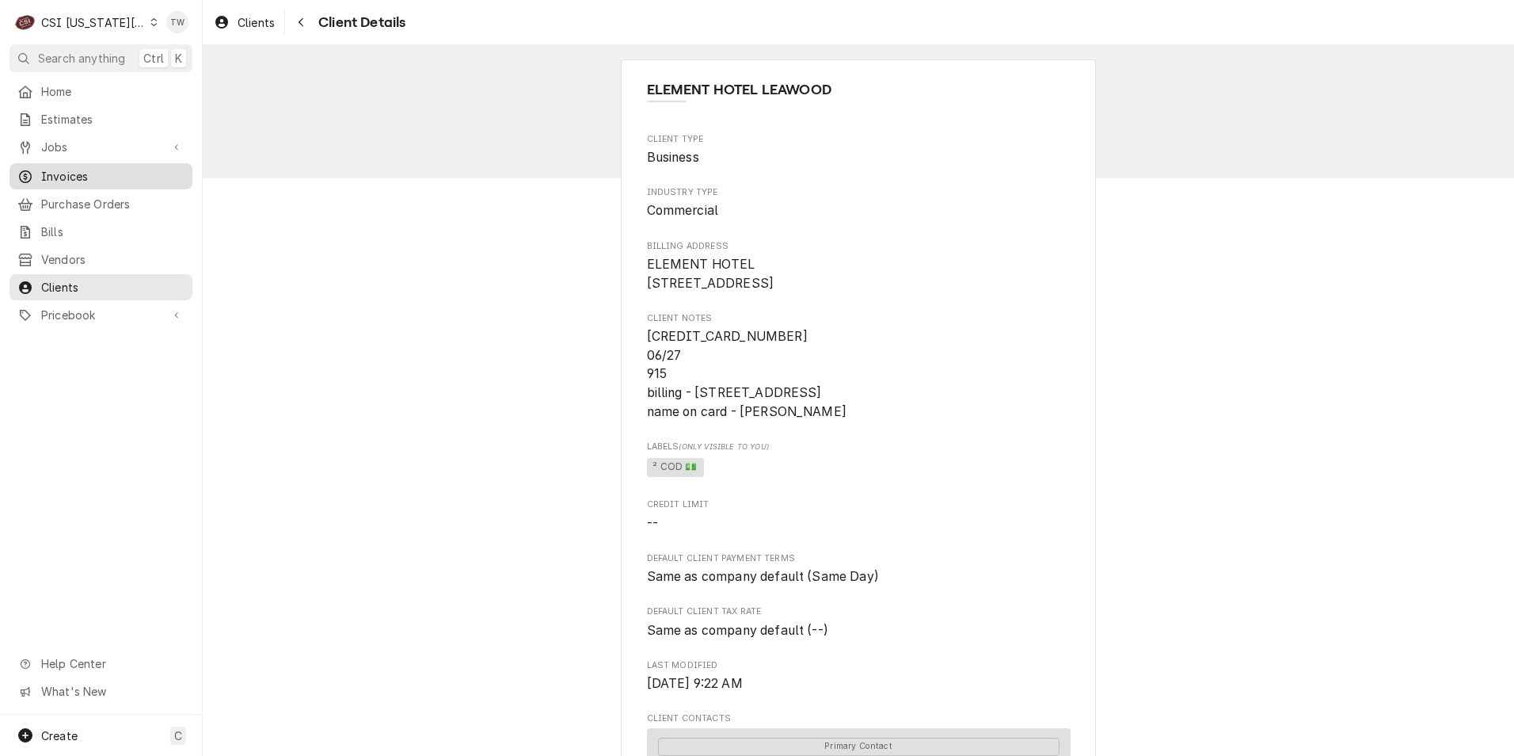
click at [107, 169] on span "Invoices" at bounding box center [112, 176] width 143 height 17
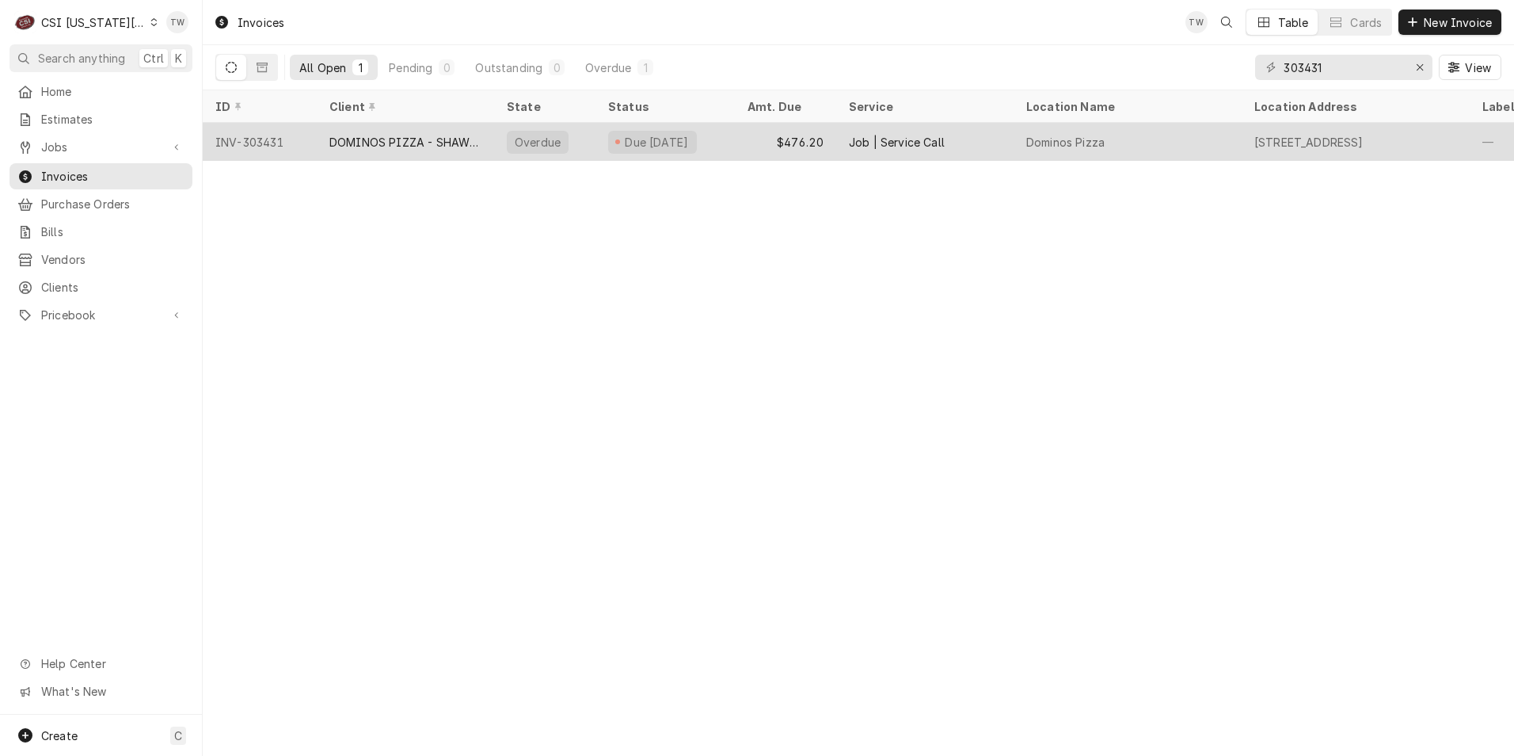
click at [737, 148] on div "$476.20" at bounding box center [785, 142] width 101 height 38
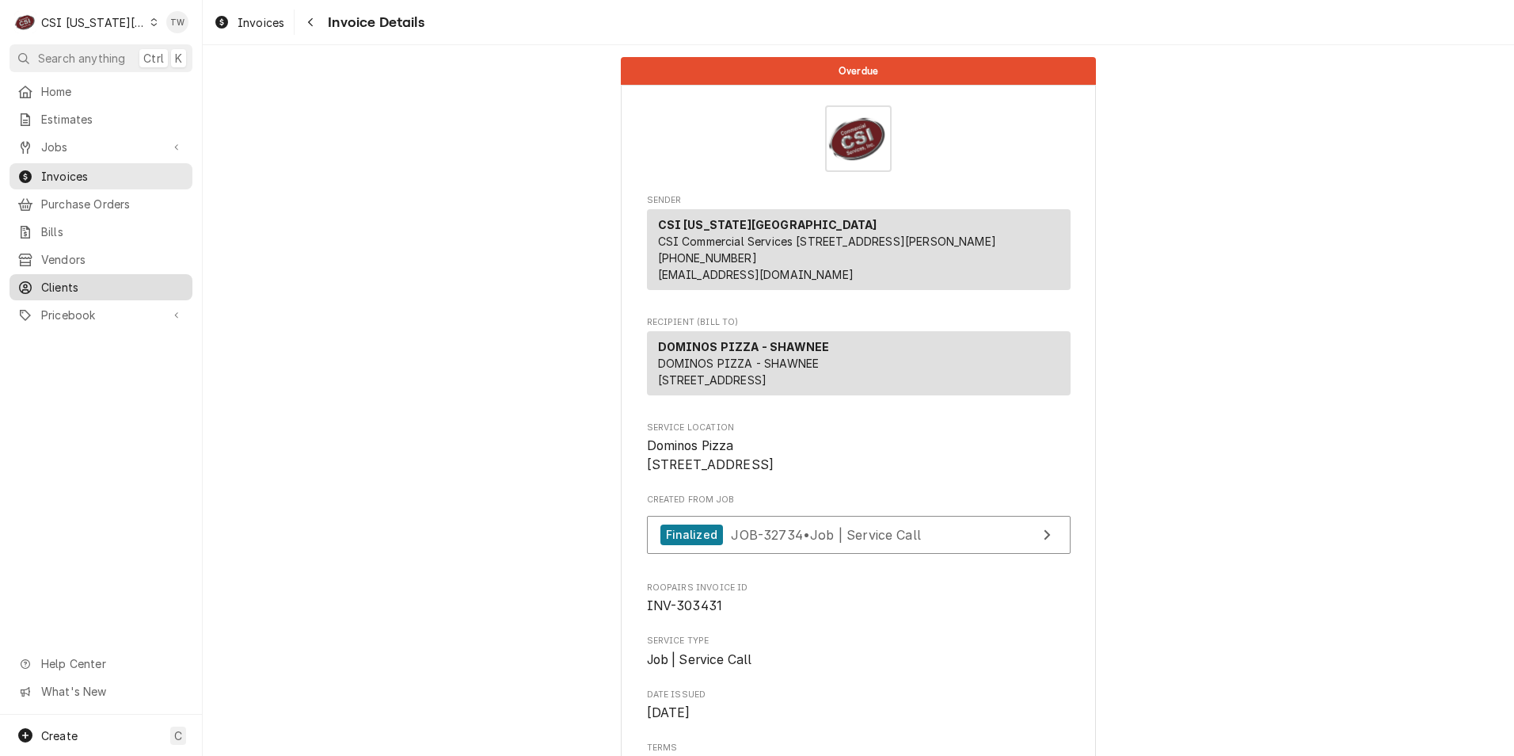
click at [90, 284] on span "Clients" at bounding box center [112, 287] width 143 height 17
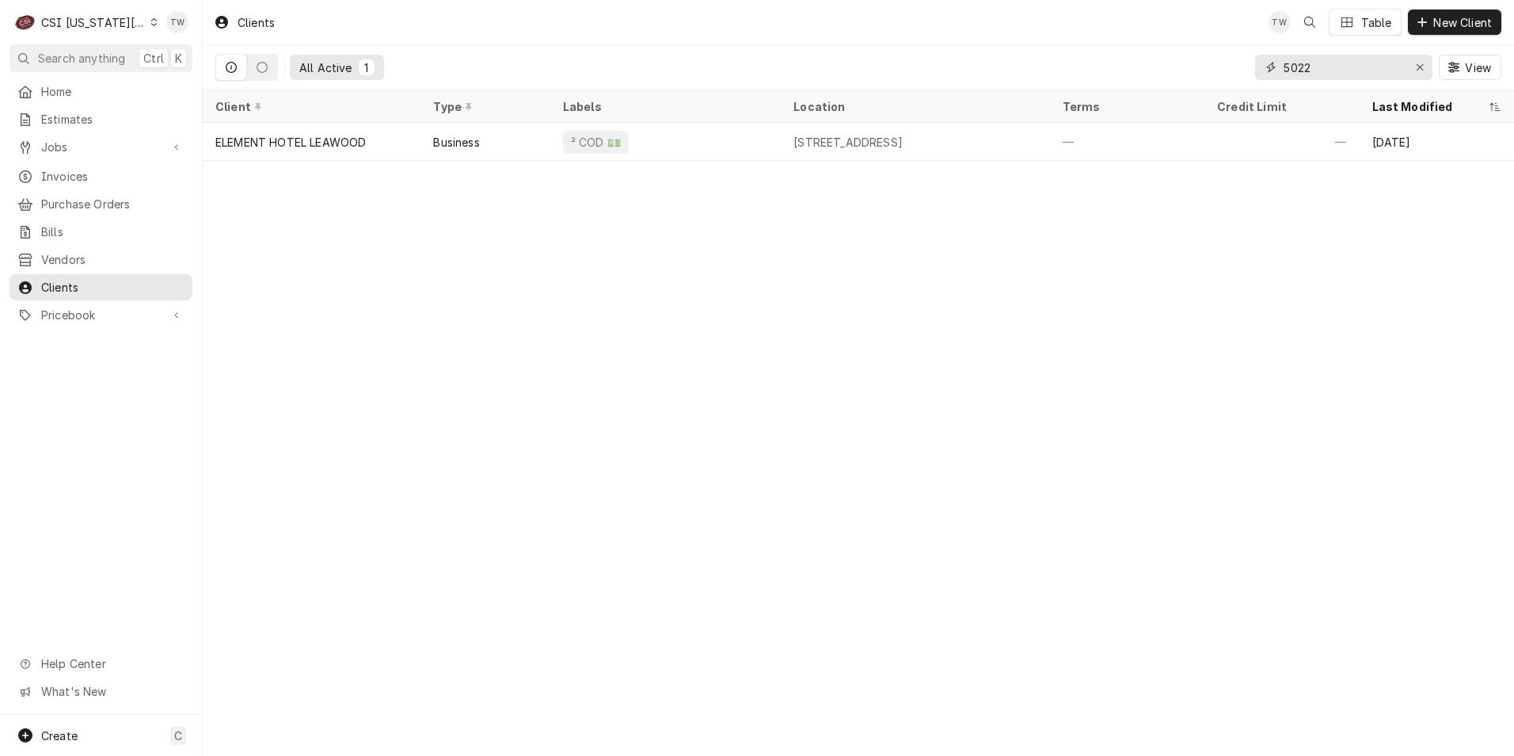
drag, startPoint x: 1346, startPoint y: 66, endPoint x: 999, endPoint y: 32, distance: 348.5
click at [1023, 36] on div "Clients TW Table New Client All Active 1 5022 View" at bounding box center [858, 45] width 1311 height 90
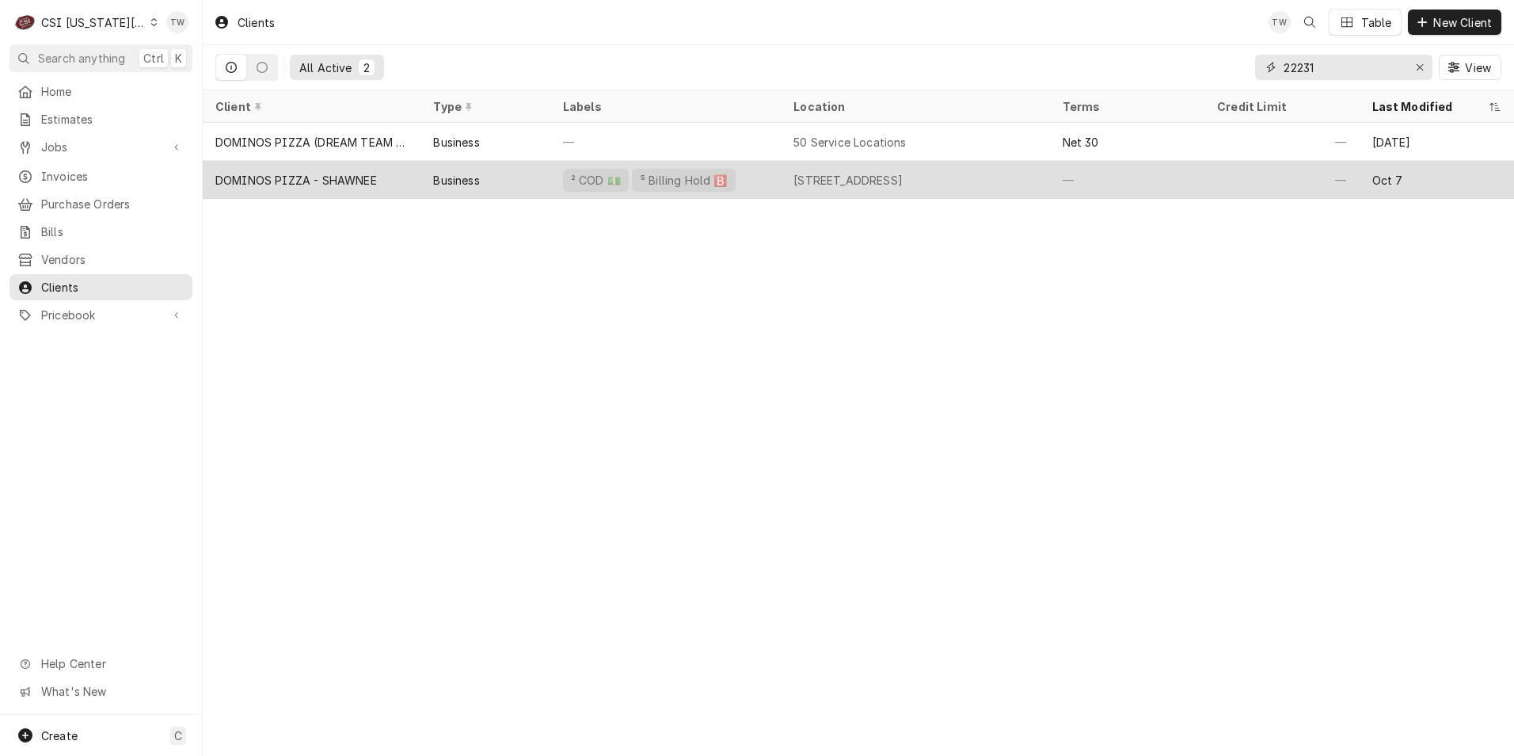
type input "22231"
drag, startPoint x: 542, startPoint y: 186, endPoint x: 568, endPoint y: 185, distance: 26.2
click at [542, 185] on div "Business" at bounding box center [485, 180] width 129 height 38
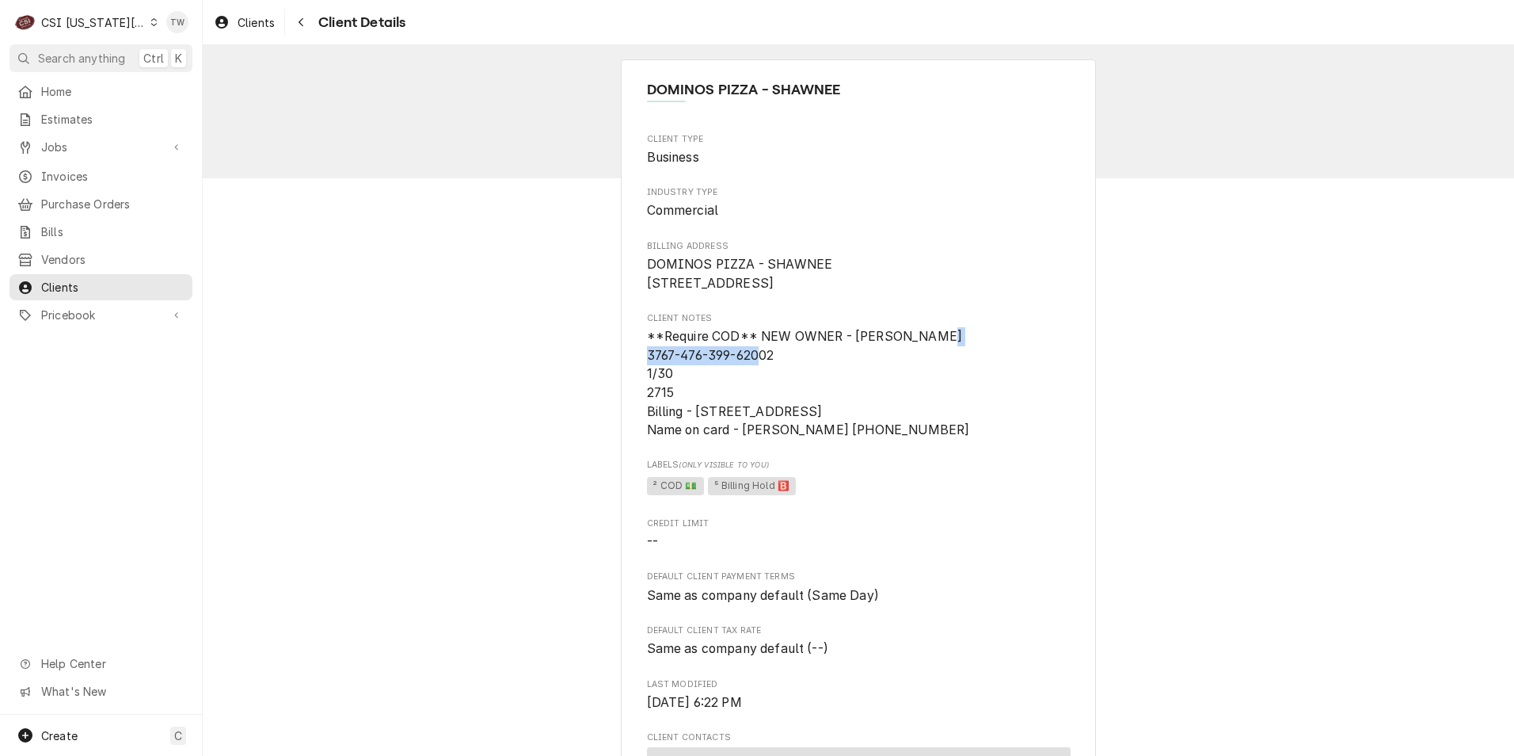
drag, startPoint x: 774, startPoint y: 375, endPoint x: 634, endPoint y: 380, distance: 139.5
copy span "3767-476-399-62002"
click at [828, 426] on span "**Require COD** NEW OWNER - [PERSON_NAME] 3767-476-399-62002 1/30 2715 Billing …" at bounding box center [808, 383] width 323 height 108
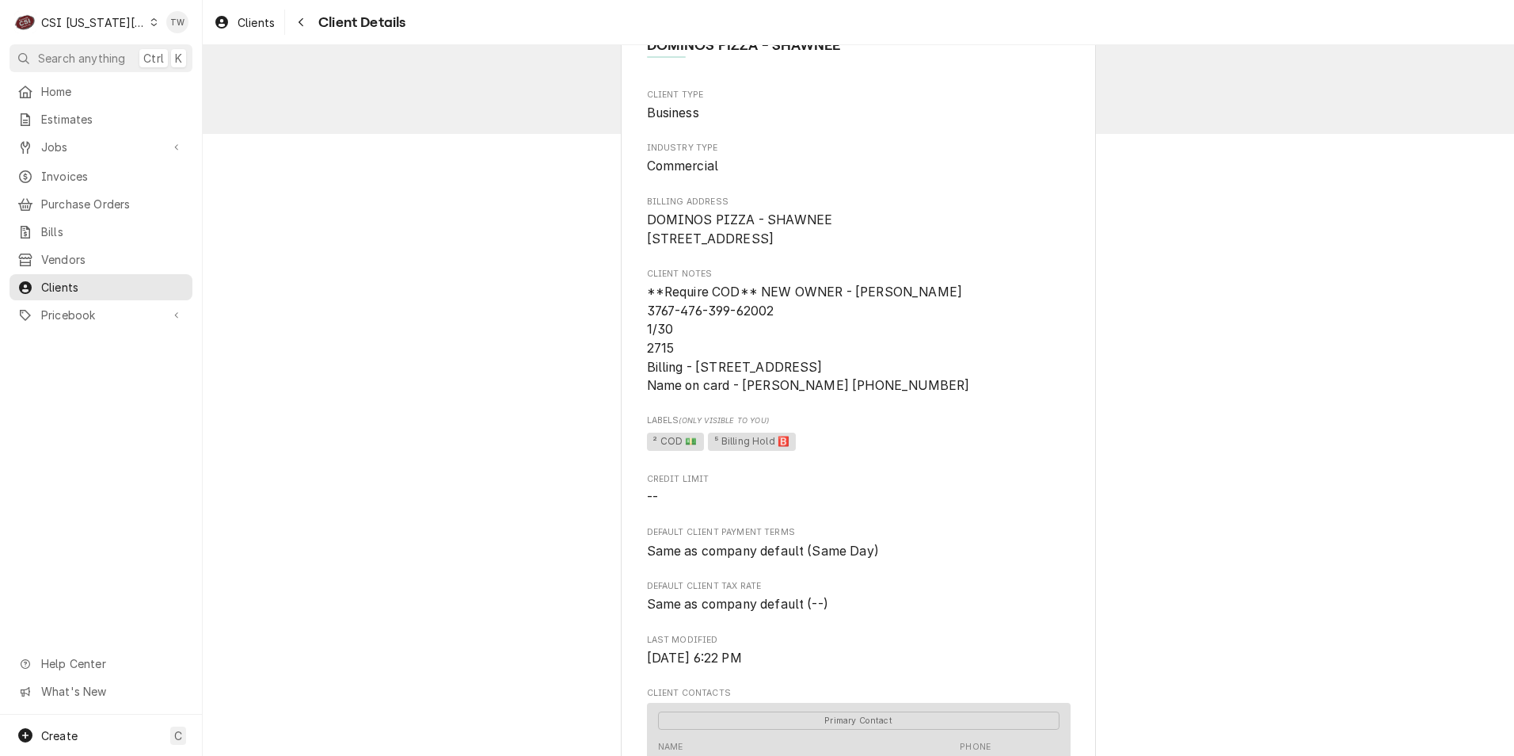
scroll to position [79, 0]
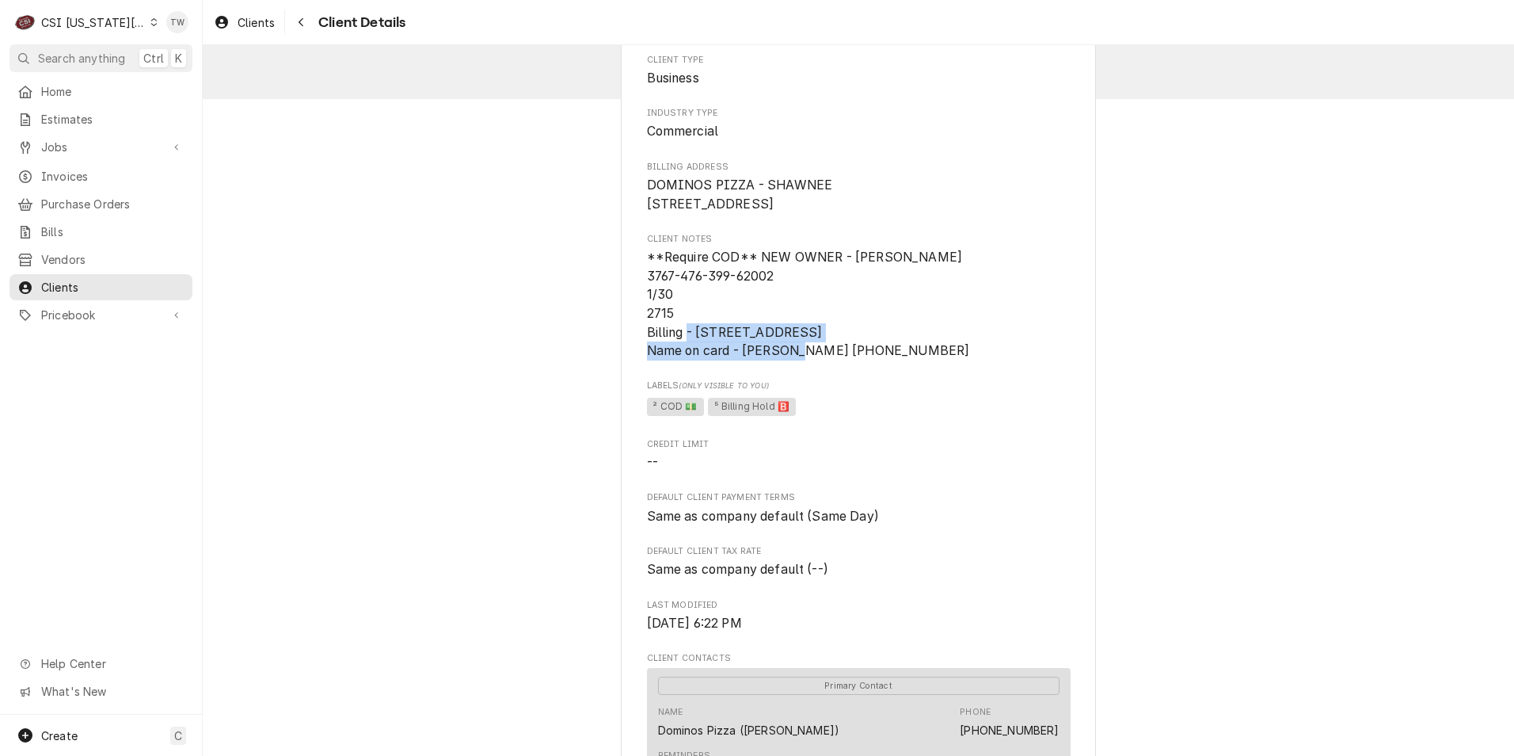
drag, startPoint x: 689, startPoint y: 351, endPoint x: 987, endPoint y: 351, distance: 297.8
click at [987, 351] on span "**Require COD** NEW OWNER - Jacob Minor 3767-476-399-62002 1/30 2715 Billing - …" at bounding box center [859, 304] width 424 height 112
copy span "1951 Heatherwood Drive, Lawrence, KS 66047"
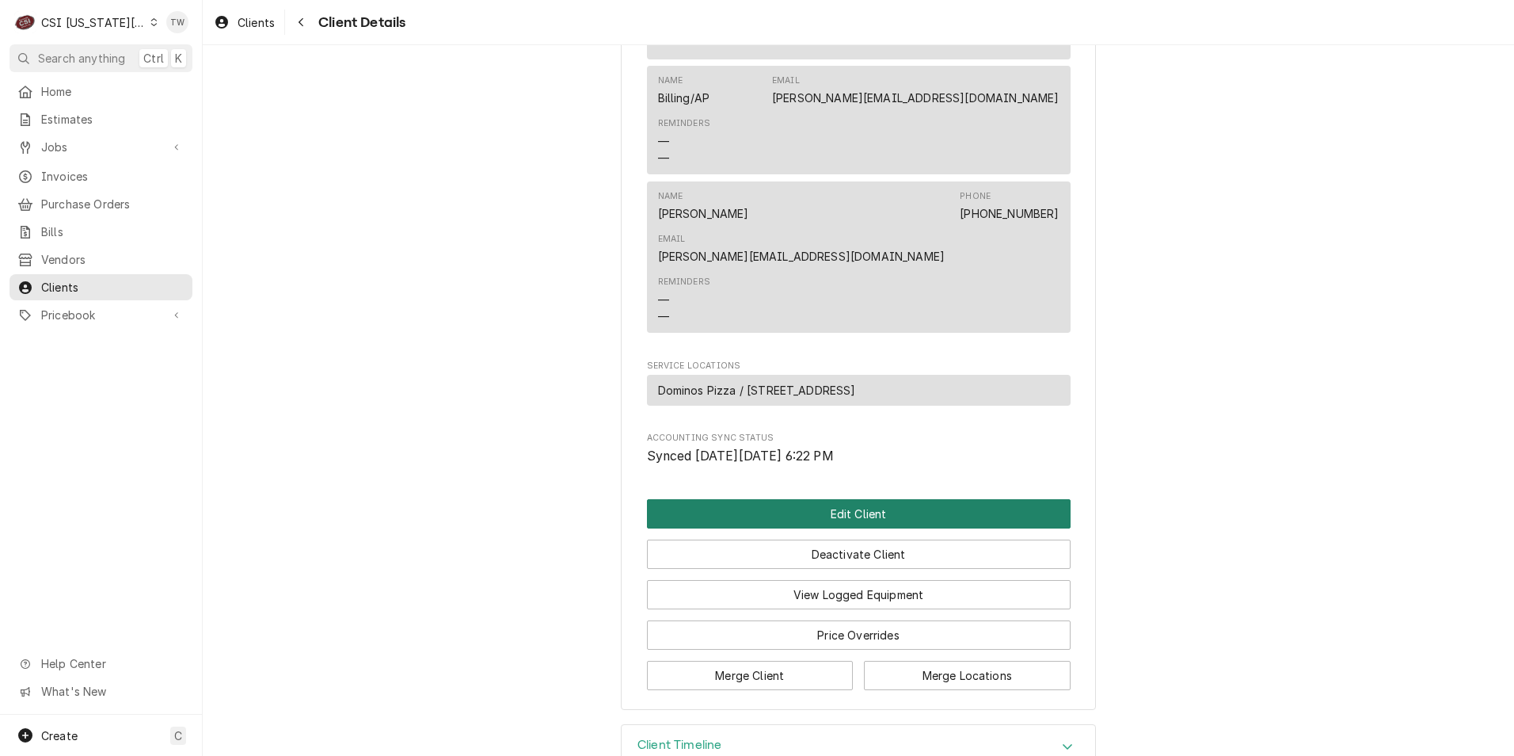
scroll to position [844, 0]
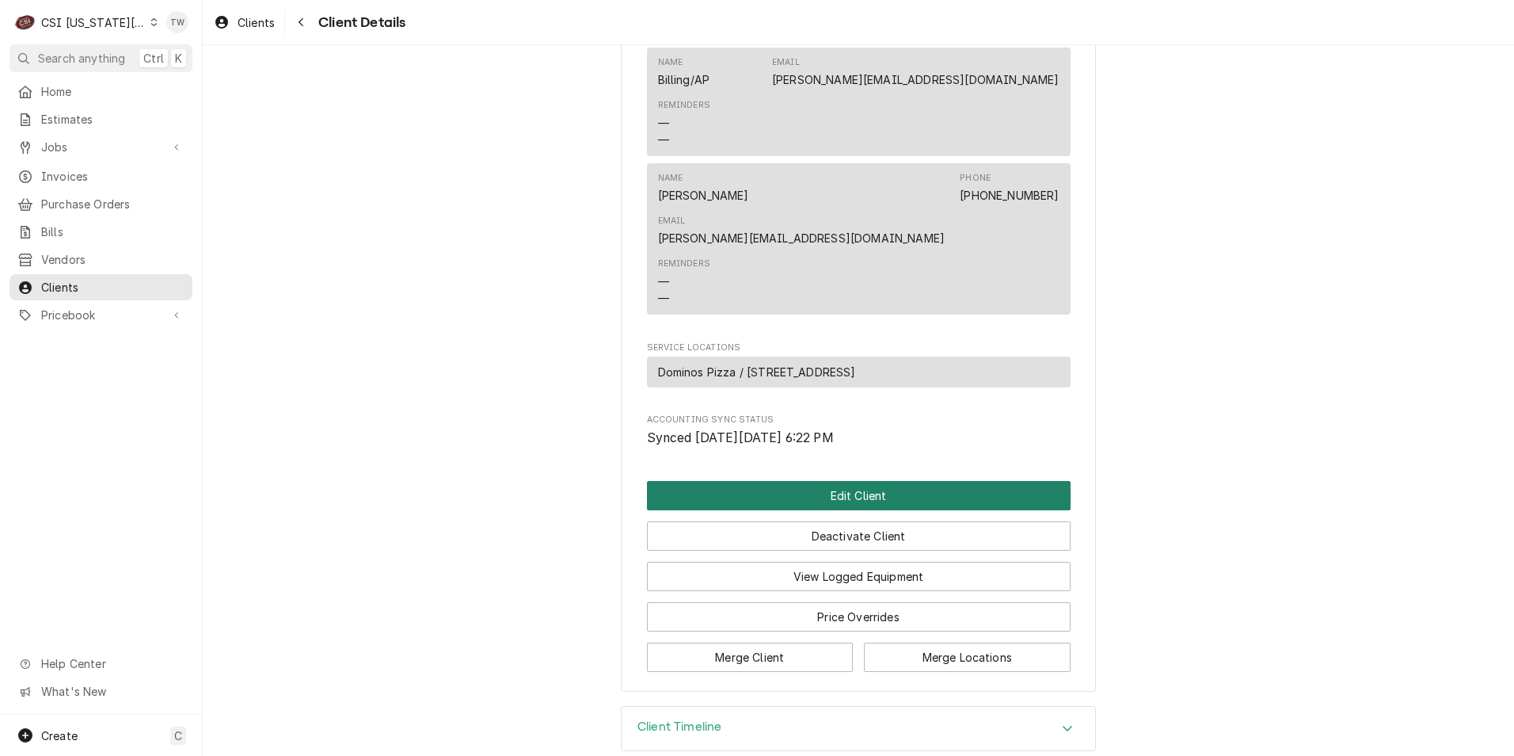
click at [790, 481] on button "Edit Client" at bounding box center [859, 495] width 424 height 29
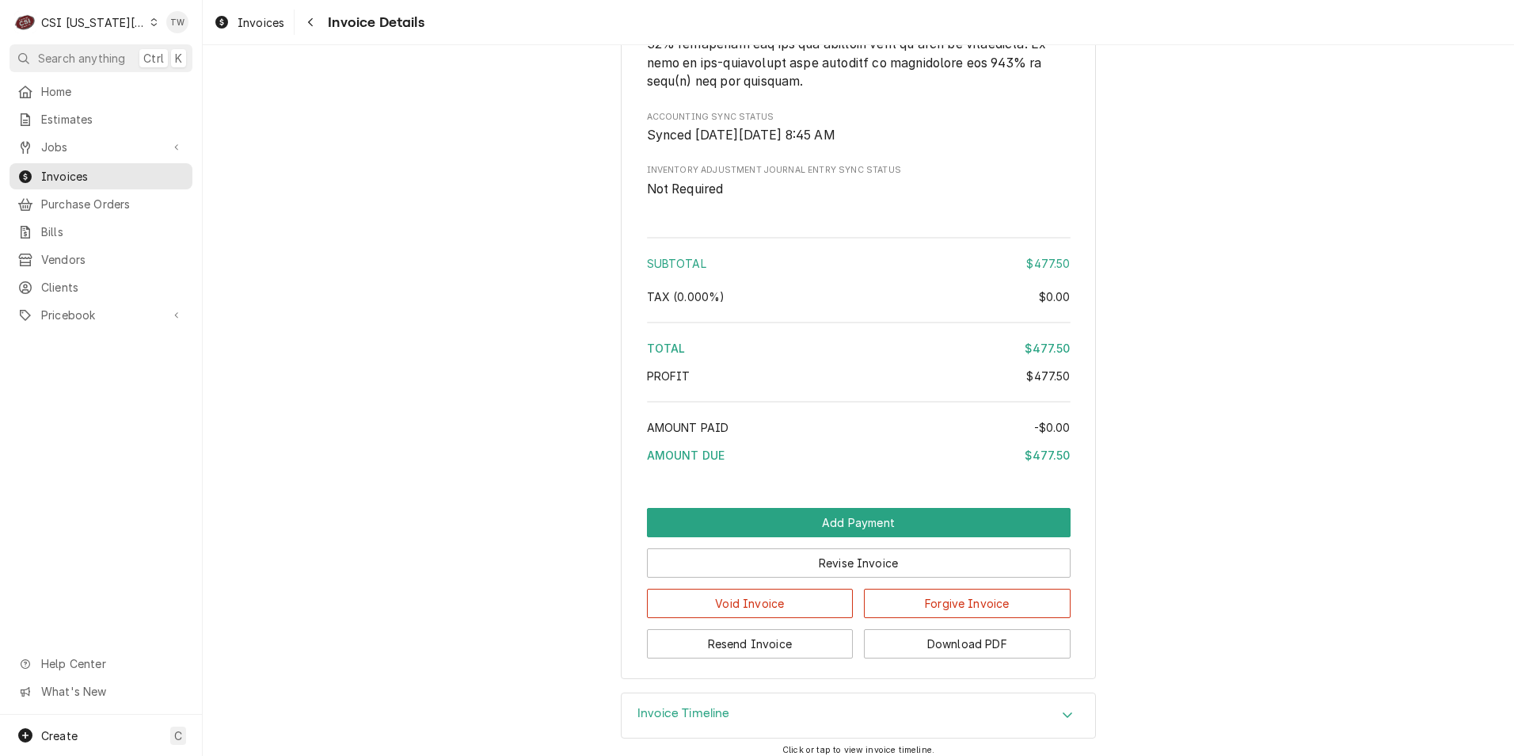
scroll to position [2585, 0]
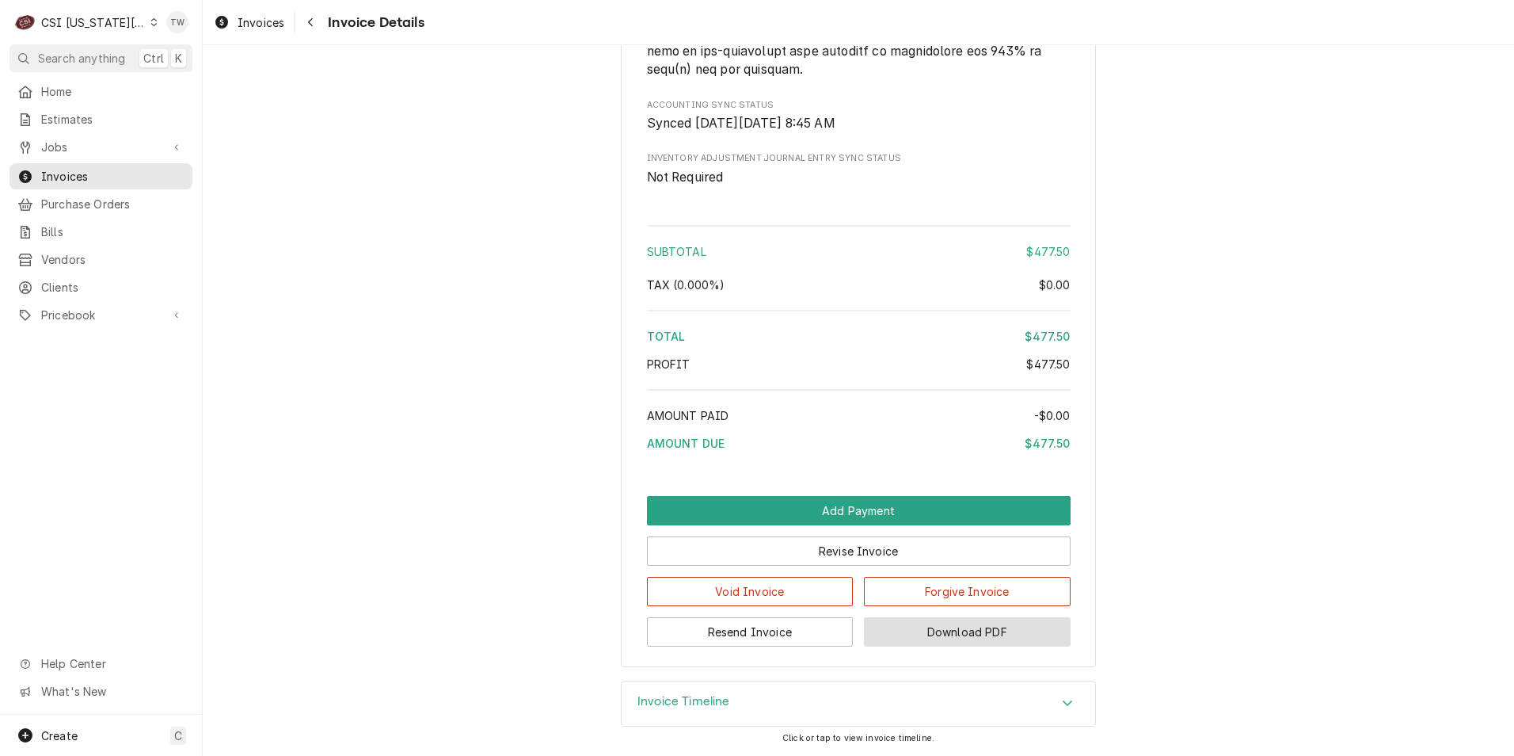
click at [925, 630] on button "Download PDF" at bounding box center [967, 631] width 207 height 29
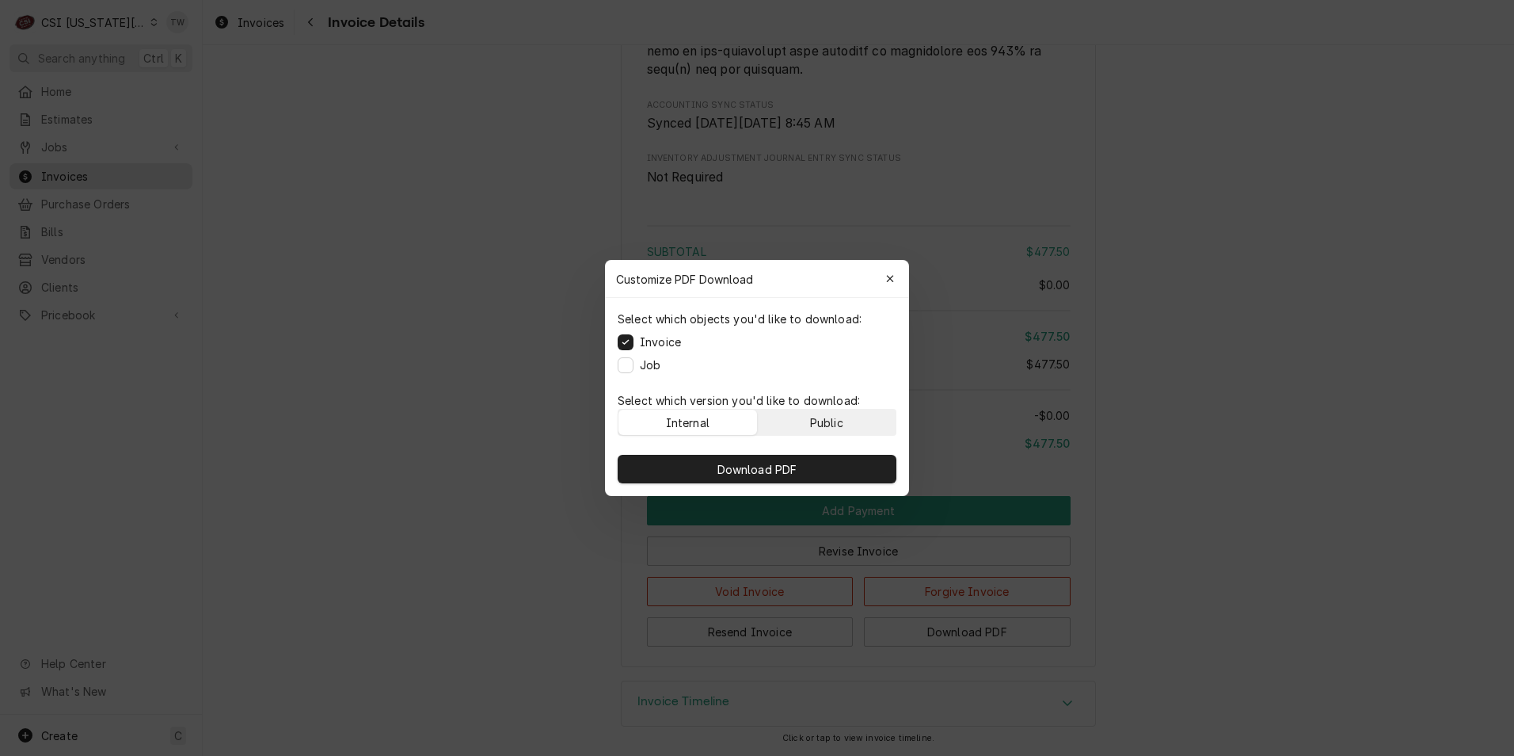
click at [843, 421] on div "Public" at bounding box center [826, 422] width 33 height 17
click at [811, 482] on div "Download PDF" at bounding box center [757, 469] width 304 height 54
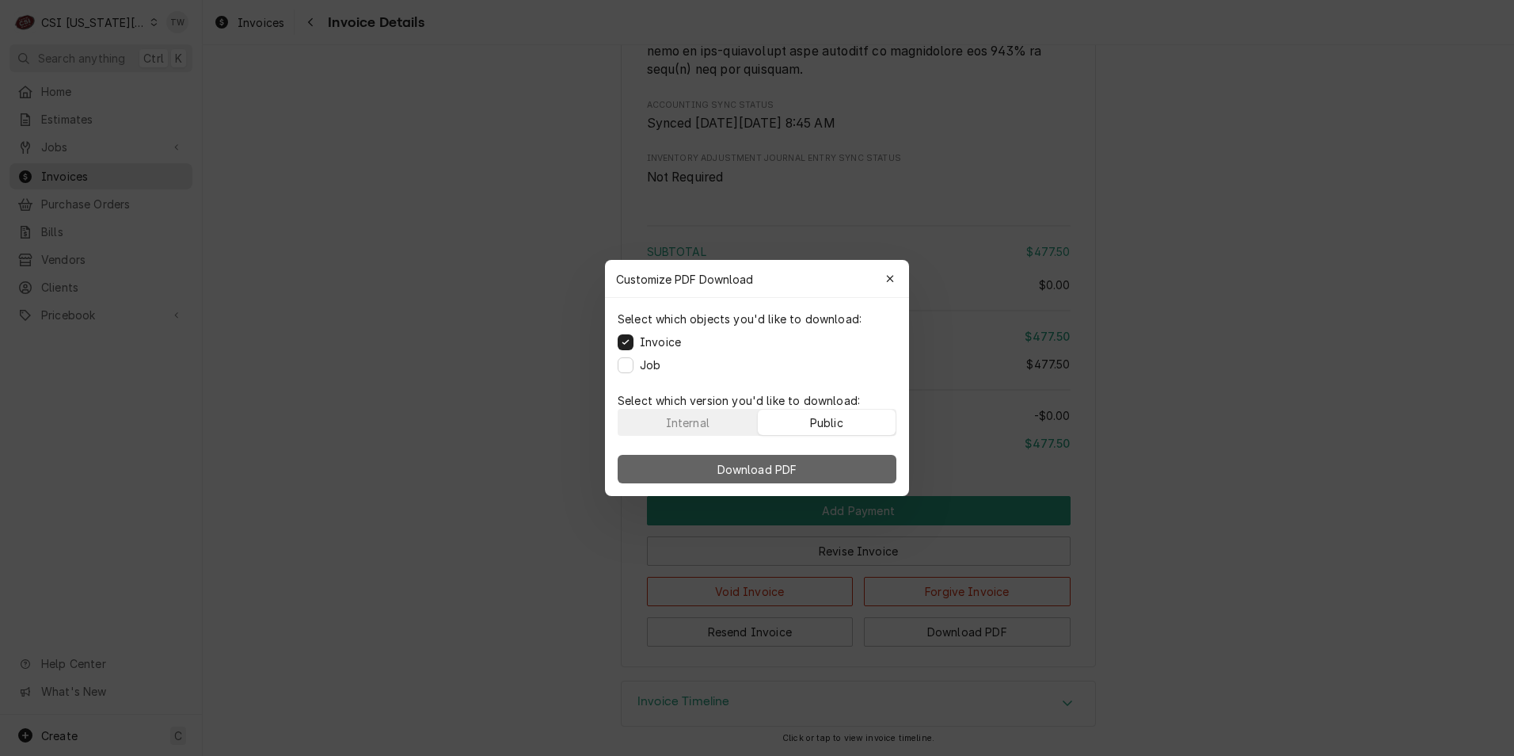
click at [809, 475] on button "Download PDF" at bounding box center [757, 469] width 279 height 29
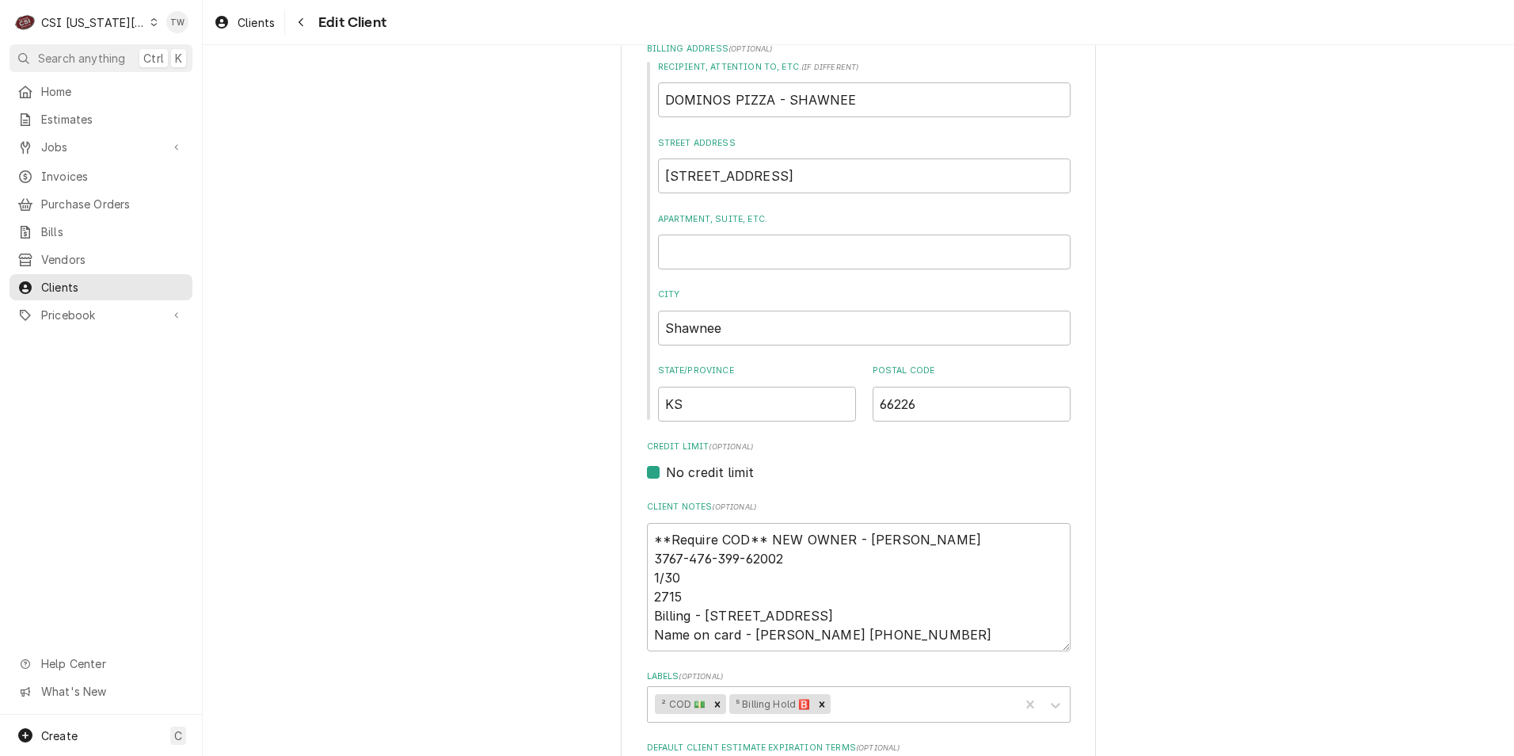
scroll to position [396, 0]
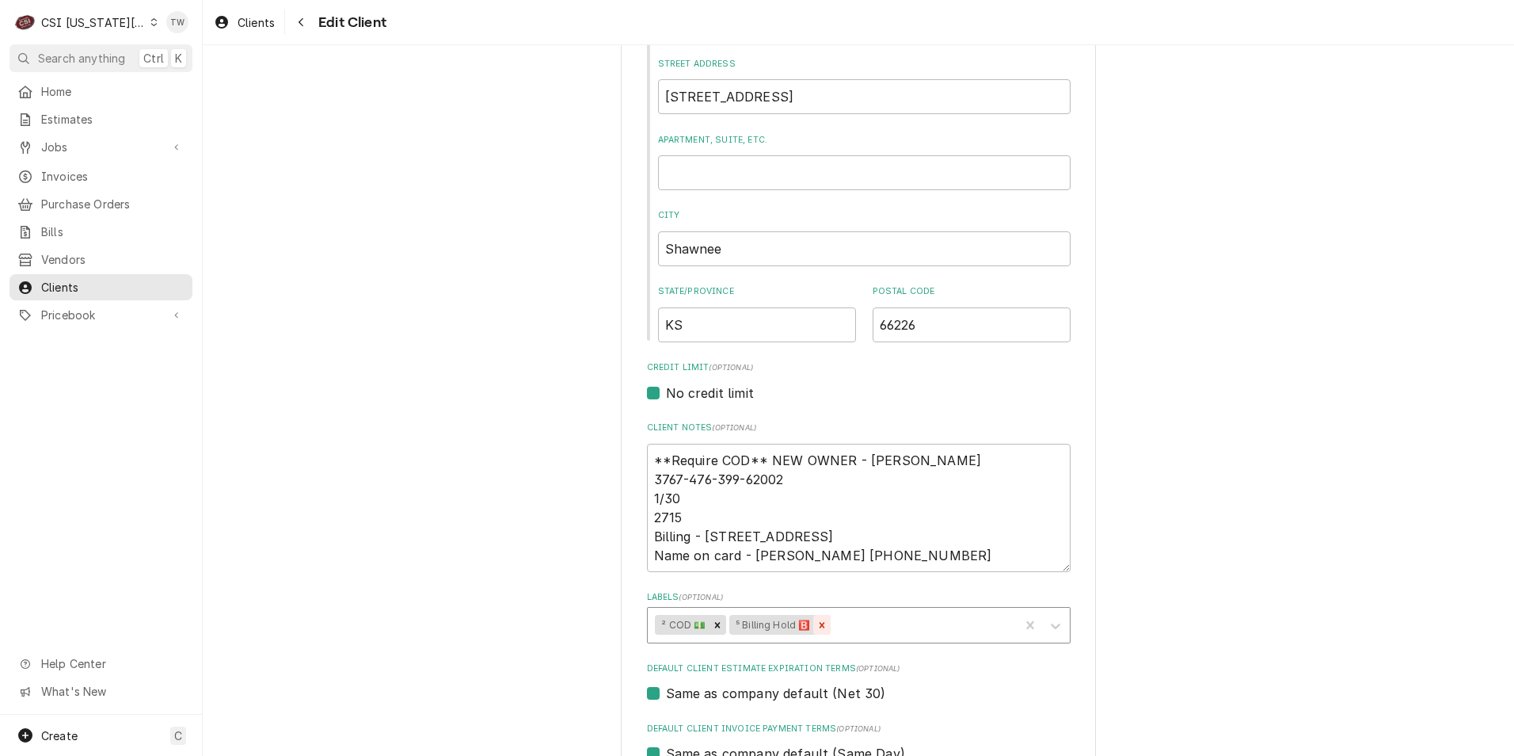
click at [820, 626] on icon "Remove ⁵ Billing Hold 🅱️" at bounding box center [823, 625] width 6 height 6
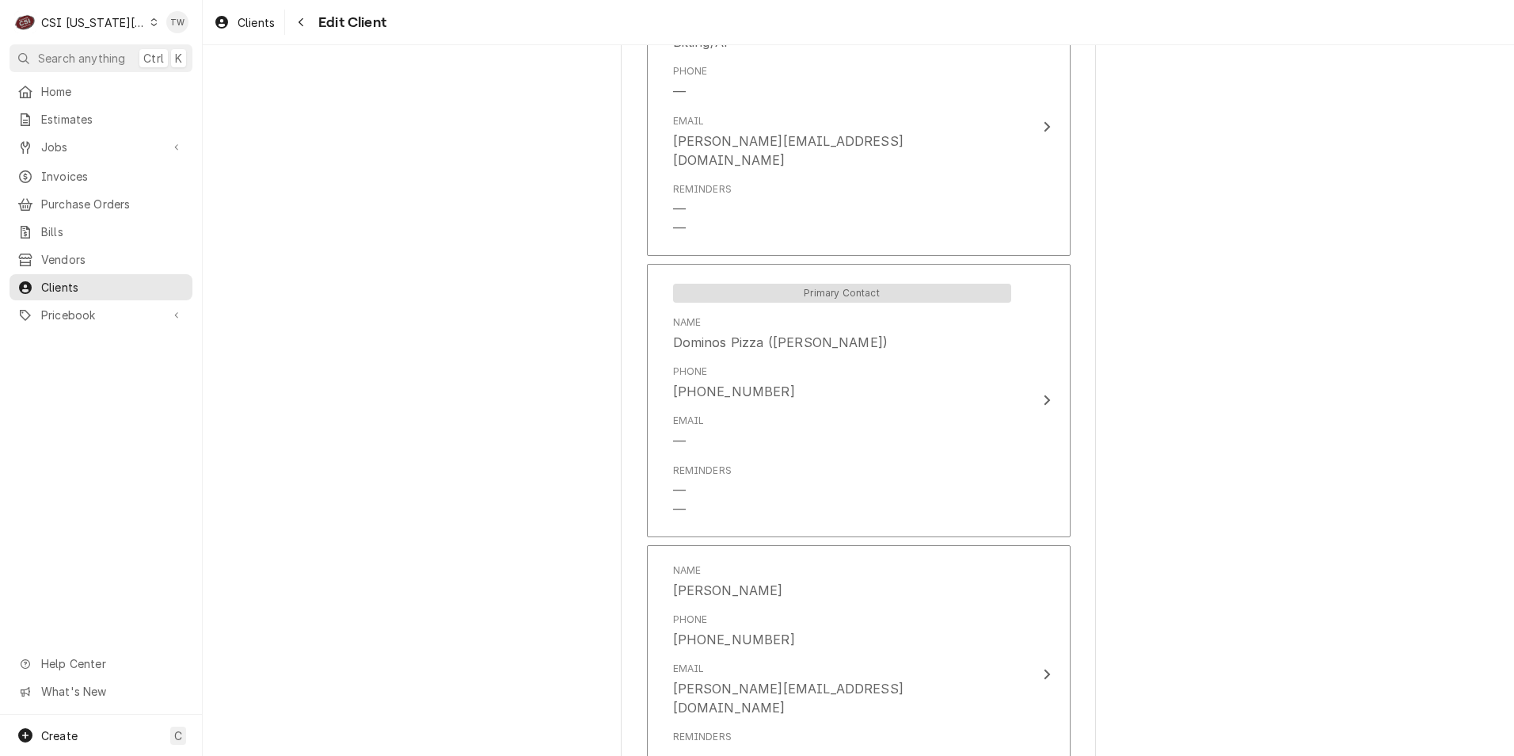
scroll to position [1524, 0]
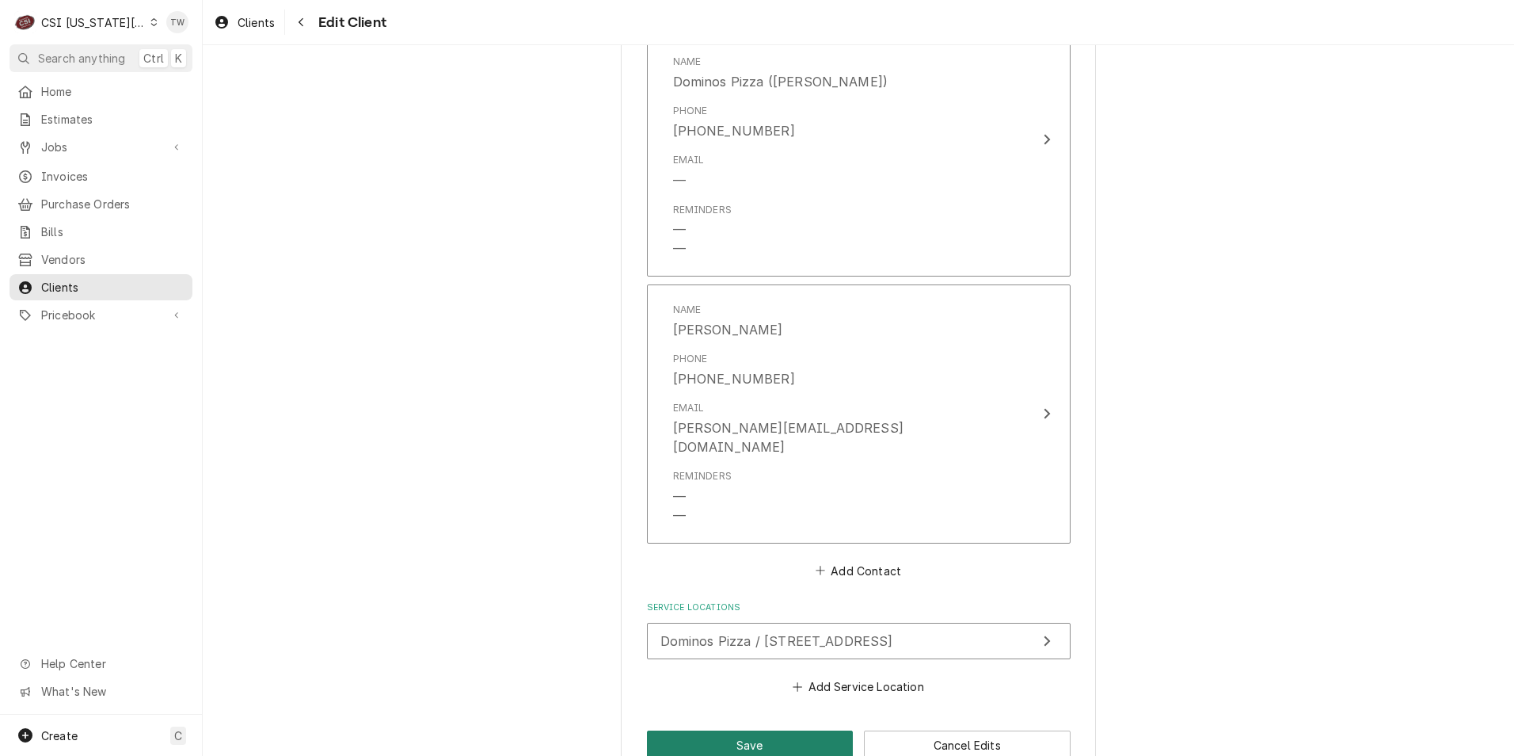
click at [679, 730] on button "Save" at bounding box center [750, 744] width 207 height 29
type textarea "x"
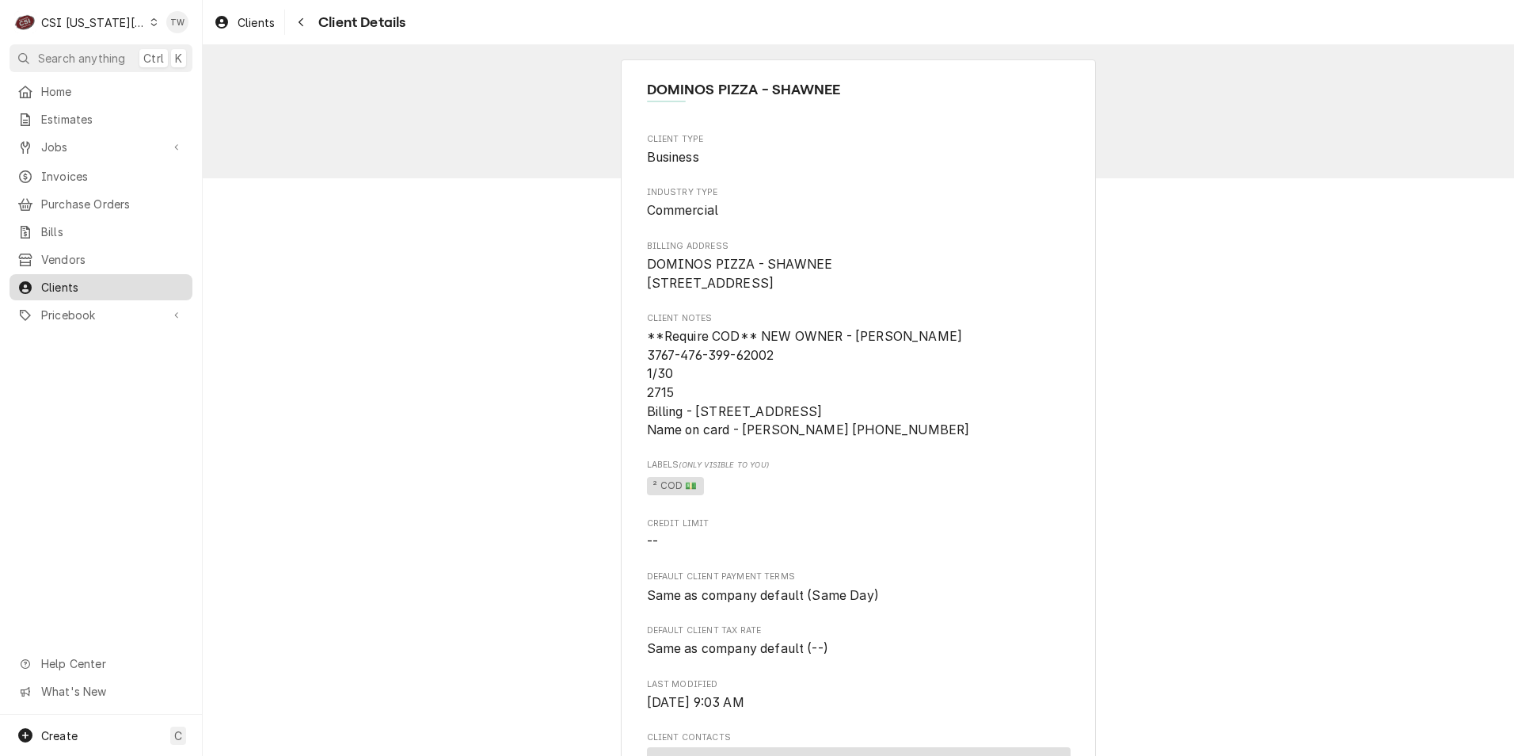
click at [75, 280] on span "Clients" at bounding box center [112, 287] width 143 height 17
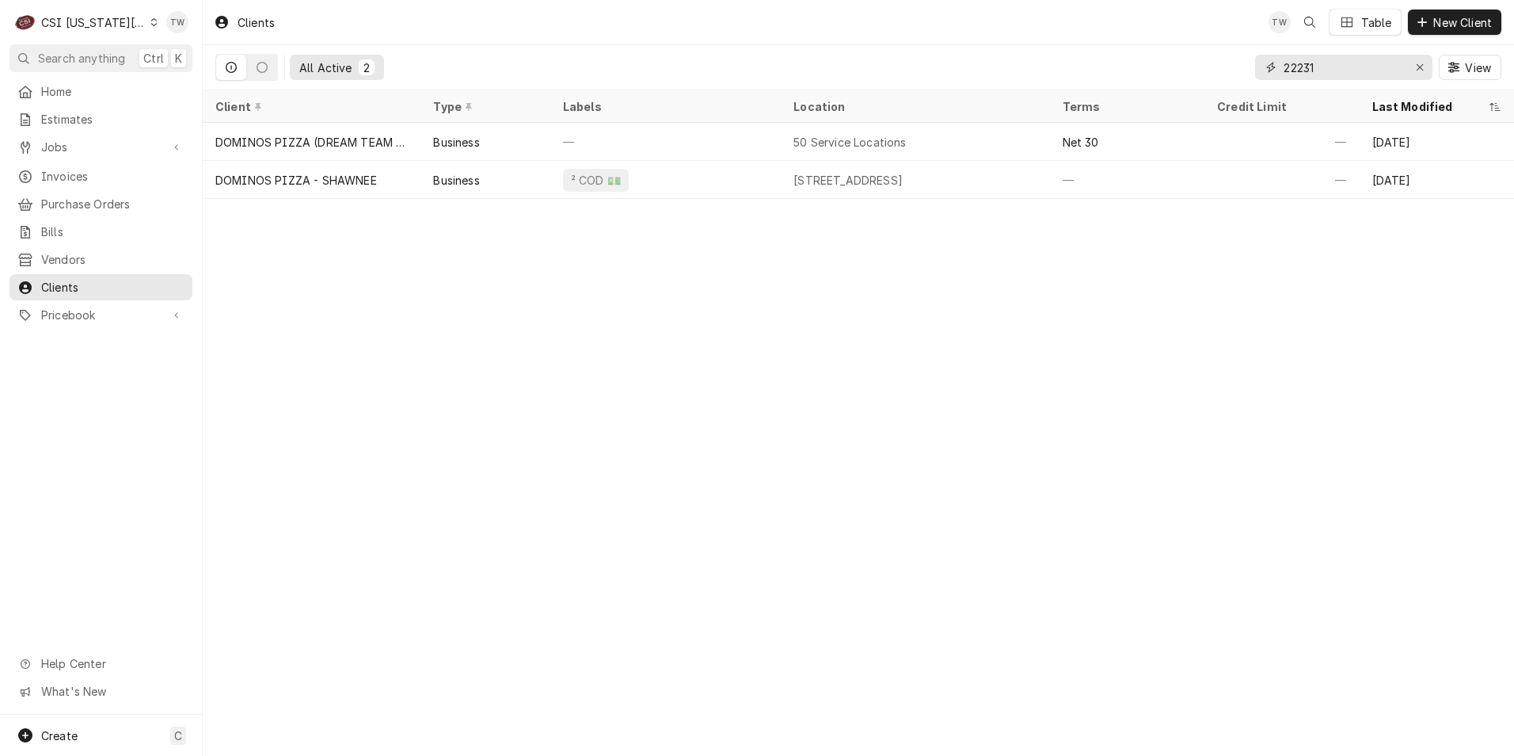
drag, startPoint x: 1327, startPoint y: 57, endPoint x: 1226, endPoint y: 57, distance: 101.4
click at [1226, 57] on div "All Active 2 22231 View" at bounding box center [858, 67] width 1286 height 44
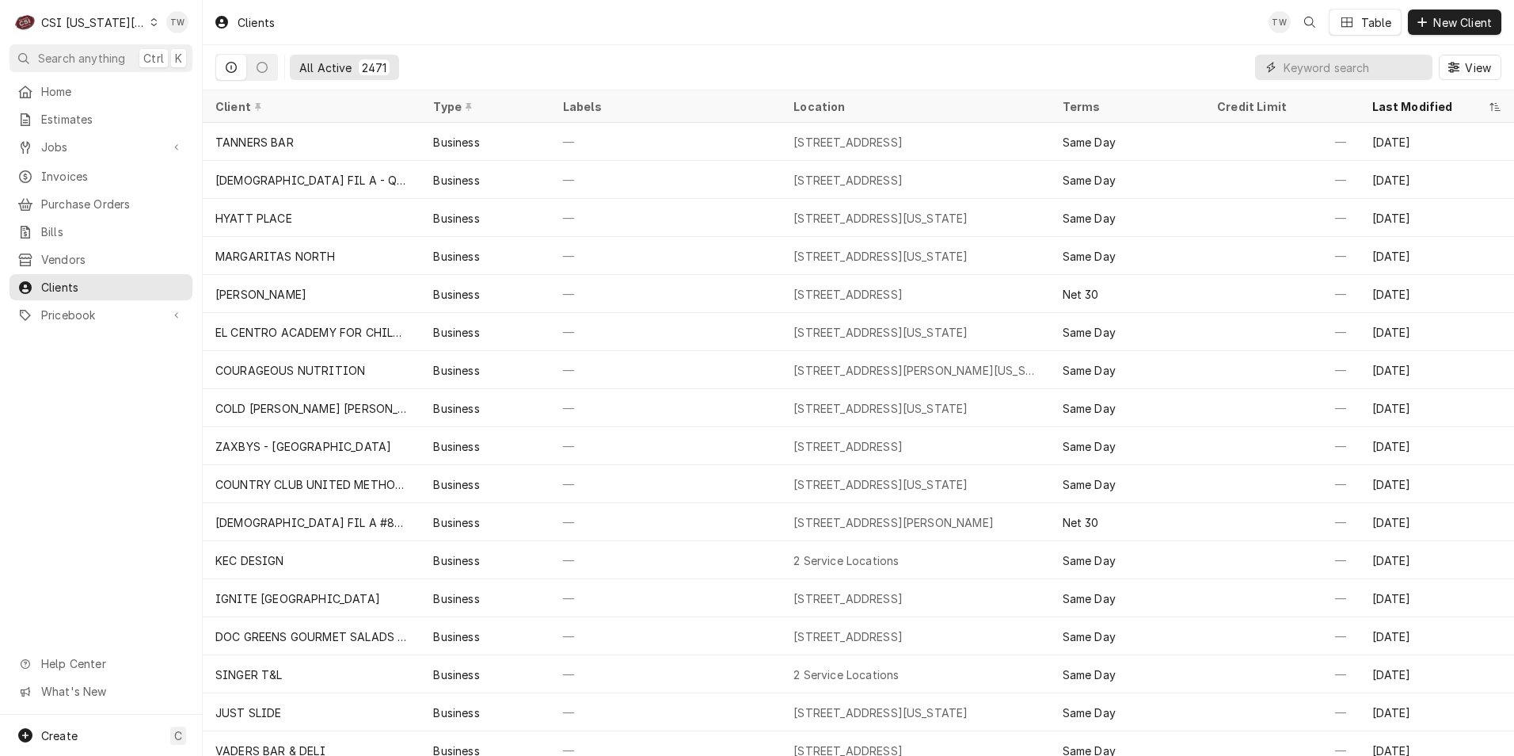
type input "2"
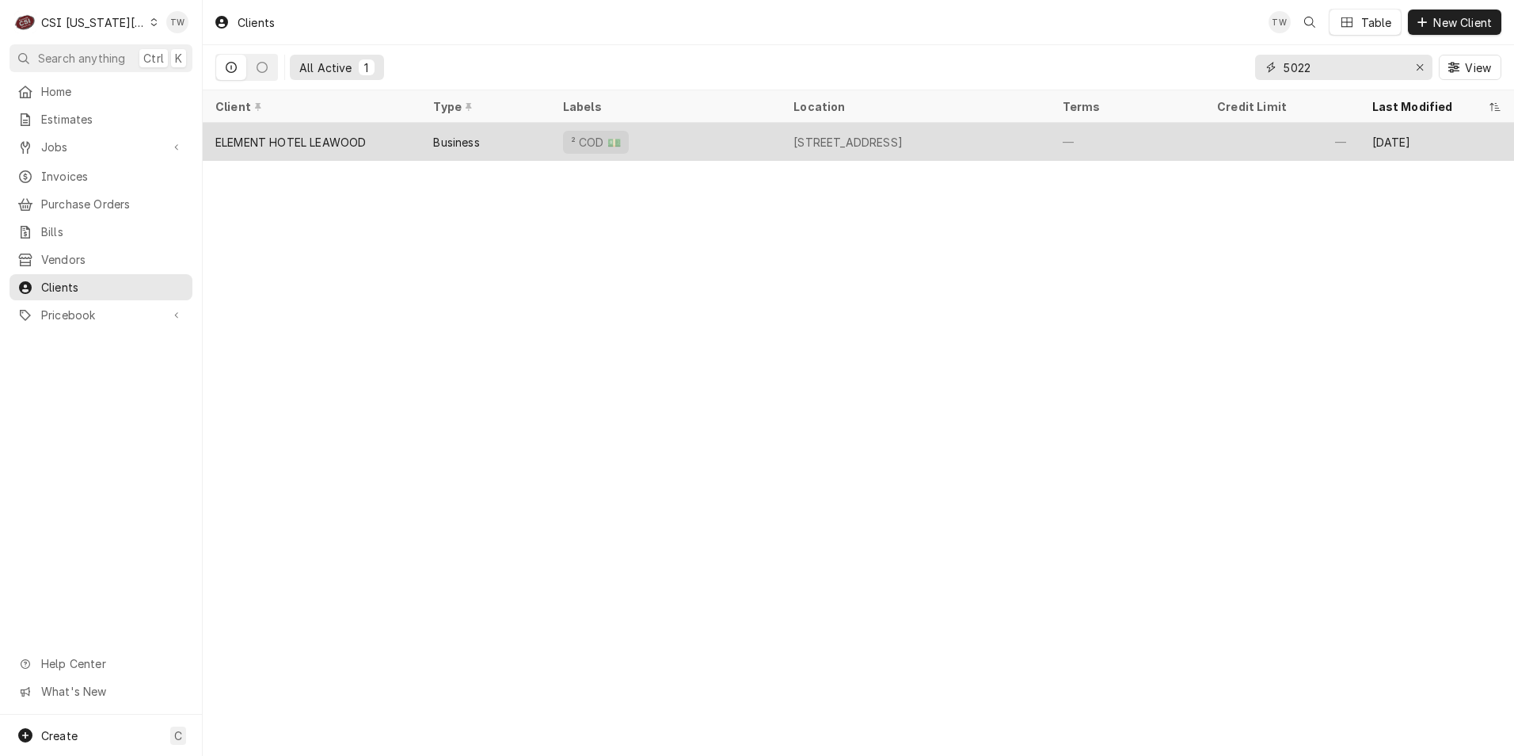
type input "5022"
click at [432, 141] on div "Business" at bounding box center [485, 142] width 129 height 38
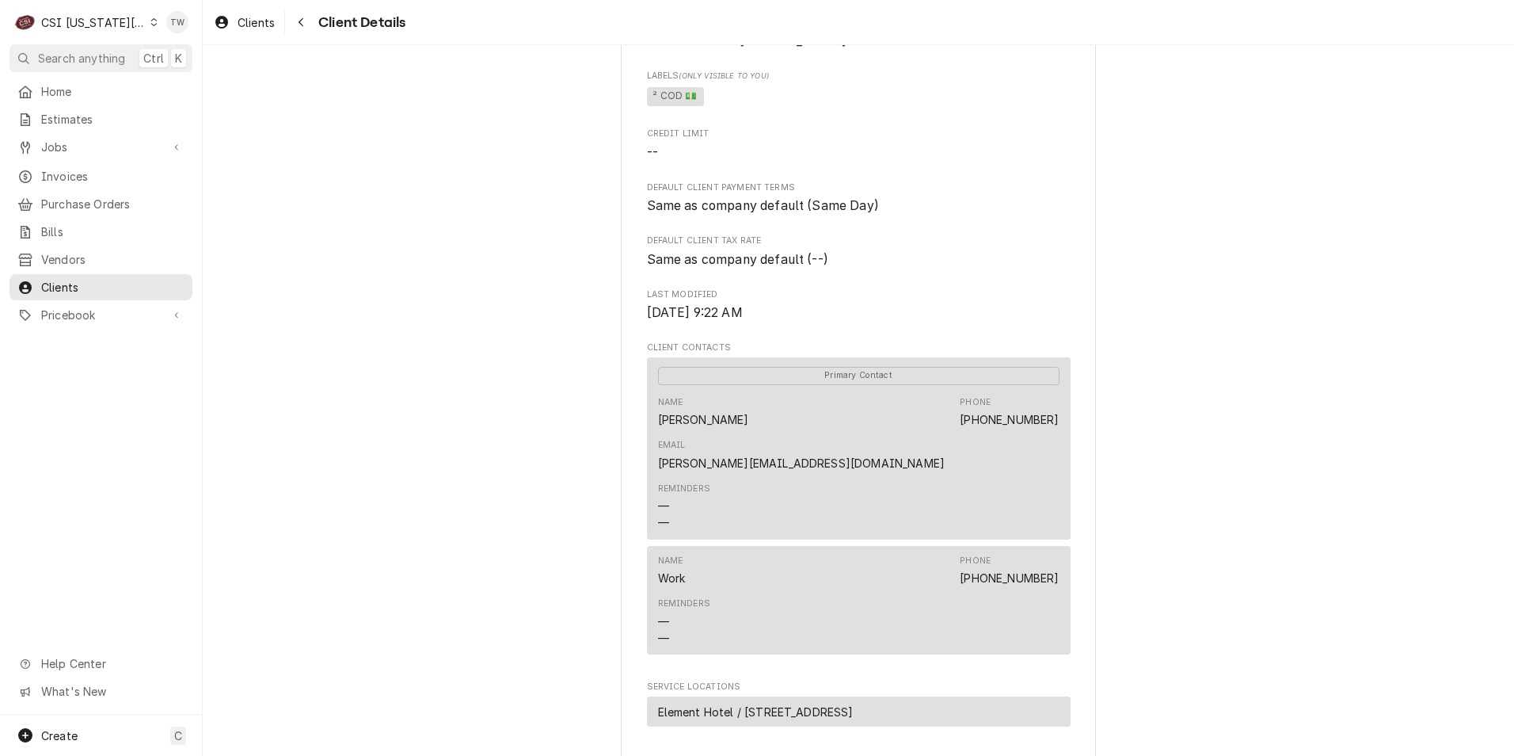
scroll to position [552, 0]
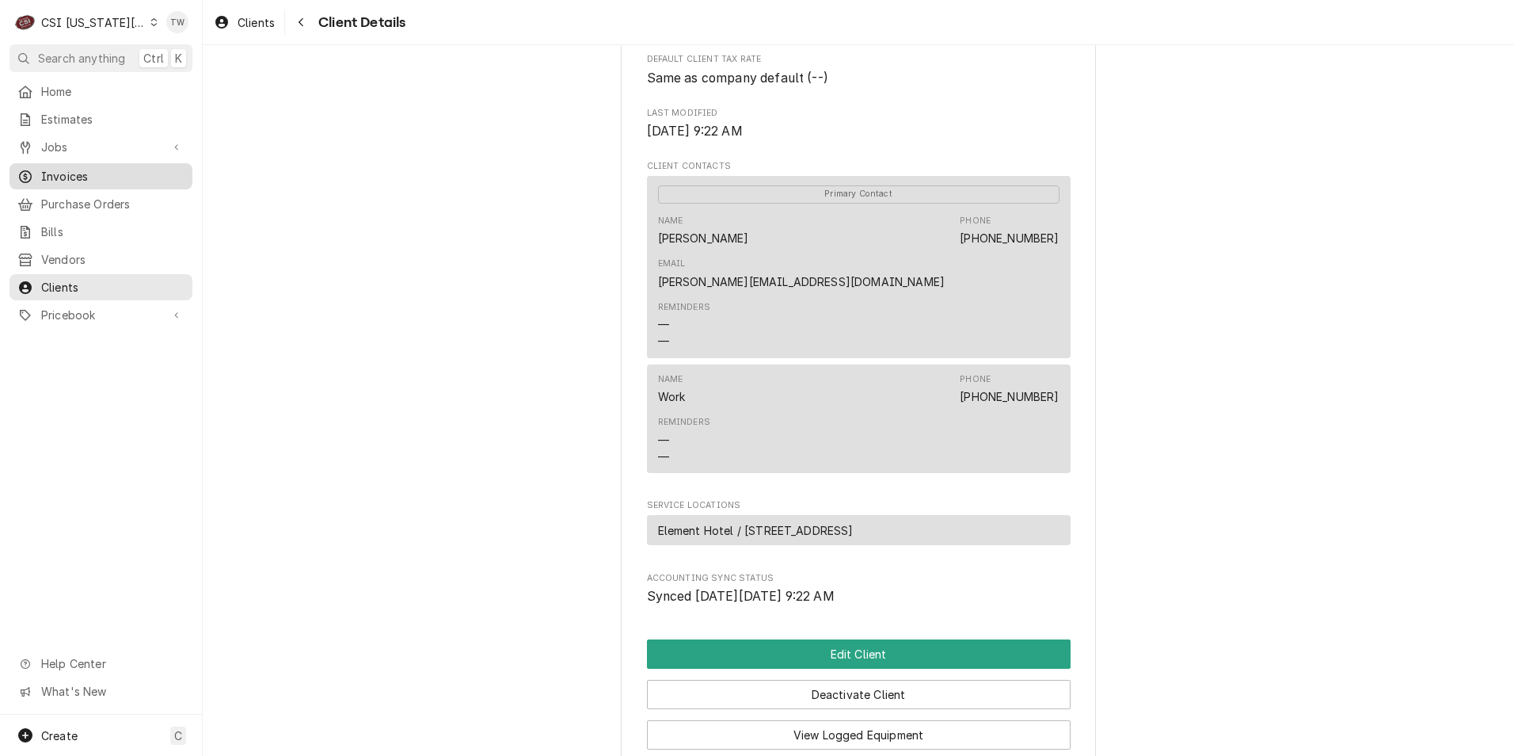
drag, startPoint x: 51, startPoint y: 169, endPoint x: 92, endPoint y: 173, distance: 41.4
click at [51, 169] on span "Invoices" at bounding box center [112, 176] width 143 height 17
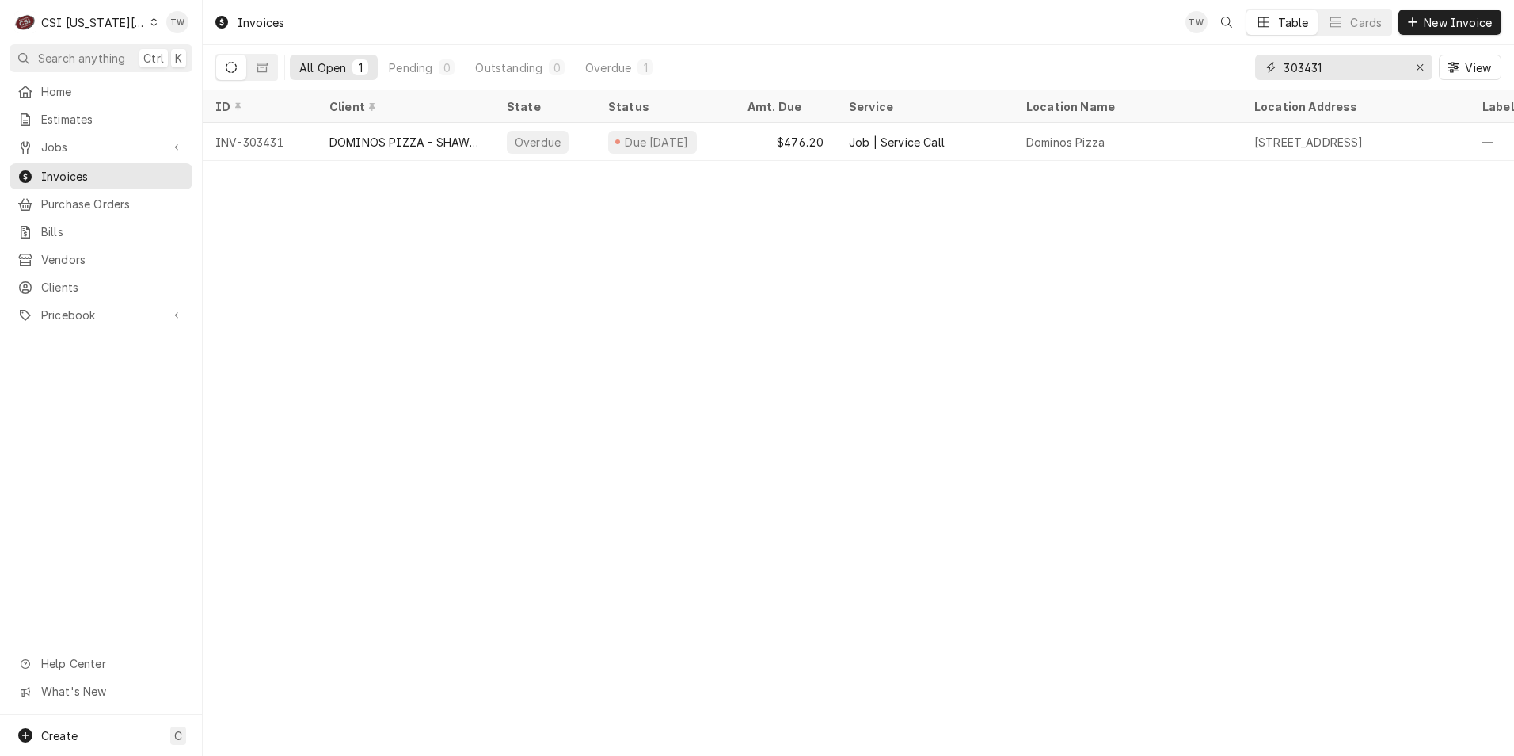
drag, startPoint x: 1335, startPoint y: 74, endPoint x: 1025, endPoint y: 67, distance: 310.5
click at [1025, 67] on div "All Open 1 Pending 0 Outstanding 0 Overdue 1 303431 View" at bounding box center [858, 67] width 1286 height 44
type input "303879"
click at [85, 274] on link "Clients" at bounding box center [101, 287] width 183 height 26
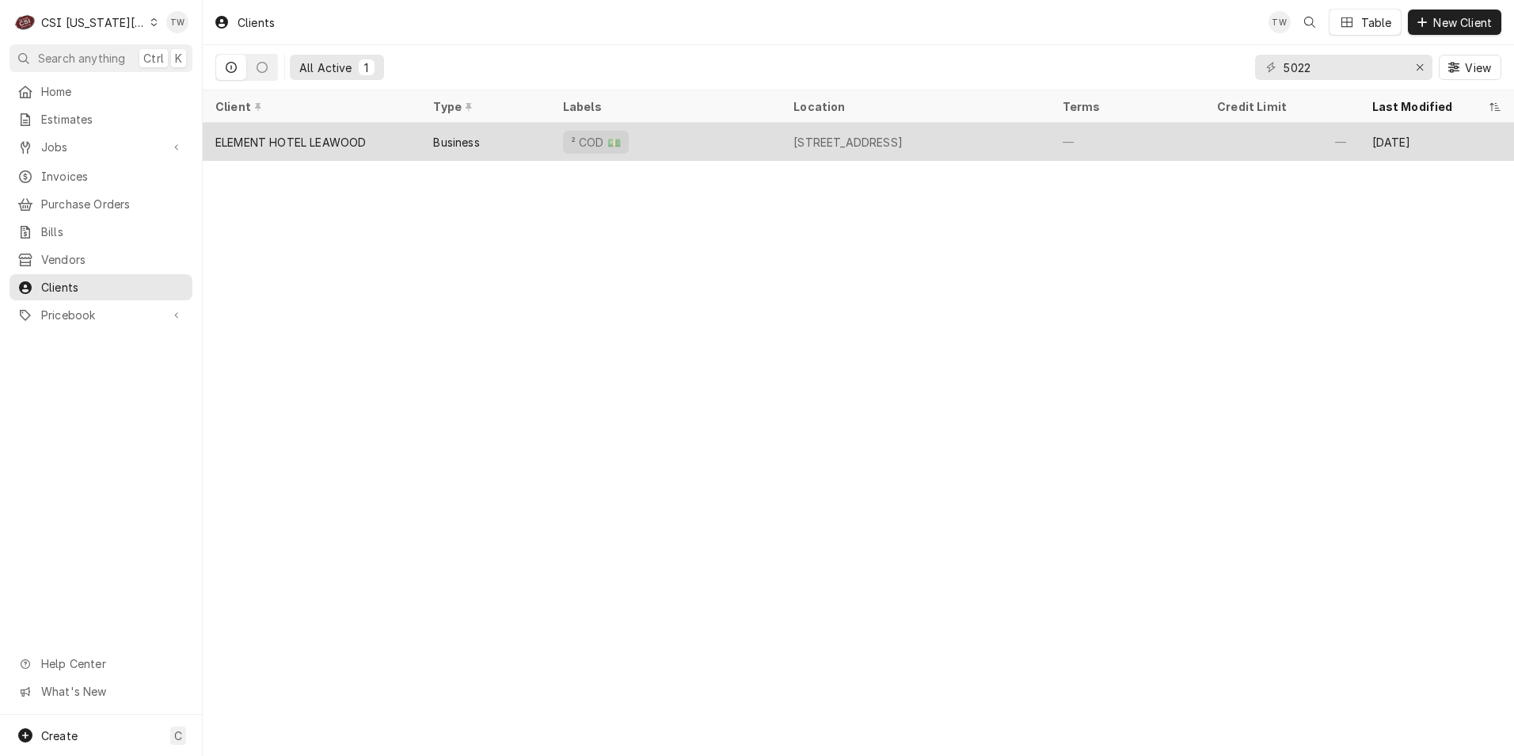
click at [489, 128] on div "Business" at bounding box center [485, 142] width 129 height 38
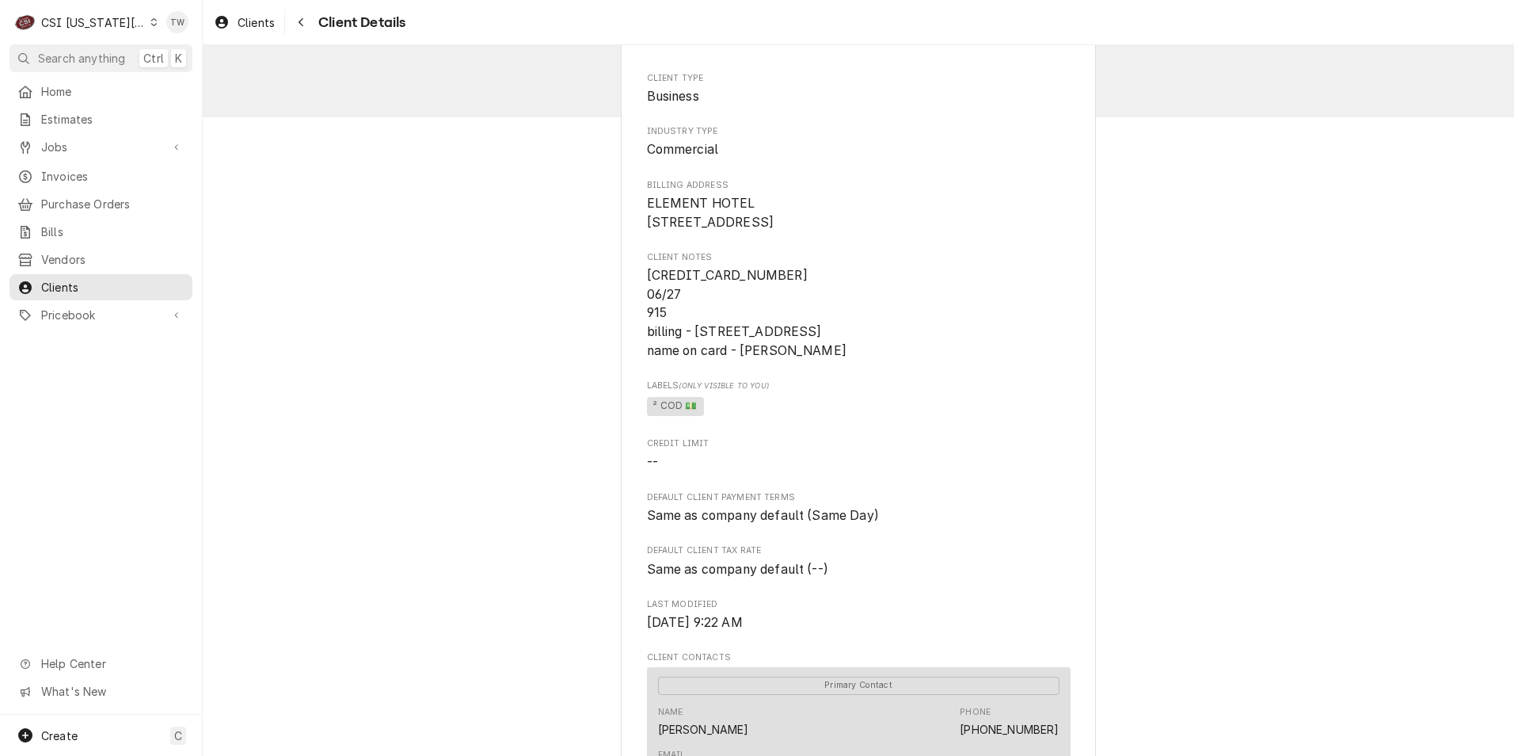
scroll to position [79, 0]
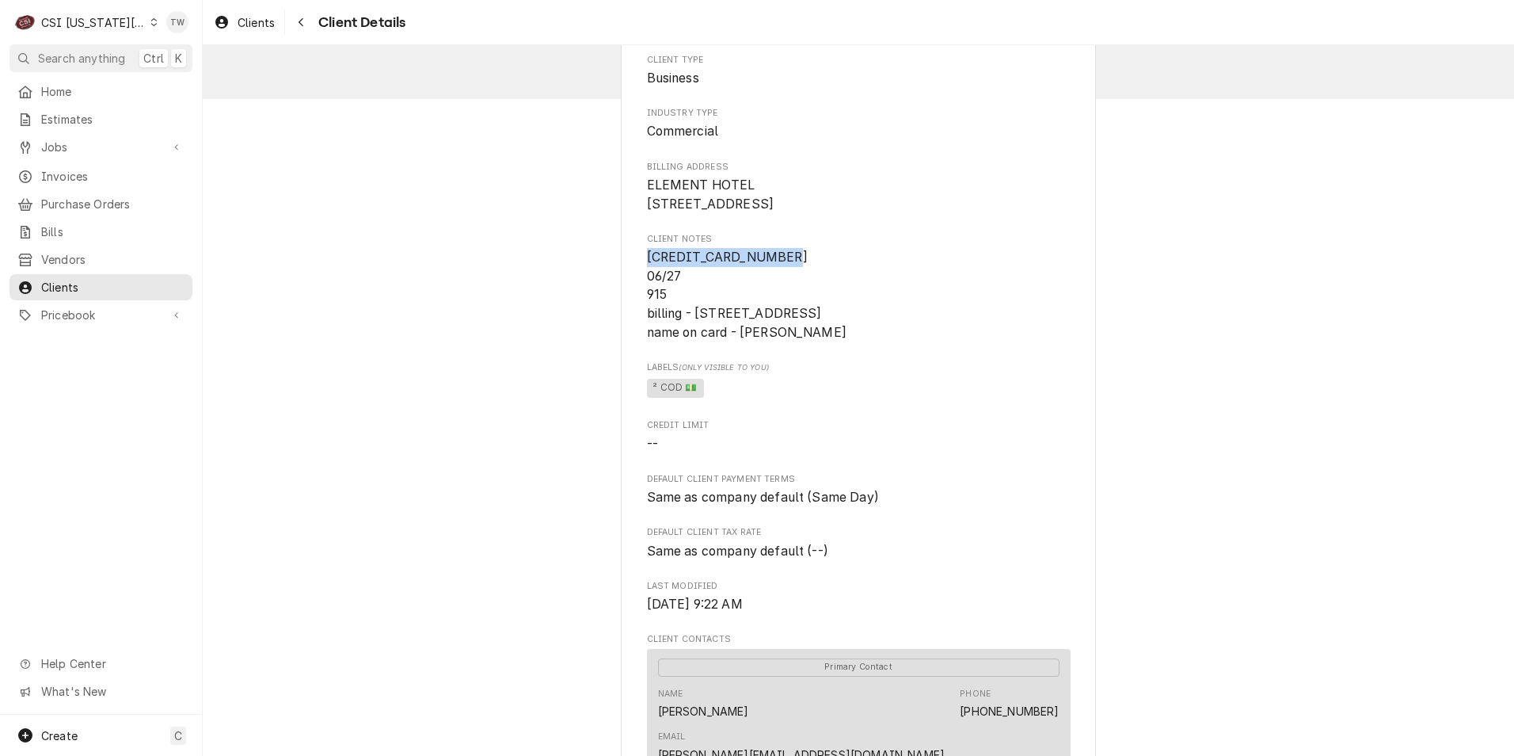
drag, startPoint x: 775, startPoint y: 278, endPoint x: 643, endPoint y: 274, distance: 132.3
click at [647, 274] on span "4246 3154 3962 0947 06/27 915 billing - 5022 W 137th, Leawood KS - 64116 name o…" at bounding box center [859, 294] width 424 height 93
copy span "4246 3154 3962 0947"
drag, startPoint x: 832, startPoint y: 351, endPoint x: 739, endPoint y: 358, distance: 93.7
click at [739, 341] on span "4246 3154 3962 0947 06/27 915 billing - 5022 W 137th, Leawood KS - 64116 name o…" at bounding box center [859, 294] width 424 height 93
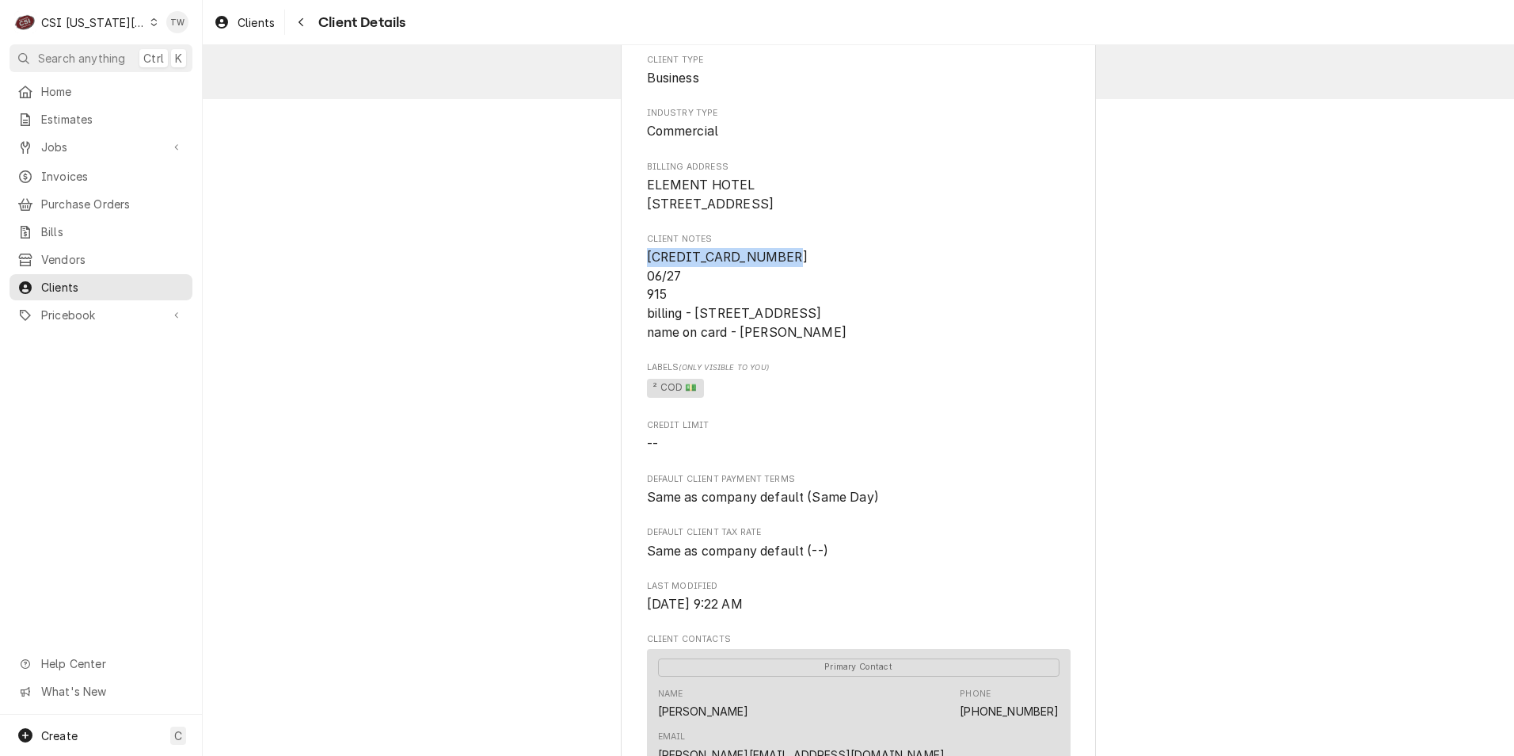
copy span "Shirley Dickson"
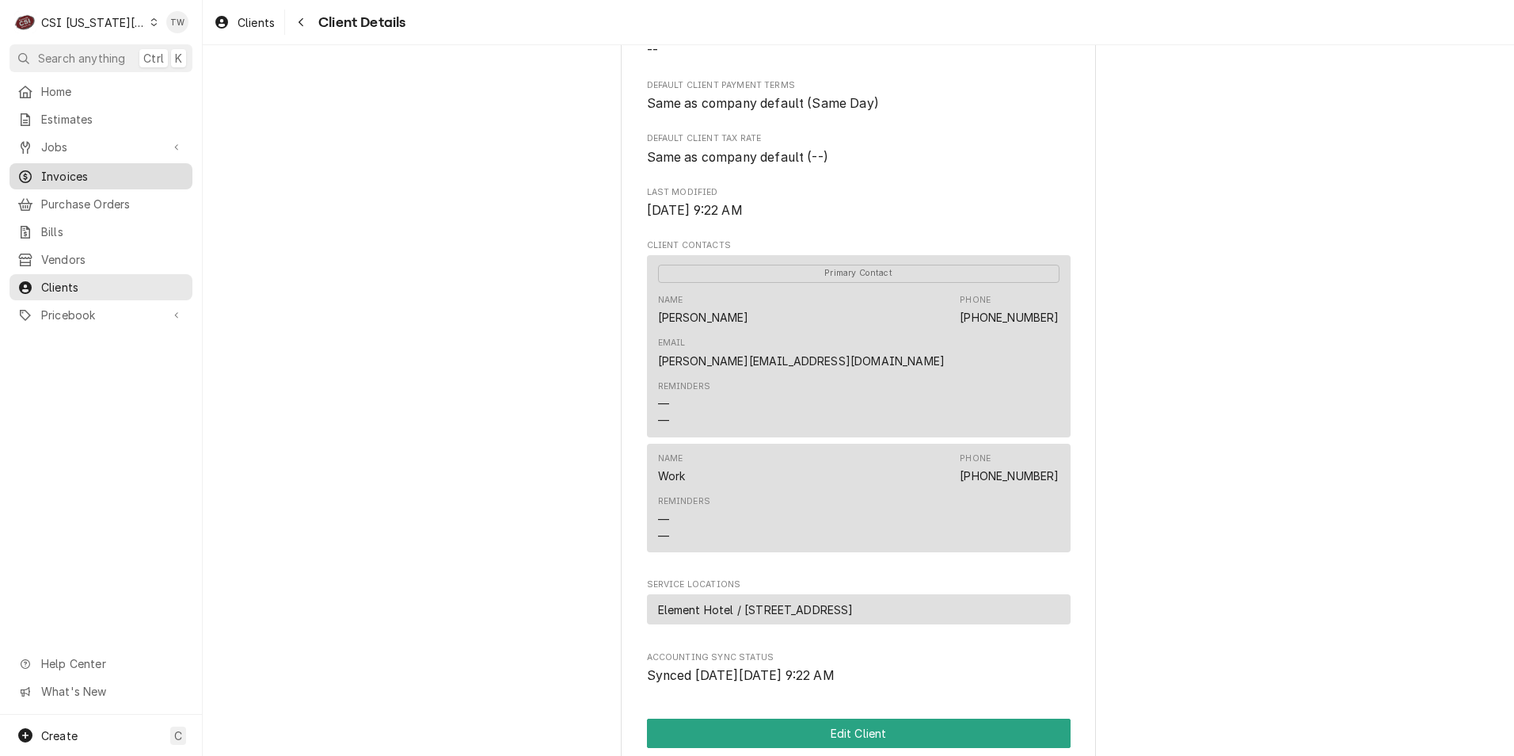
scroll to position [317, 0]
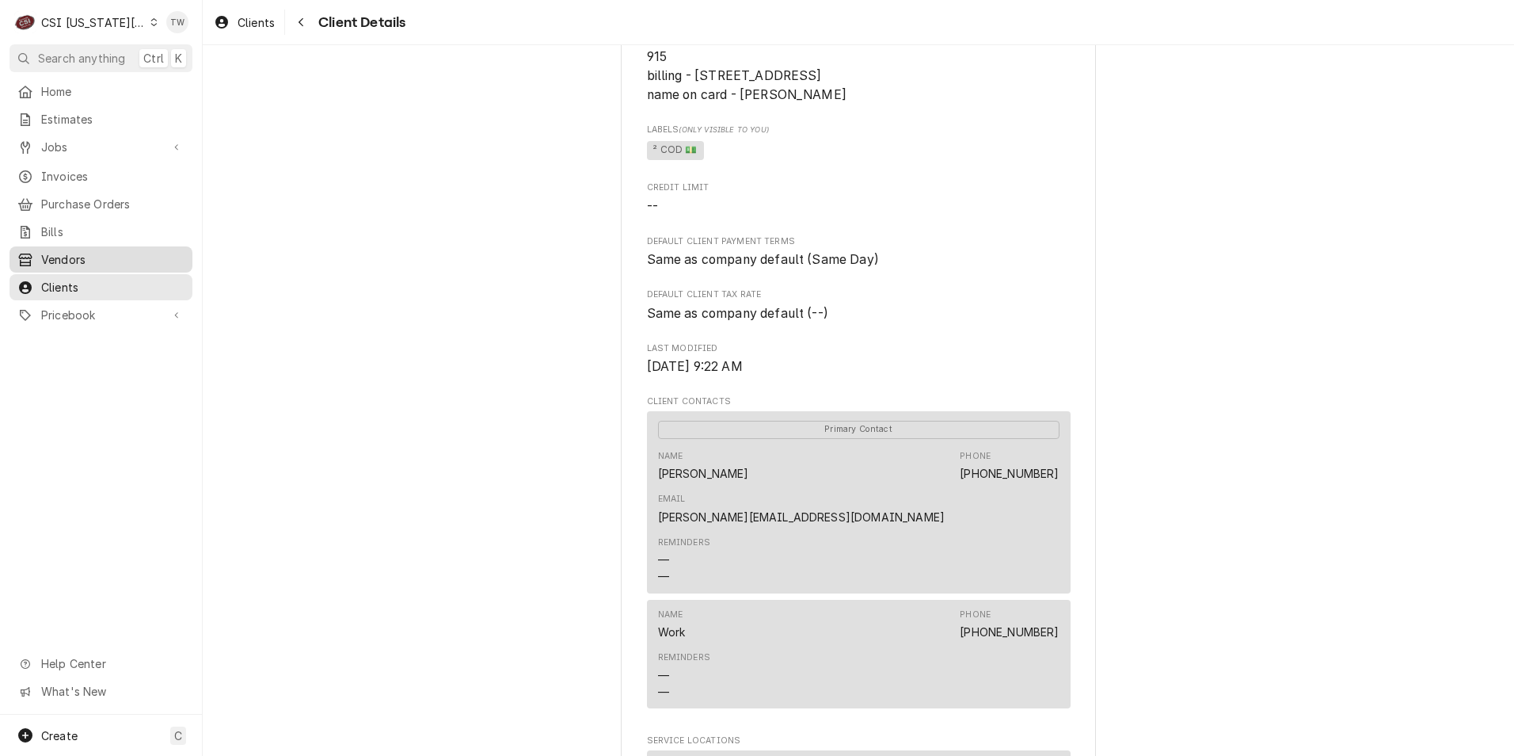
drag, startPoint x: 98, startPoint y: 273, endPoint x: 162, endPoint y: 258, distance: 65.1
click at [98, 279] on span "Clients" at bounding box center [112, 287] width 143 height 17
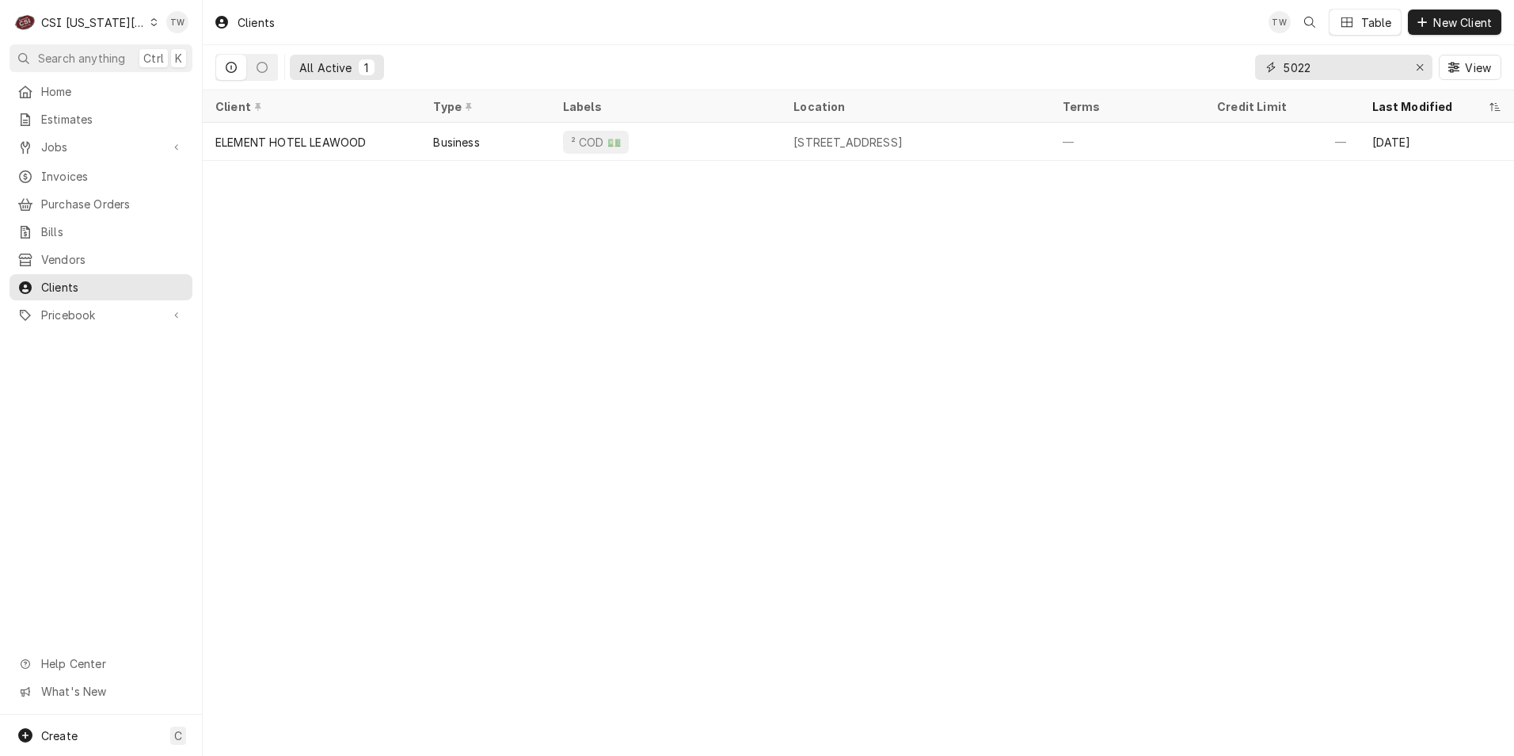
drag, startPoint x: 1323, startPoint y: 71, endPoint x: 1130, endPoint y: 32, distance: 197.1
click at [1178, 43] on div "Clients TW Table New Client All Active 1 5022 View" at bounding box center [858, 45] width 1311 height 90
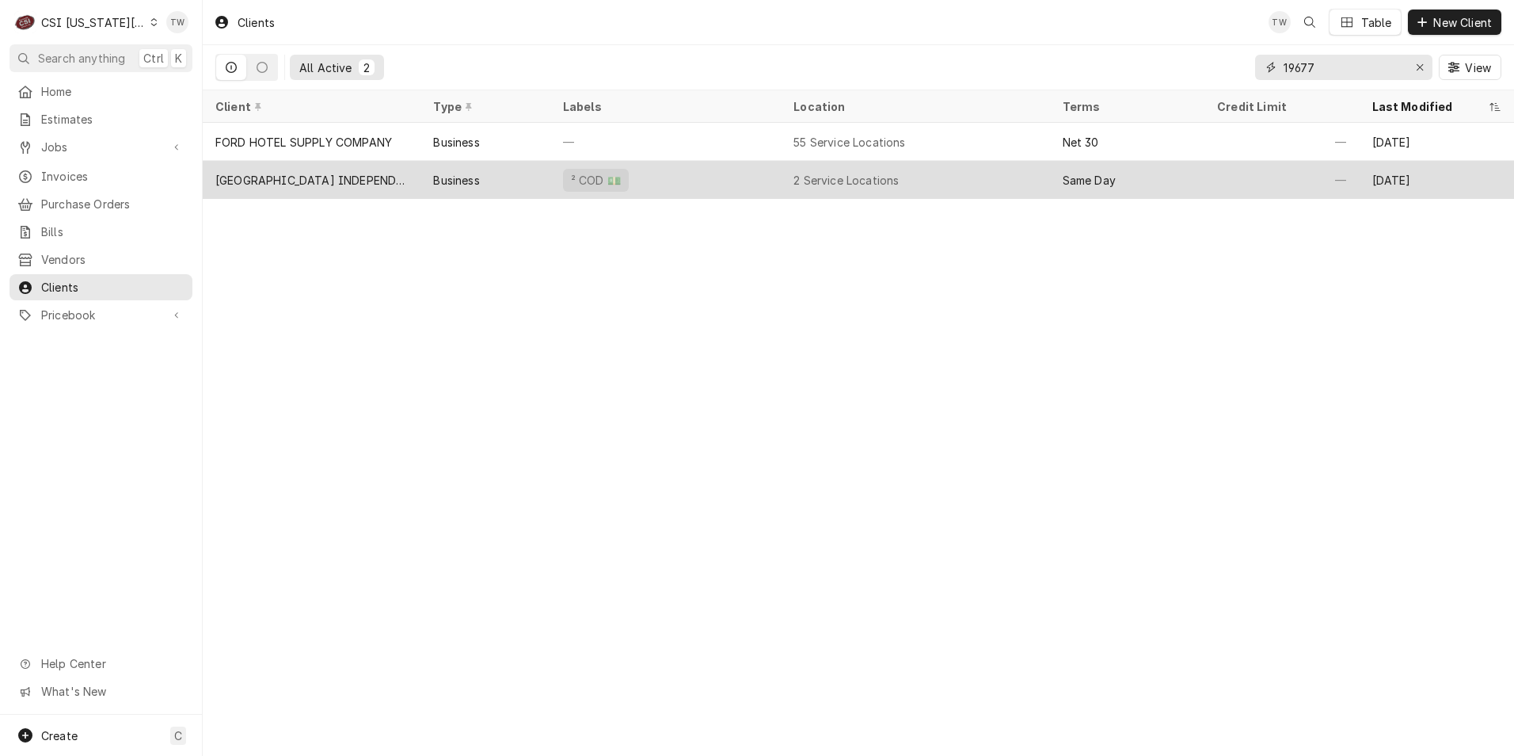
type input "19677"
click at [429, 172] on div "Business" at bounding box center [485, 180] width 129 height 38
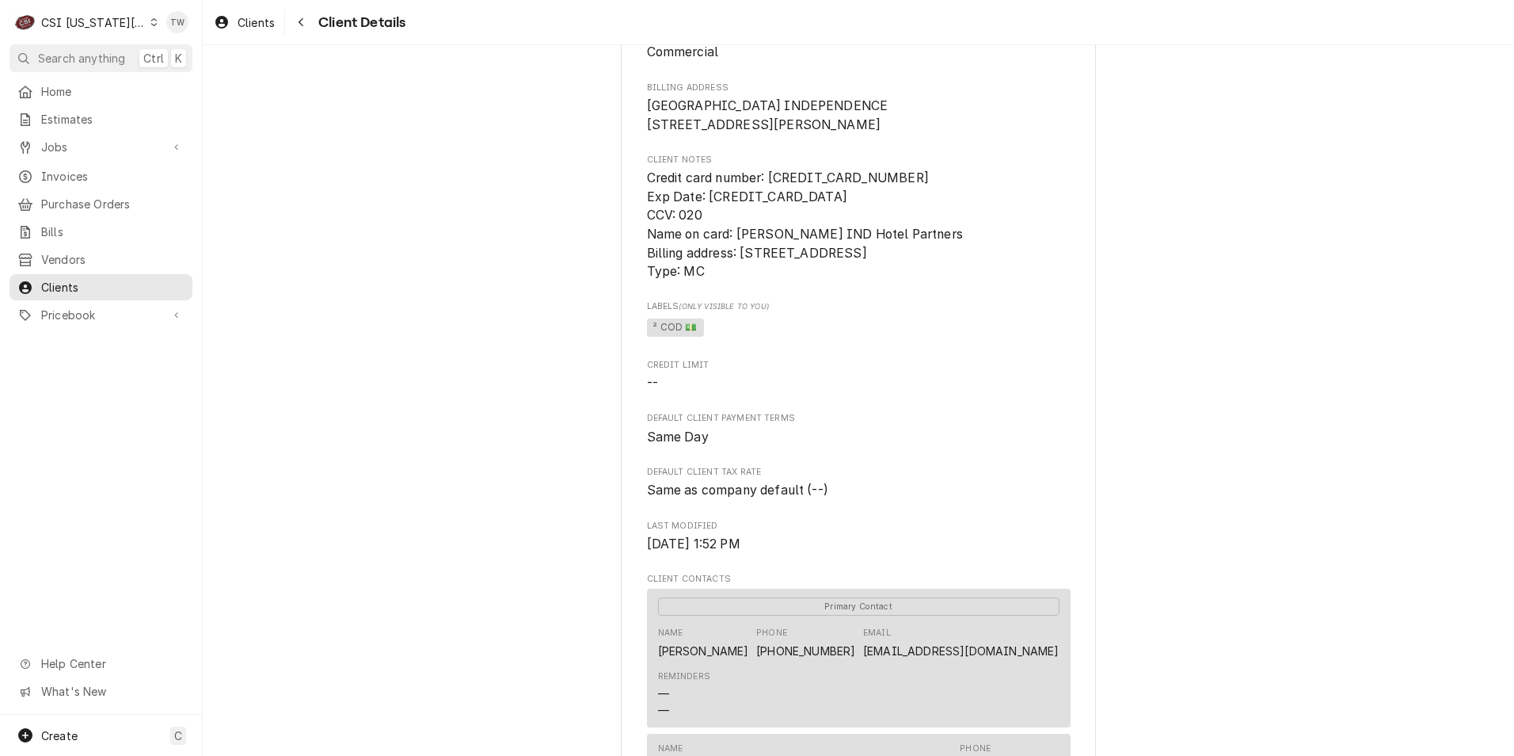
scroll to position [238, 0]
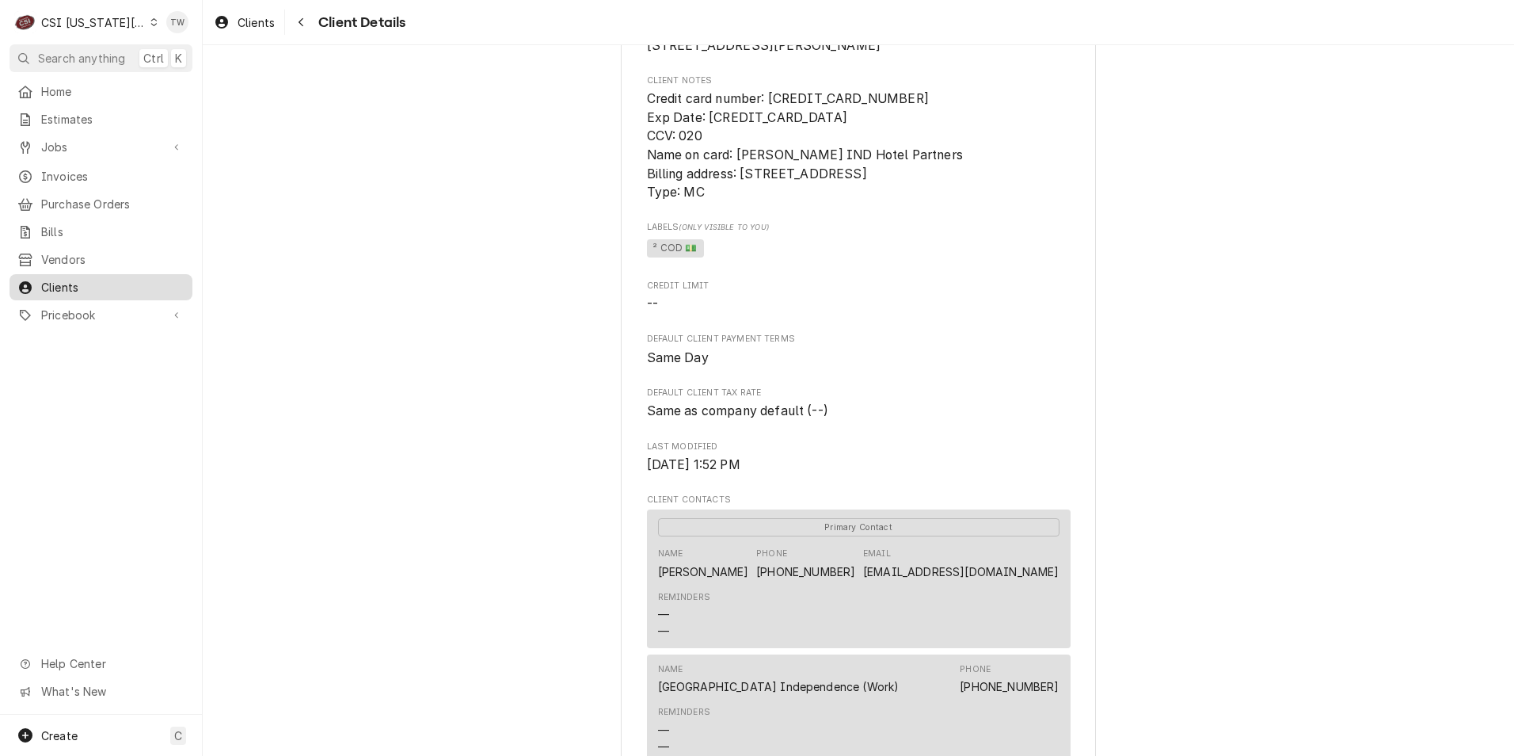
click at [87, 279] on span "Clients" at bounding box center [112, 287] width 143 height 17
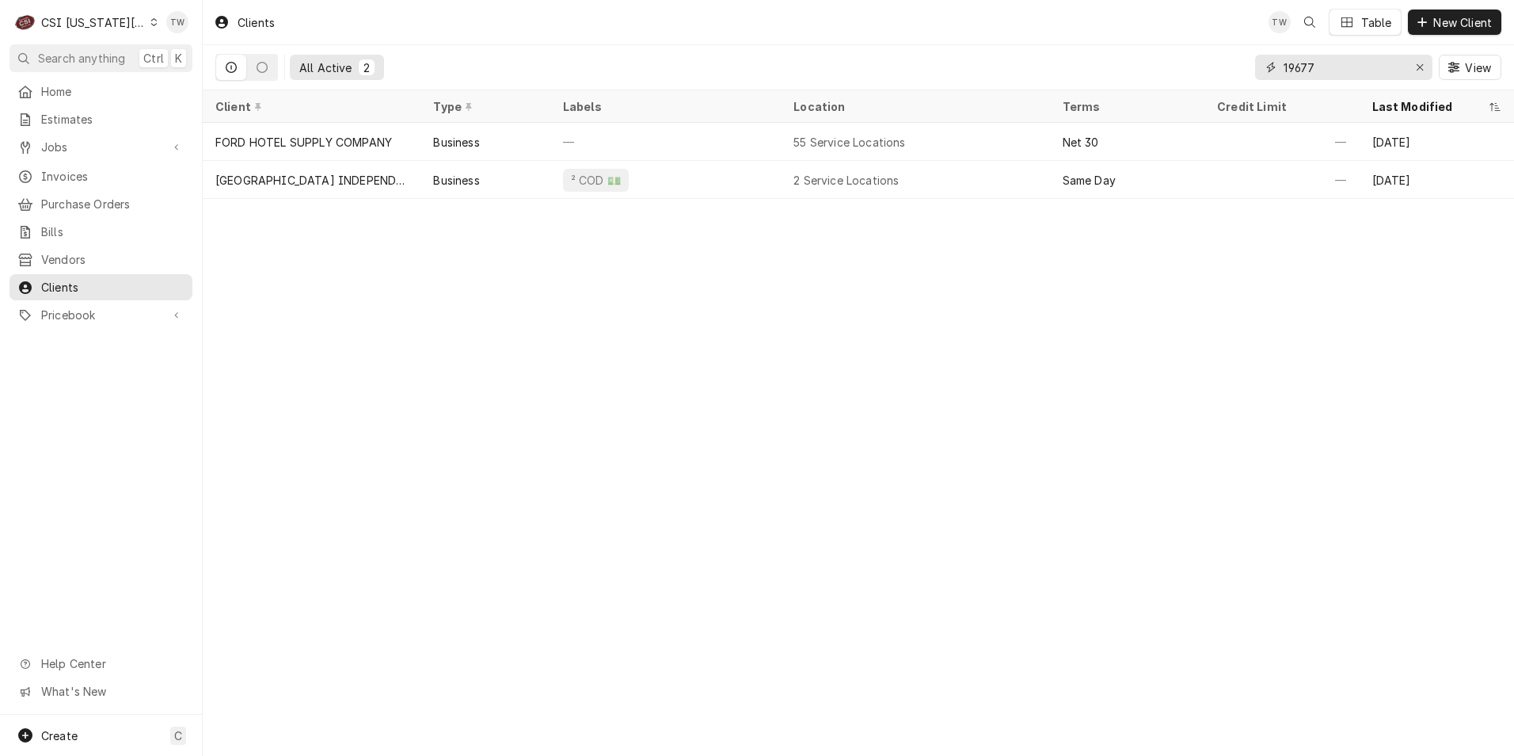
drag, startPoint x: 1300, startPoint y: 63, endPoint x: 1215, endPoint y: 48, distance: 86.8
click at [1220, 49] on div "All Active 2 19677 View" at bounding box center [858, 67] width 1286 height 44
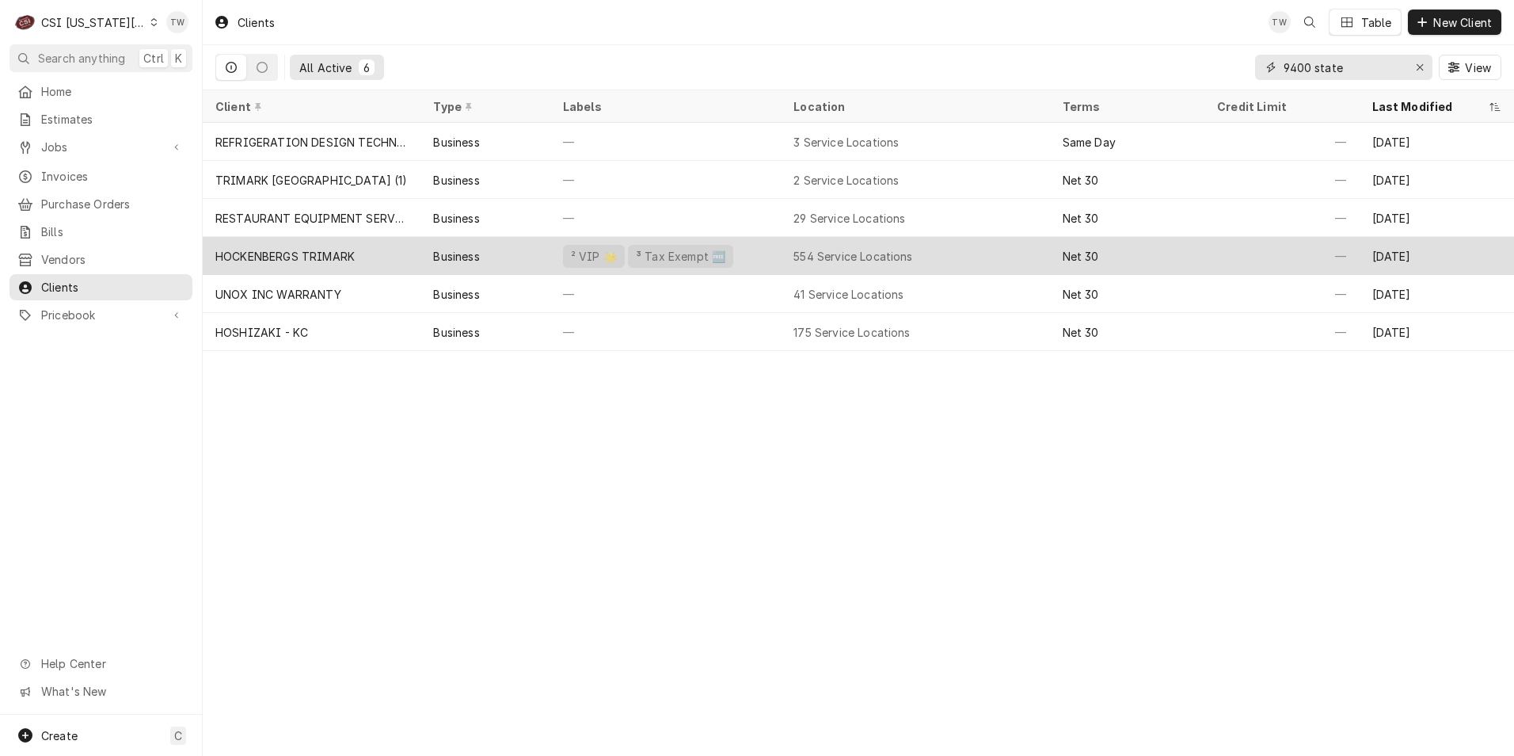
type input "9400 state"
click at [487, 257] on div "Business" at bounding box center [485, 256] width 129 height 38
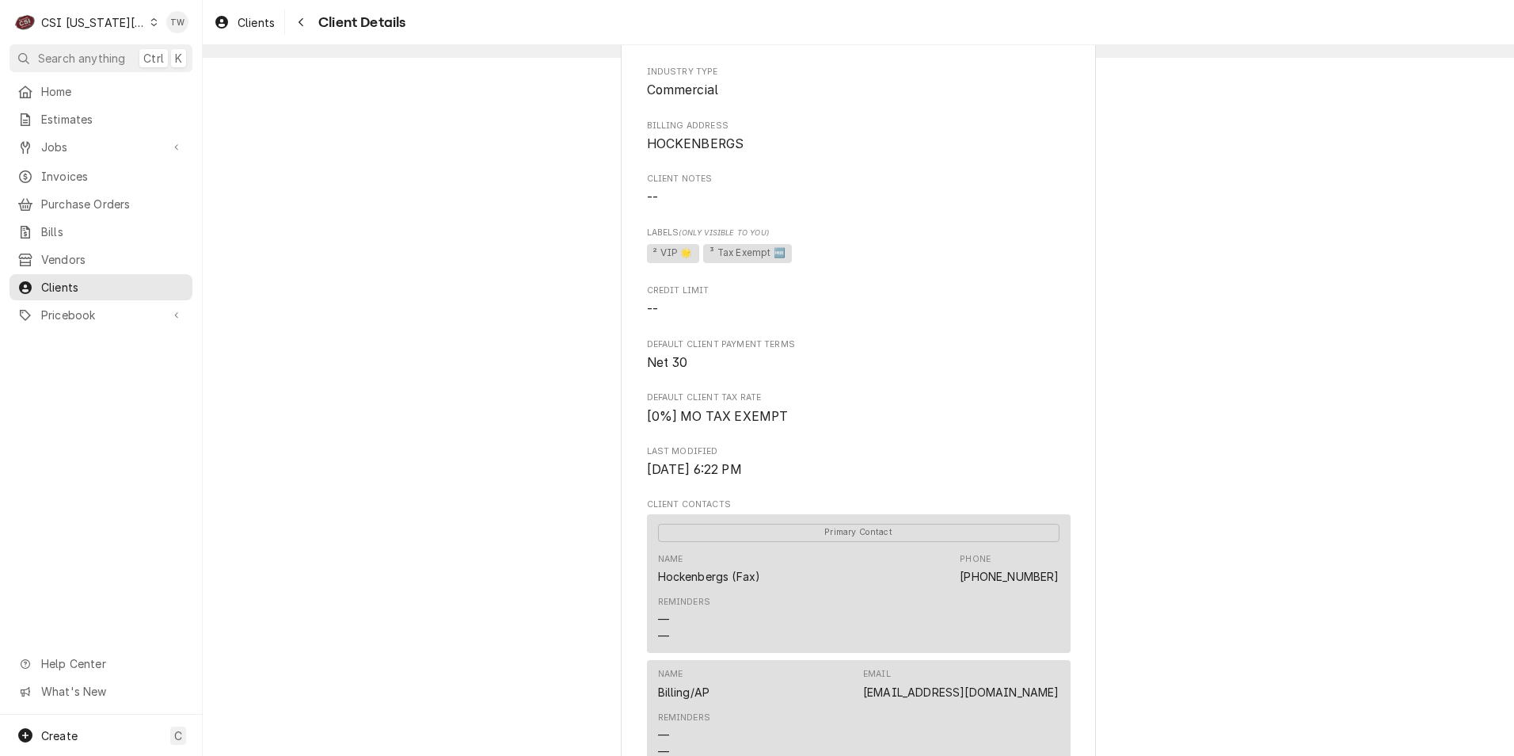
scroll to position [317, 0]
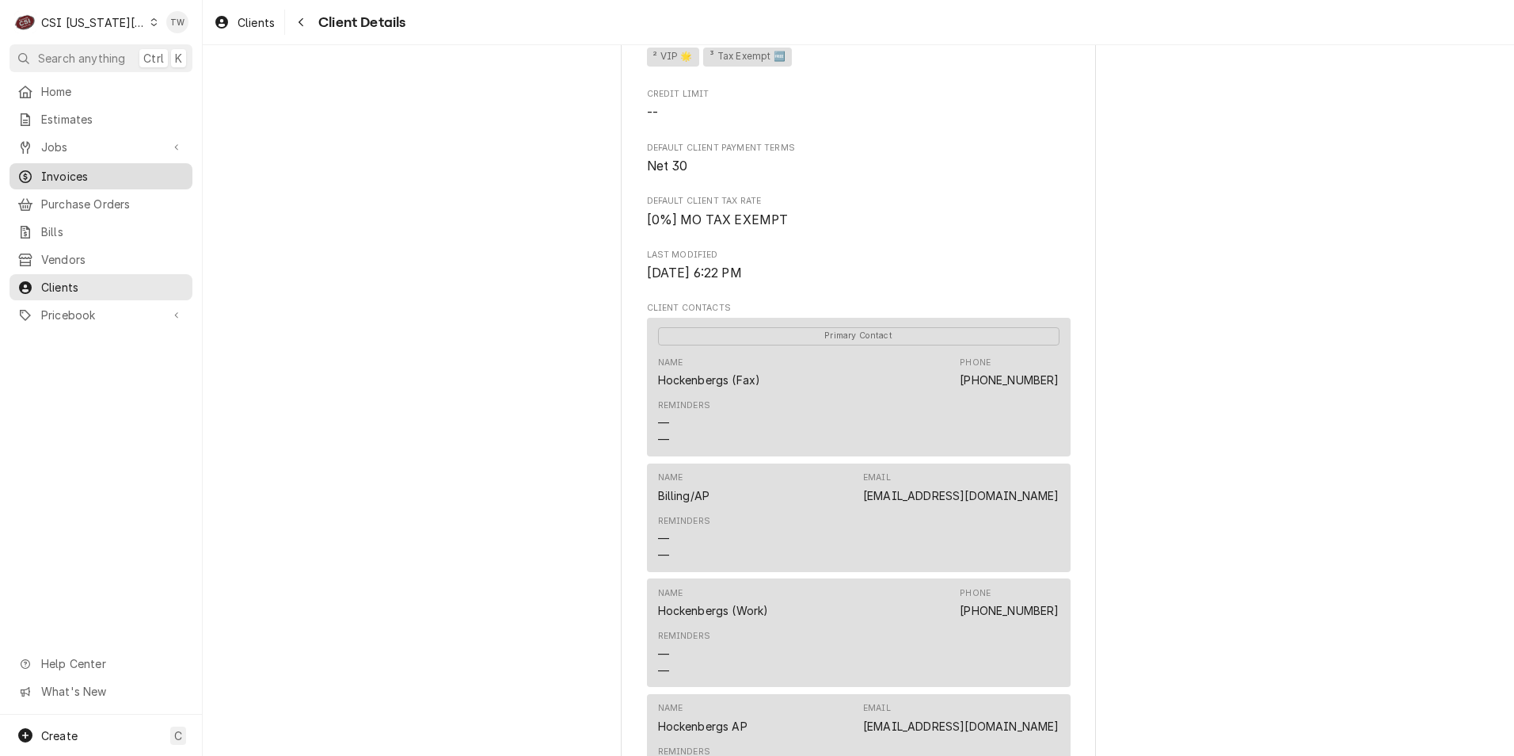
click at [88, 163] on link "Invoices" at bounding box center [101, 176] width 183 height 26
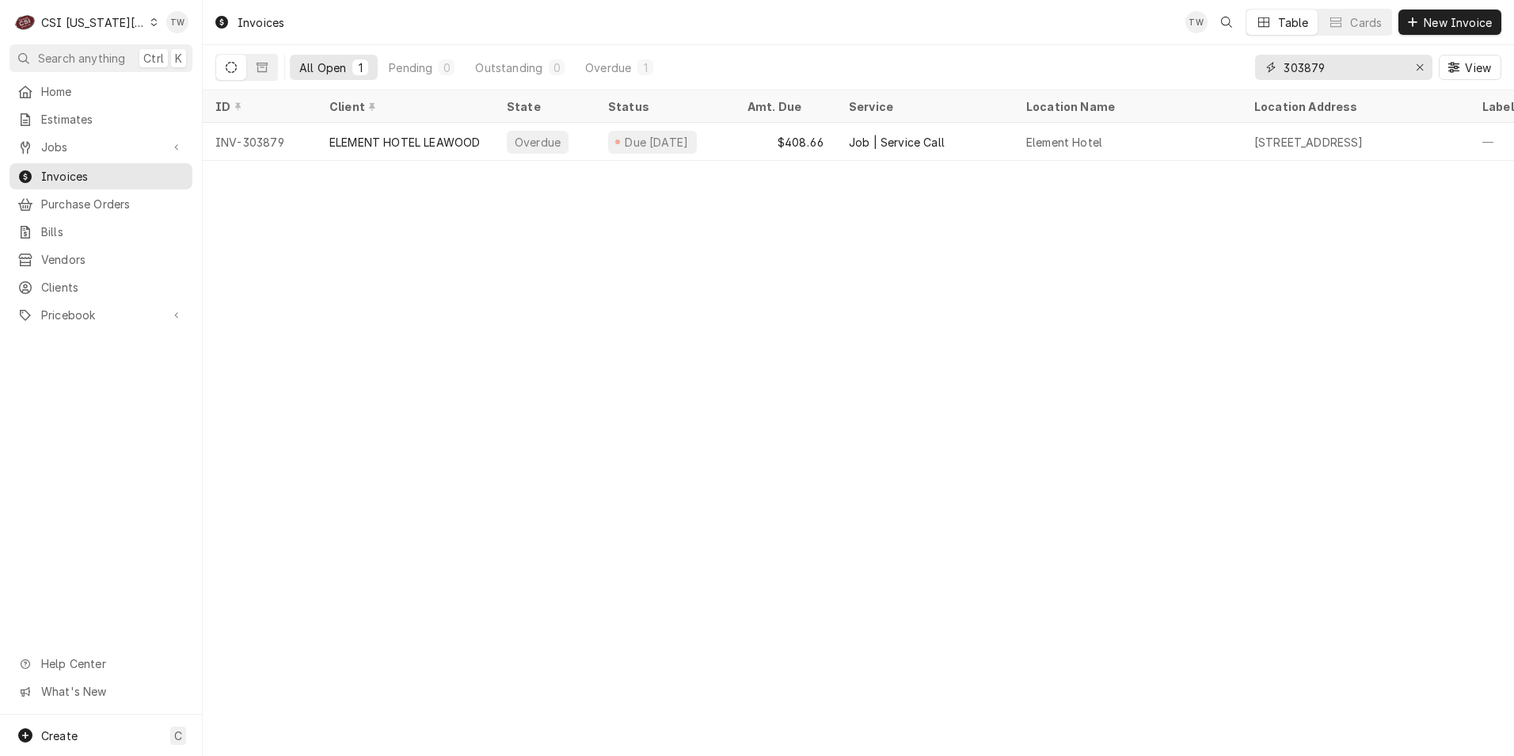
drag, startPoint x: 1349, startPoint y: 65, endPoint x: 1191, endPoint y: 36, distance: 160.9
click at [1191, 36] on div "Invoices TW Table Cards New Invoice All Open 1 Pending 0 Outstanding 0 Overdue …" at bounding box center [858, 45] width 1311 height 90
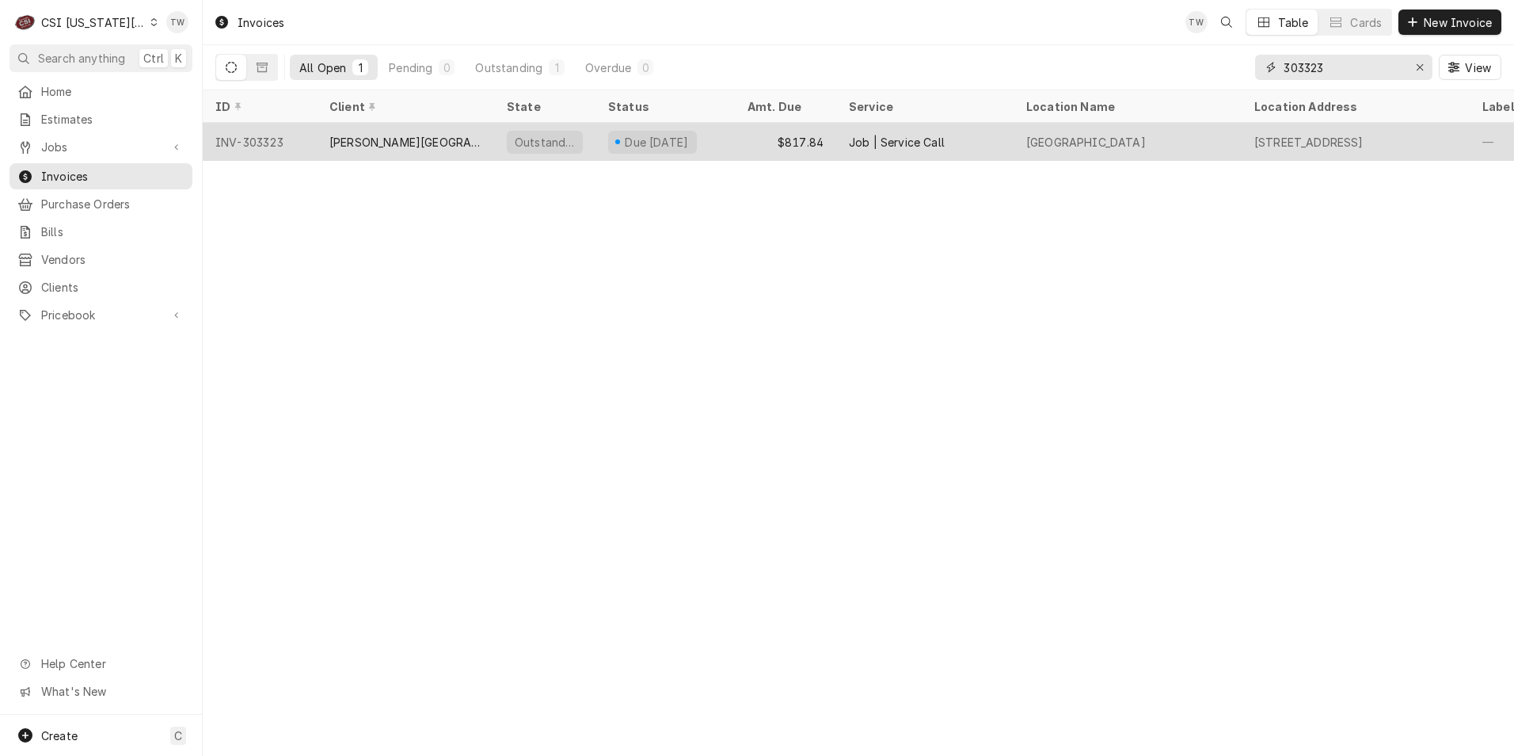
type input "303323"
click at [476, 131] on div "[PERSON_NAME][GEOGRAPHIC_DATA]" at bounding box center [405, 142] width 177 height 38
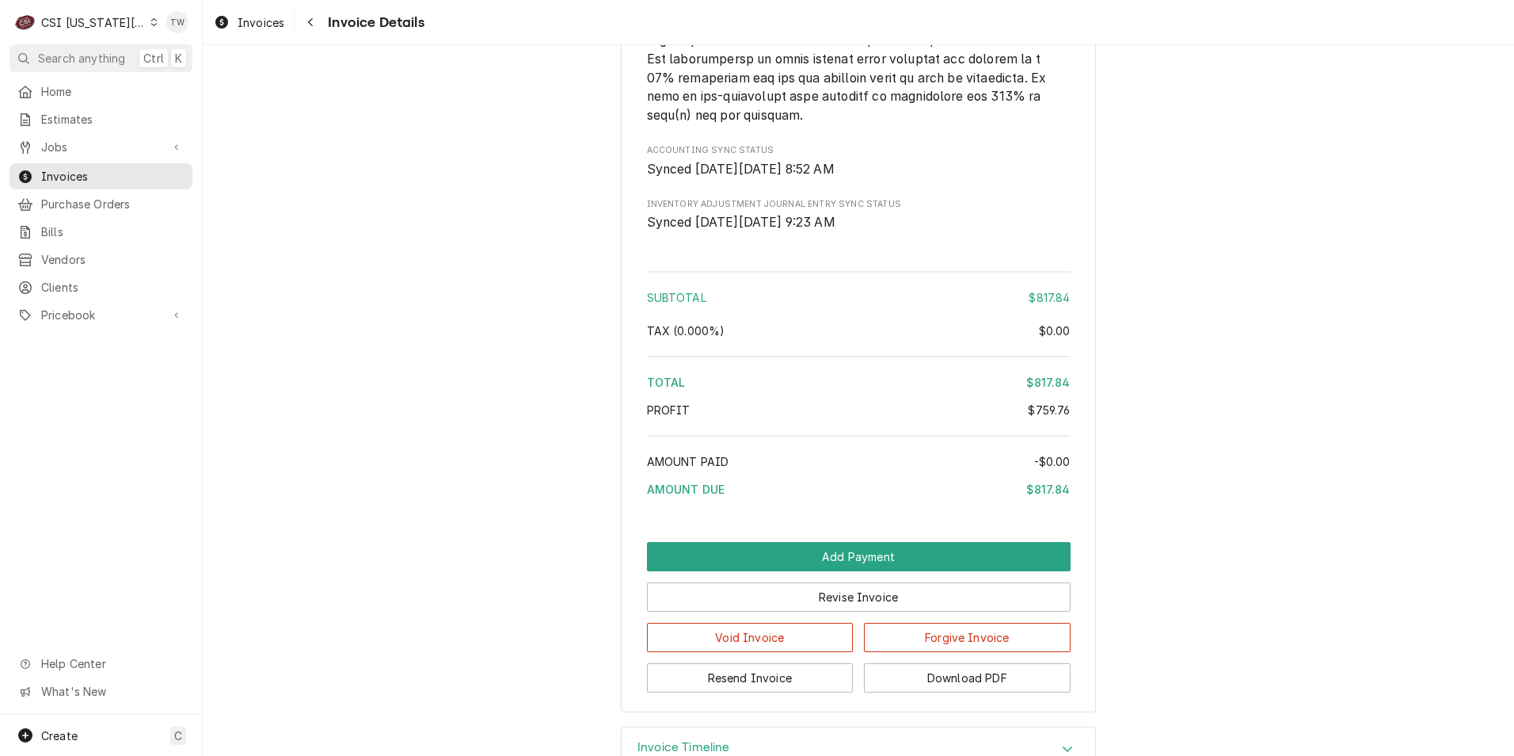
scroll to position [3368, 0]
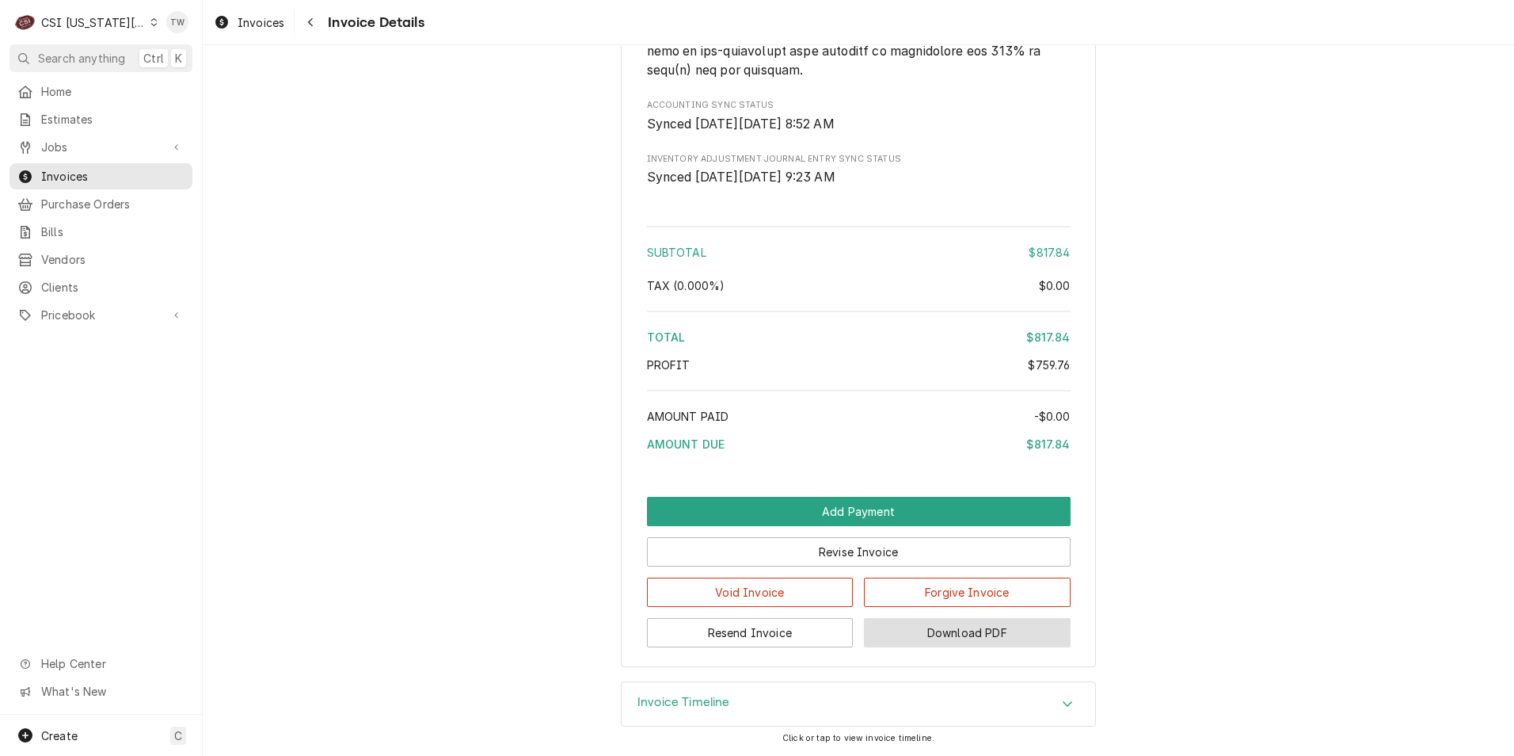
click at [932, 630] on button "Download PDF" at bounding box center [967, 632] width 207 height 29
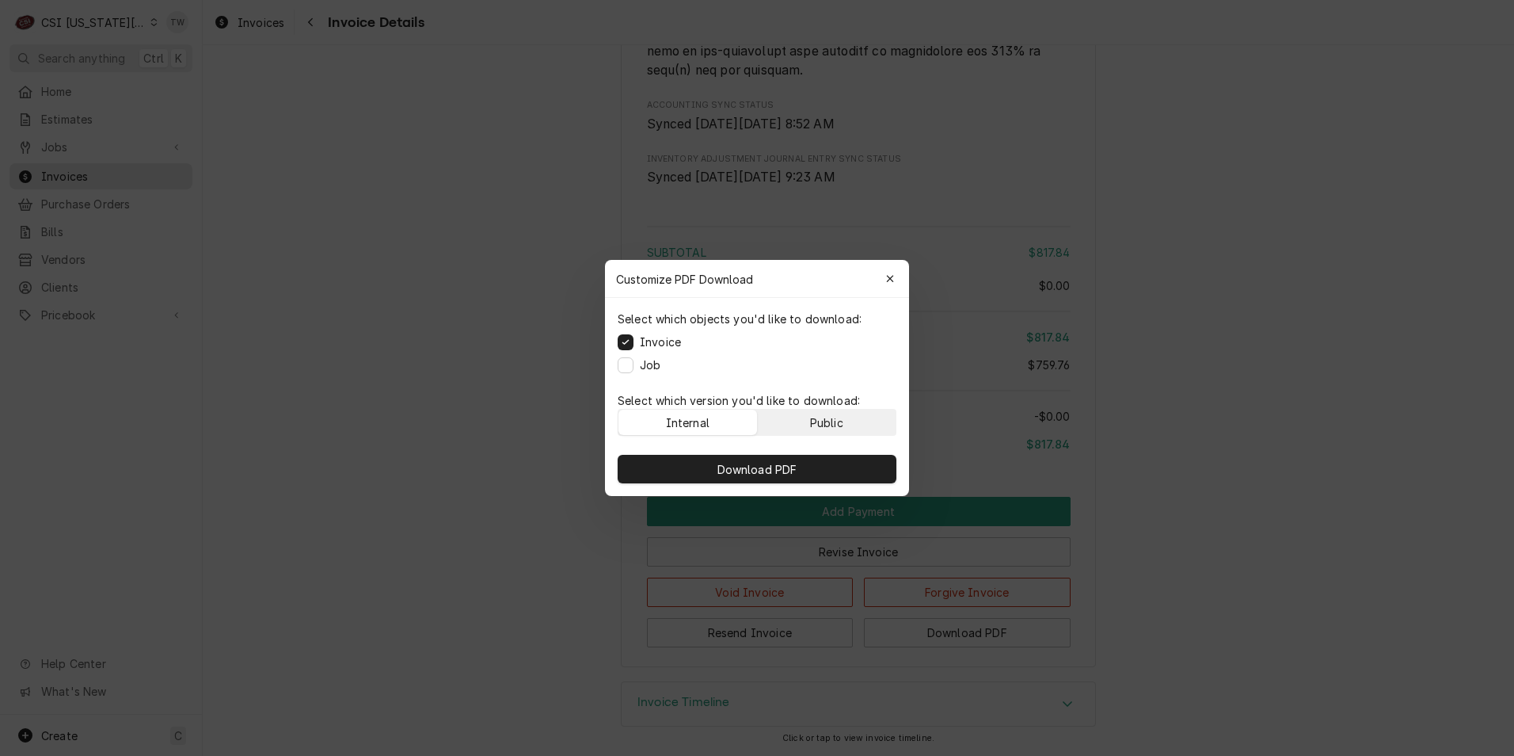
click at [857, 424] on button "Public" at bounding box center [827, 421] width 139 height 25
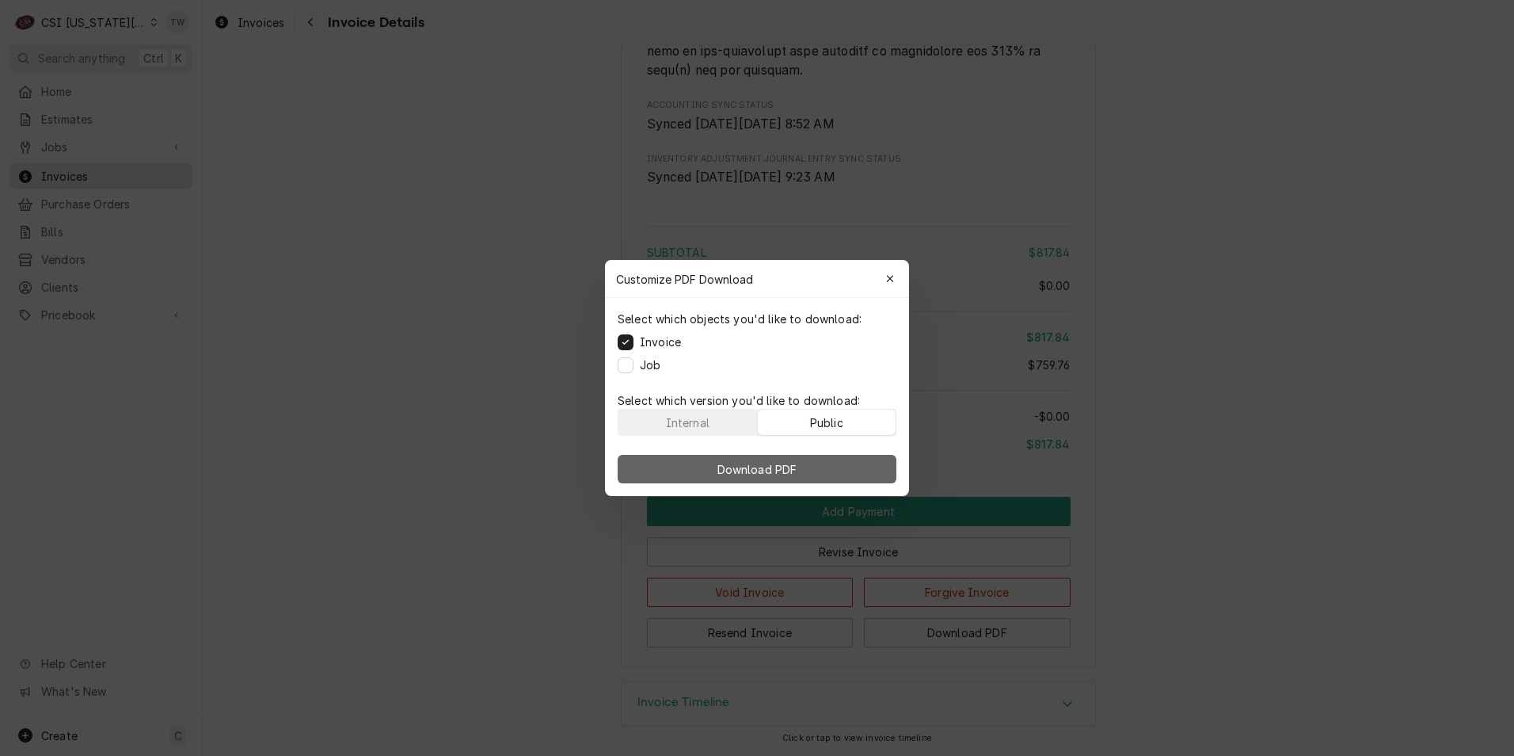
click at [792, 463] on span "Download PDF" at bounding box center [757, 469] width 86 height 17
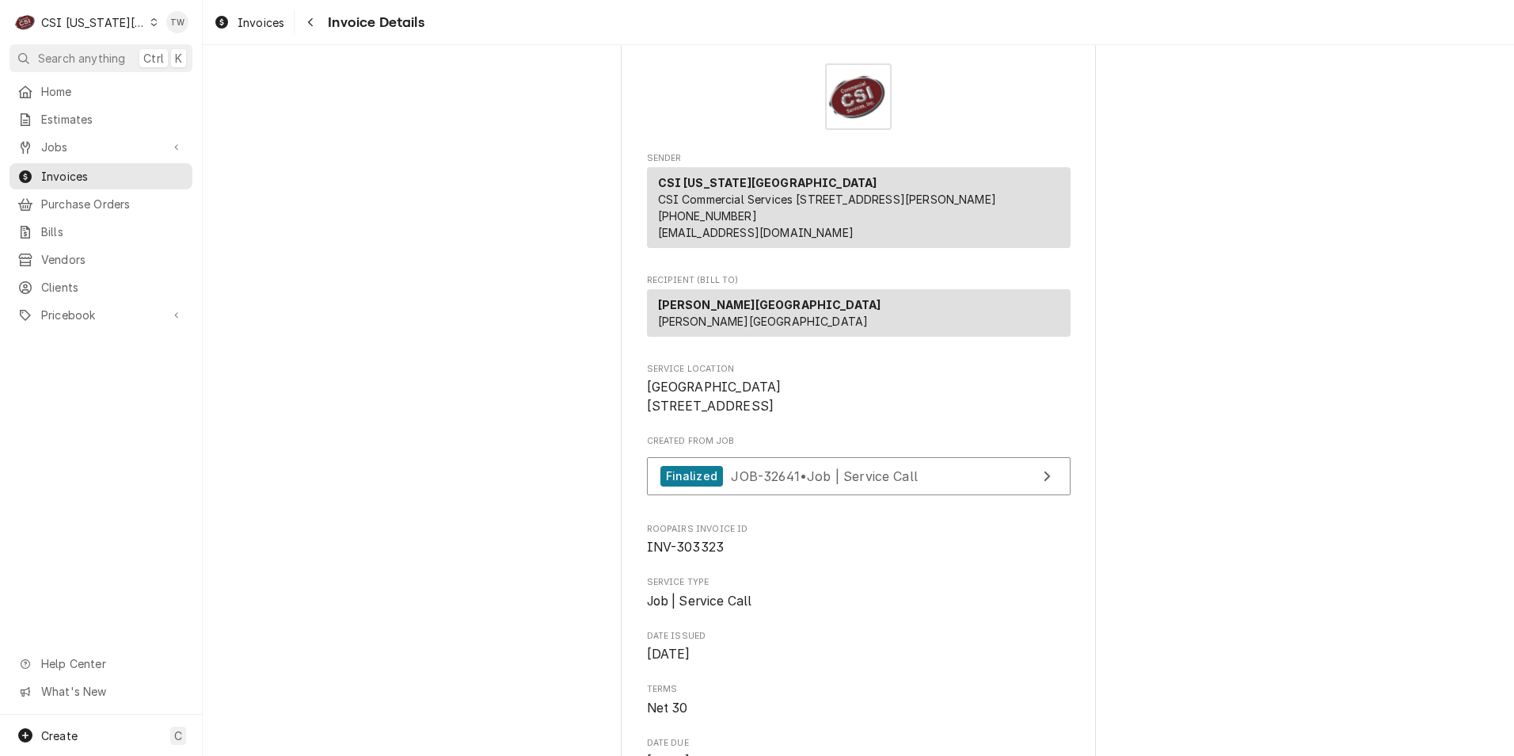
scroll to position [0, 0]
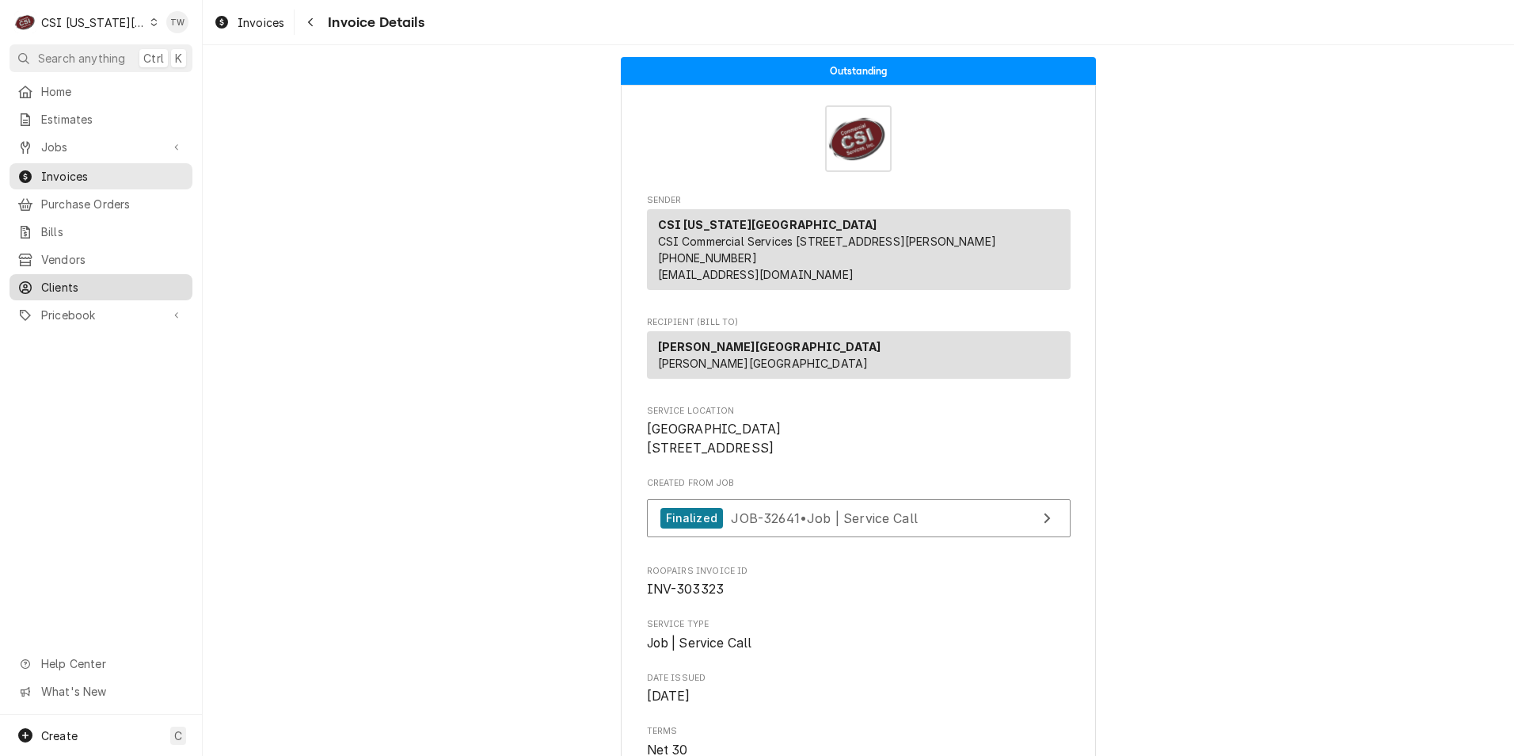
click at [67, 274] on link "Clients" at bounding box center [101, 287] width 183 height 26
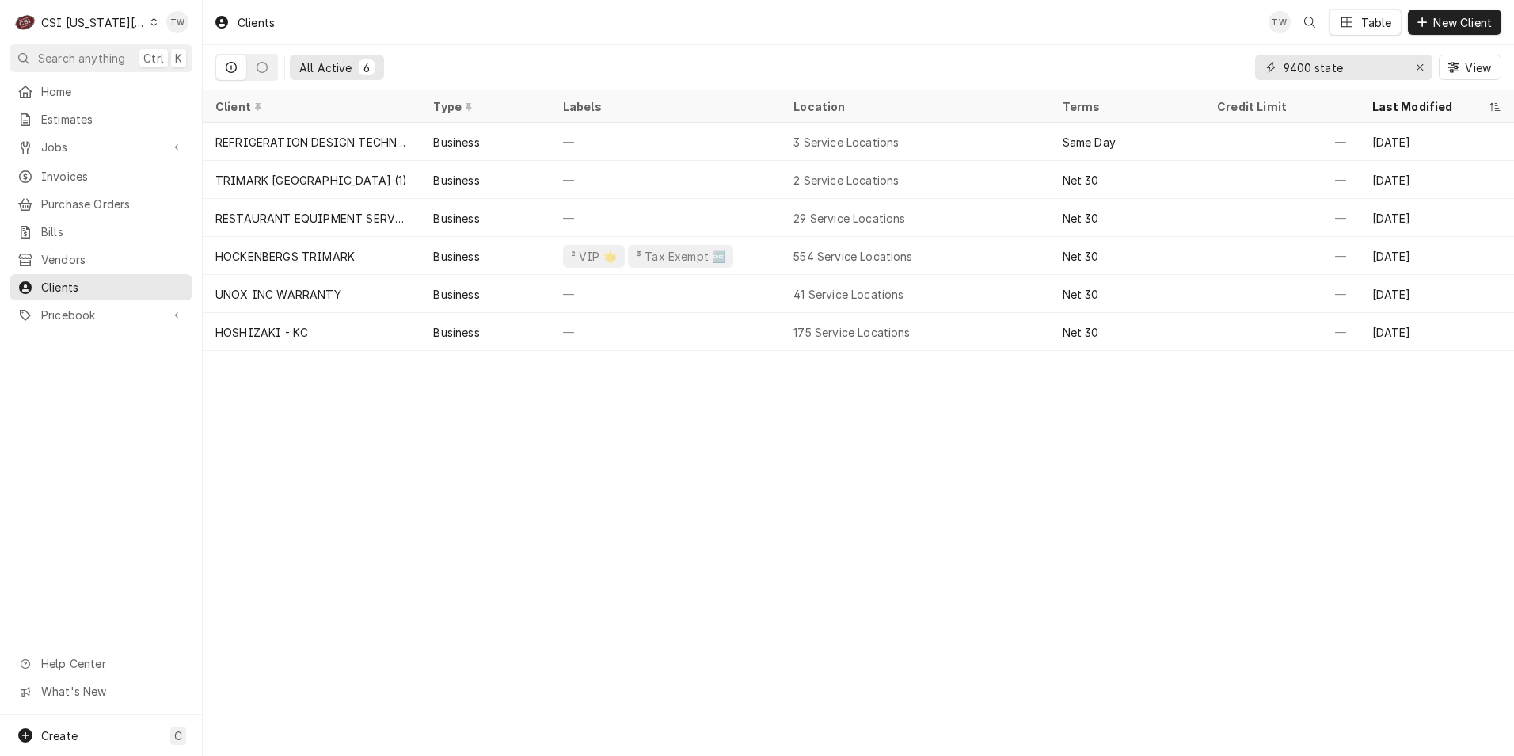
drag, startPoint x: 1346, startPoint y: 68, endPoint x: 1197, endPoint y: 59, distance: 149.2
click at [1197, 59] on div "All Active 6 9400 state View" at bounding box center [858, 67] width 1286 height 44
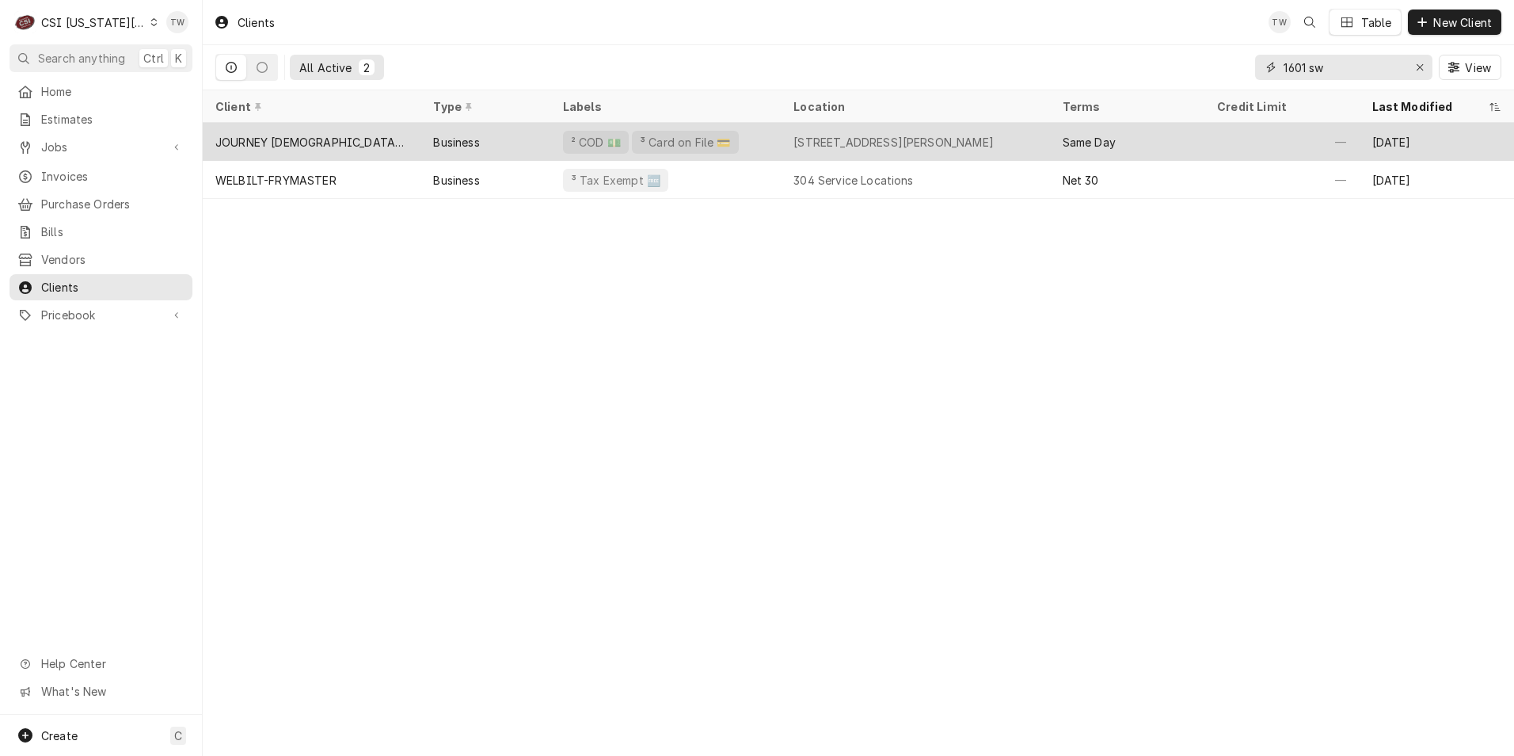
type input "1601 sw"
click at [363, 150] on div "JOURNEY [DEMOGRAPHIC_DATA] INTERNATIONAL" at bounding box center [312, 142] width 218 height 38
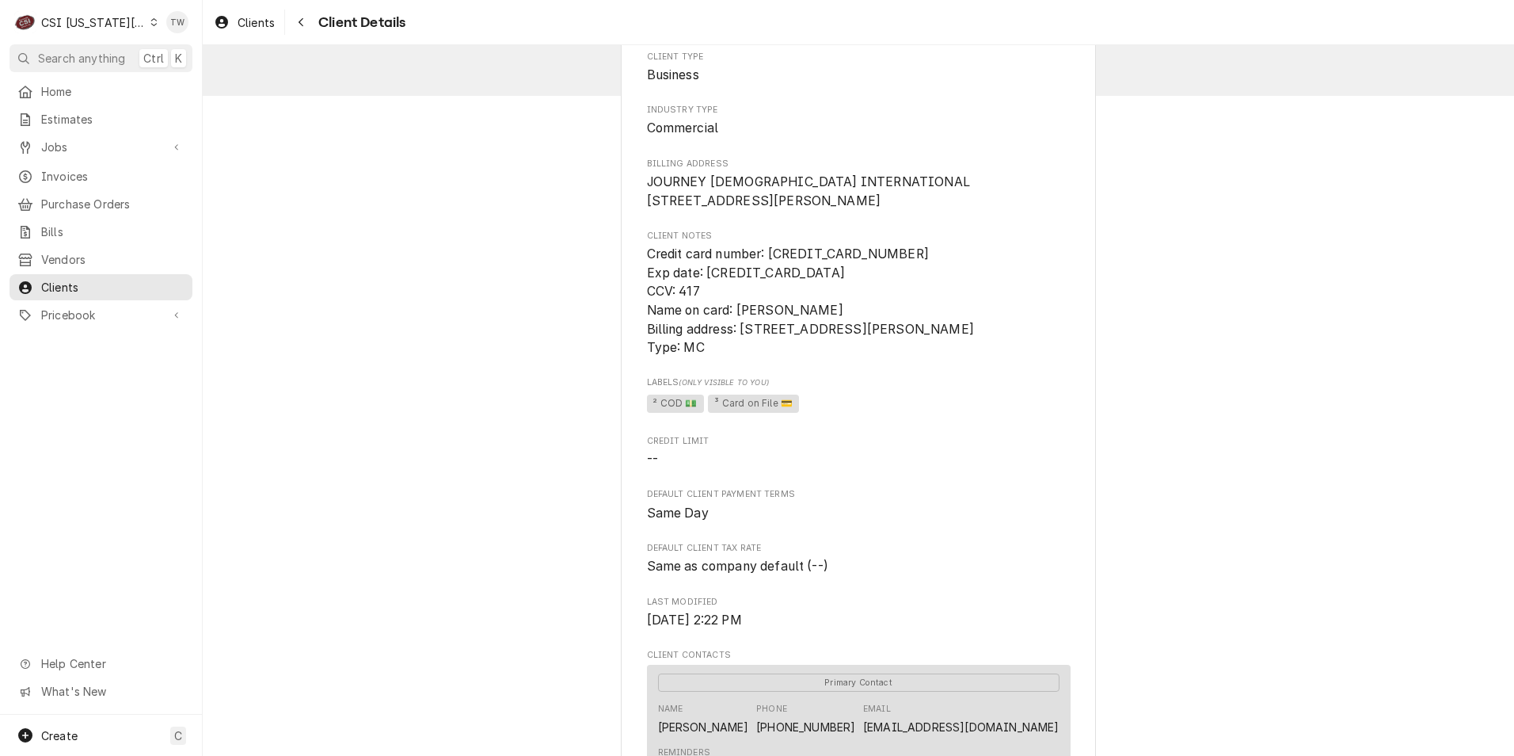
scroll to position [79, 0]
click at [297, 21] on div "Navigate back" at bounding box center [301, 22] width 16 height 16
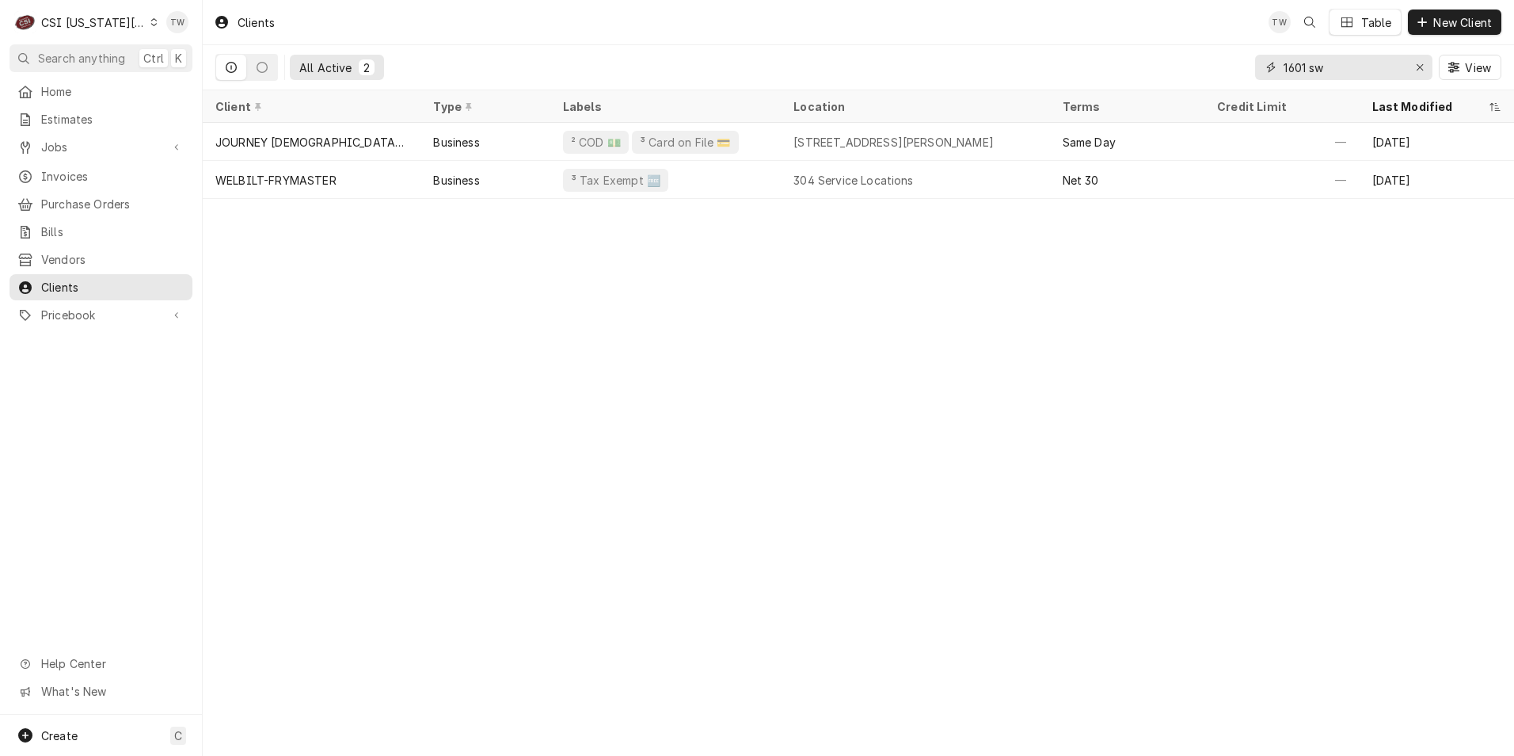
drag, startPoint x: 1334, startPoint y: 70, endPoint x: 1079, endPoint y: 59, distance: 256.0
click at [1079, 59] on div "All Active 2 [STREET_ADDRESS]" at bounding box center [858, 67] width 1286 height 44
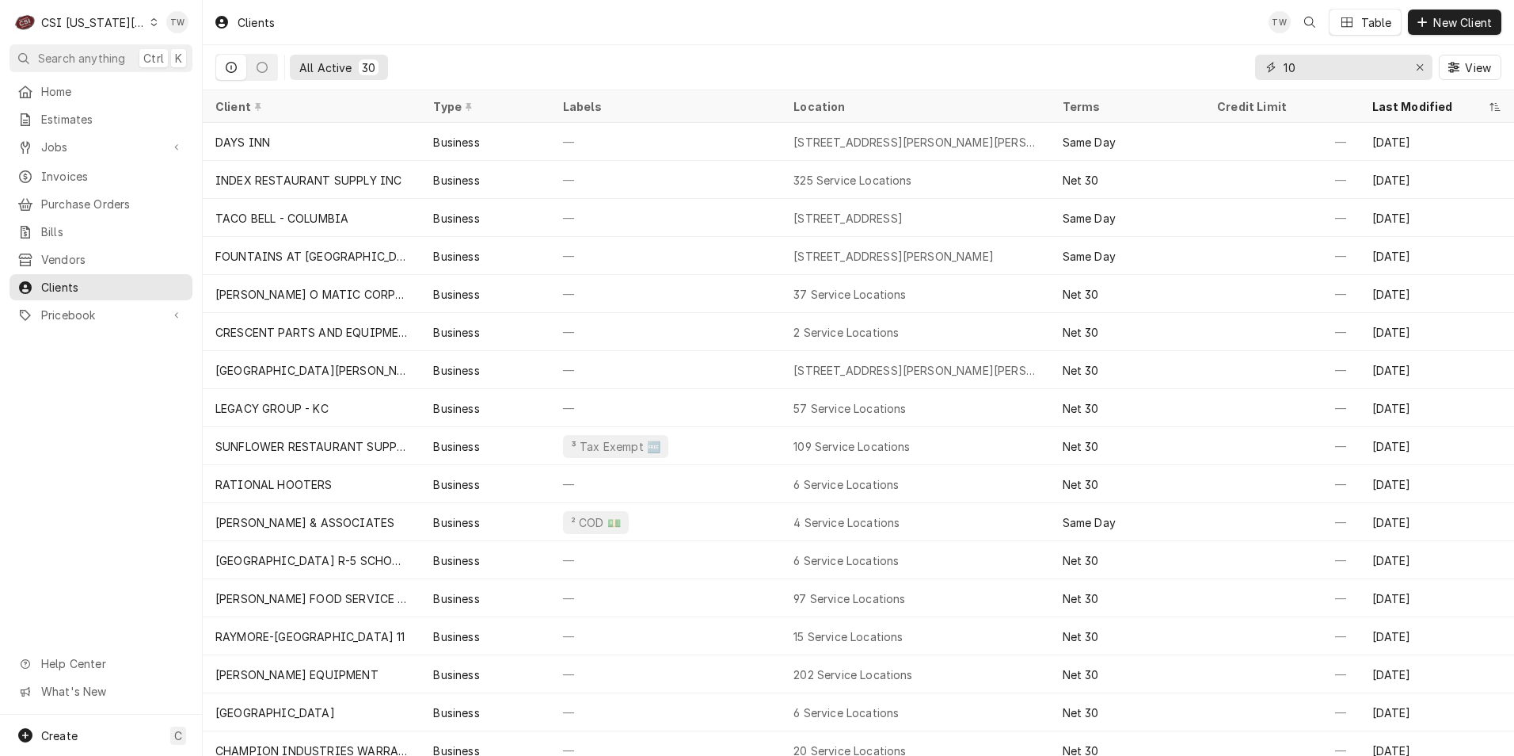
type input "1"
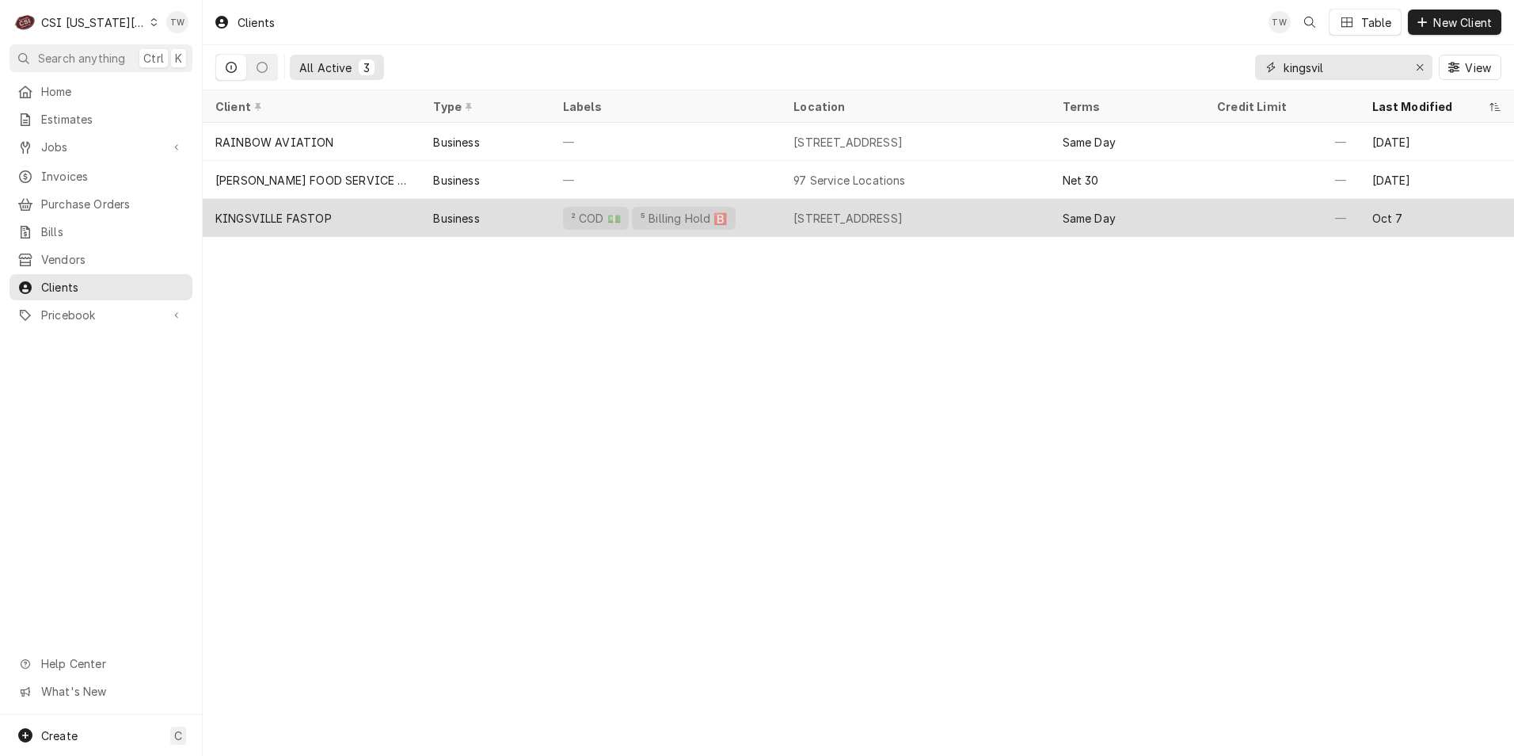
type input "kingsvil"
click at [530, 211] on div "Business" at bounding box center [485, 218] width 129 height 38
